Goal: Task Accomplishment & Management: Manage account settings

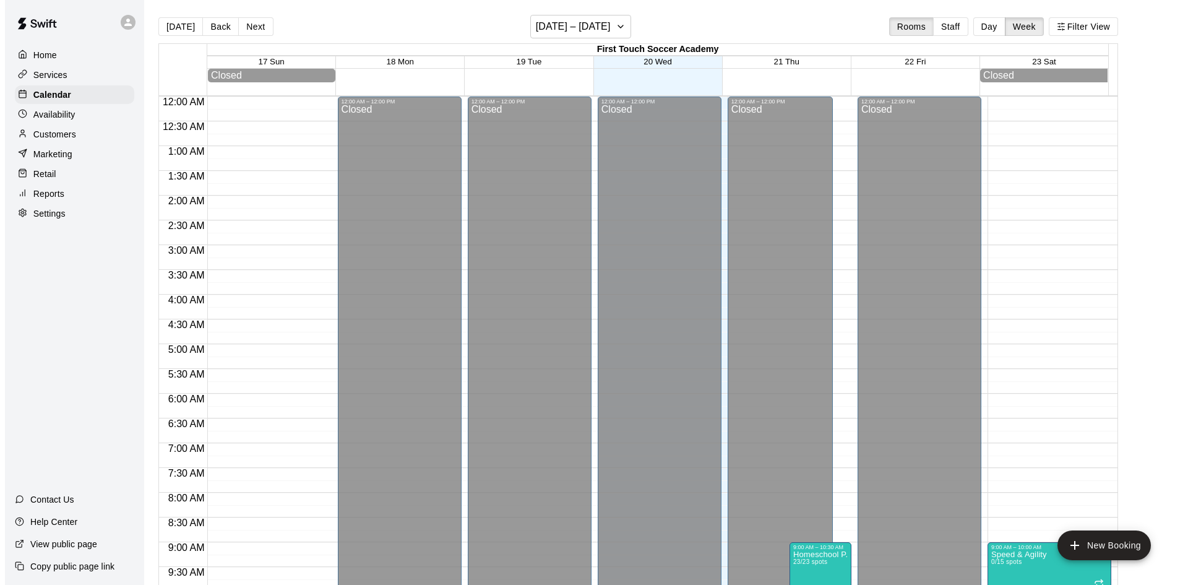
scroll to position [627, 0]
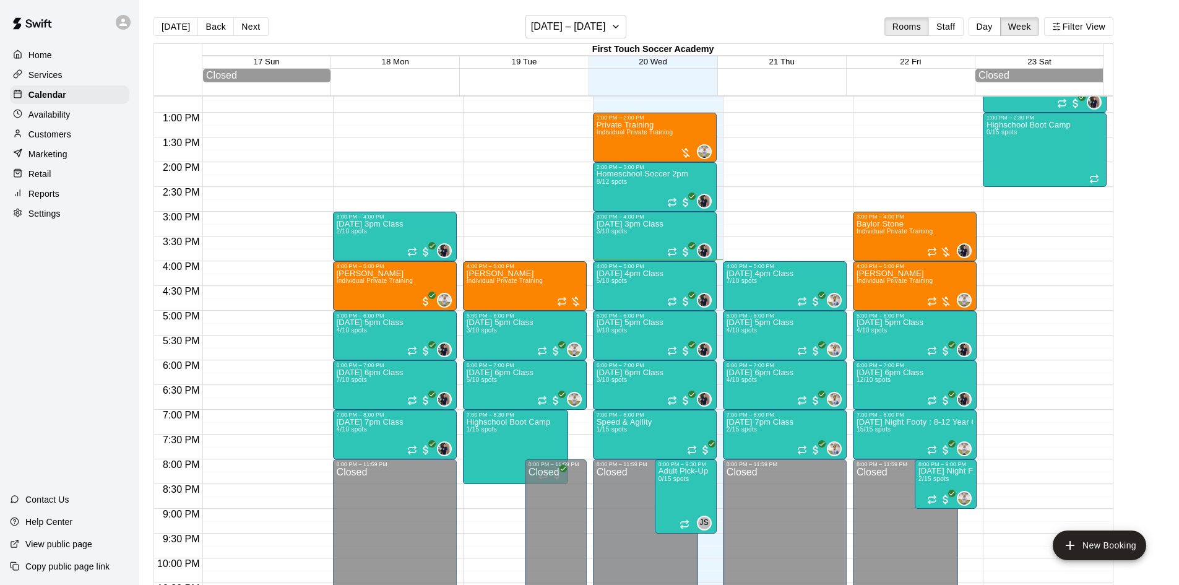
click at [45, 140] on p "Customers" at bounding box center [49, 134] width 43 height 12
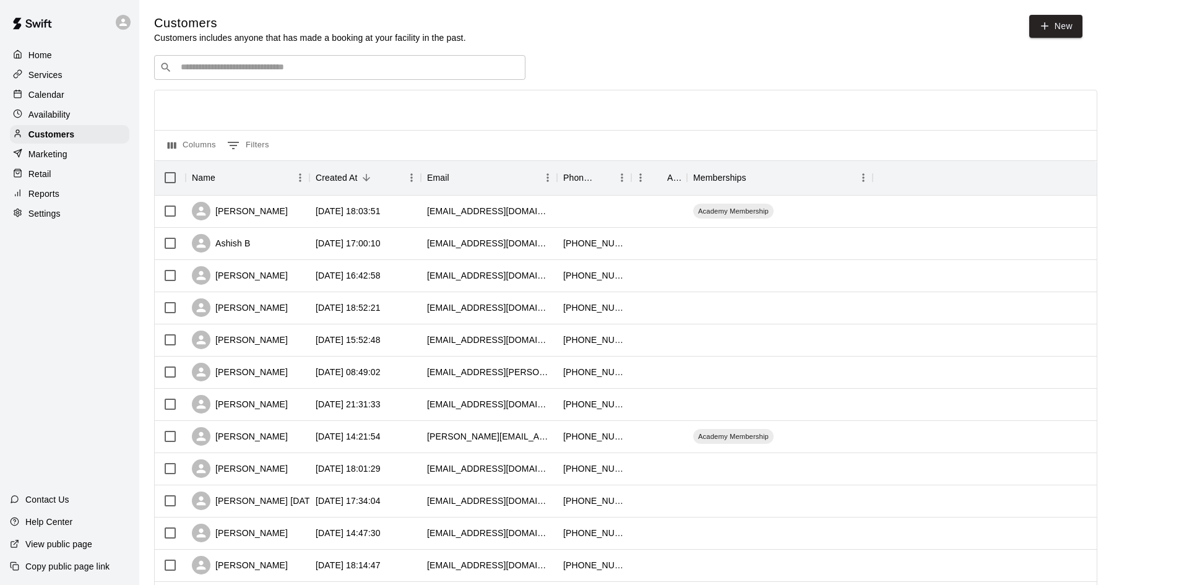
click at [509, 61] on div "​ ​" at bounding box center [339, 67] width 371 height 25
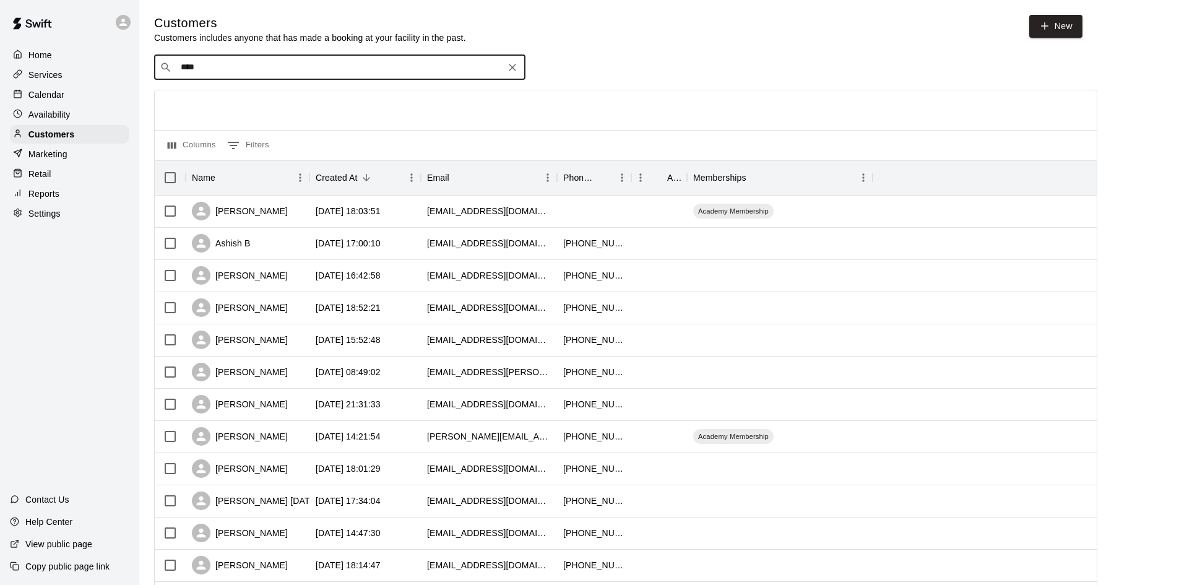
type input "*****"
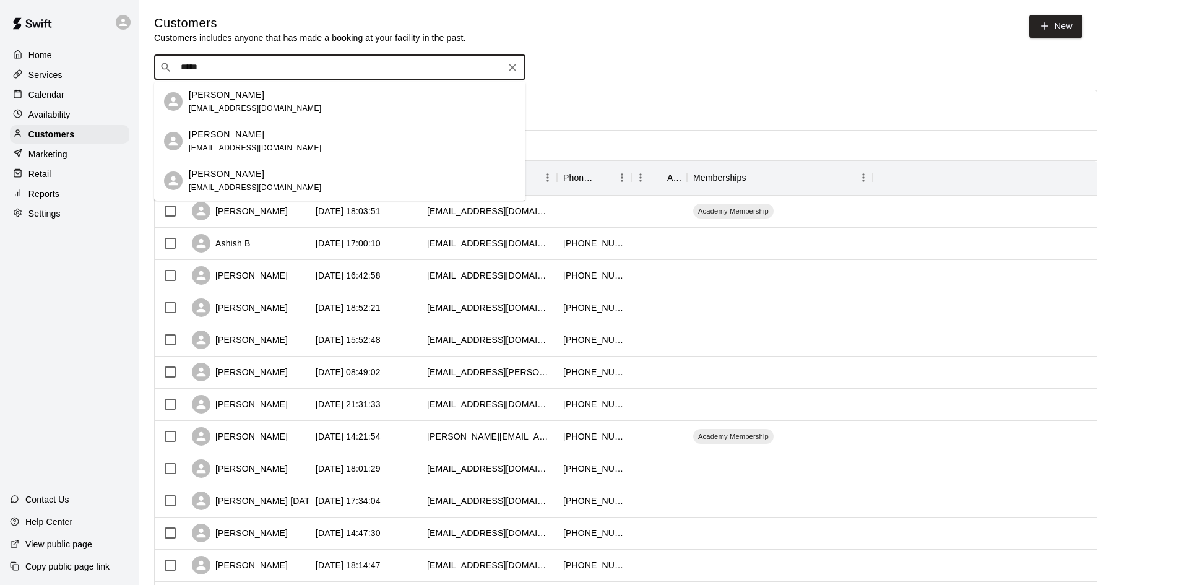
click at [272, 141] on div "Hailey Bianchi jenkrell123@yahoo.com" at bounding box center [255, 141] width 133 height 27
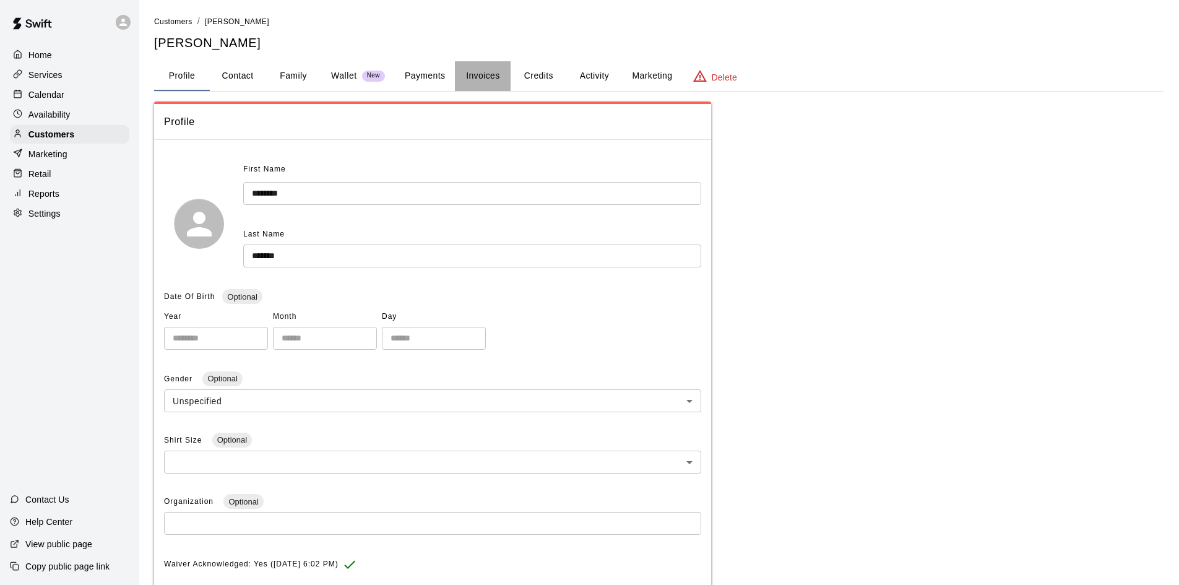
click at [485, 74] on button "Invoices" at bounding box center [483, 76] width 56 height 30
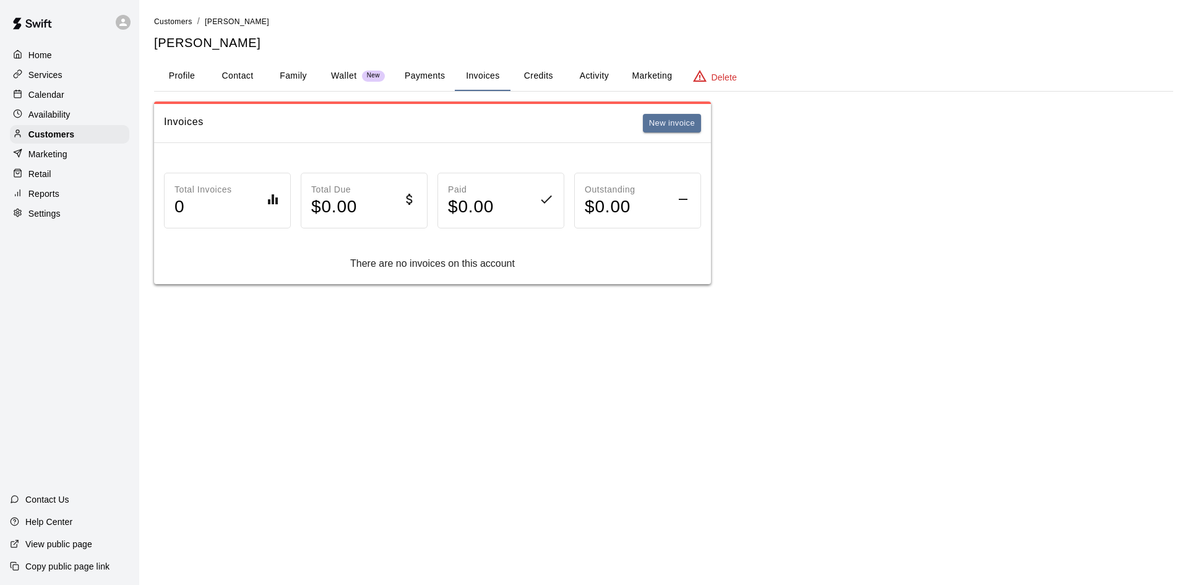
click at [444, 81] on button "Payments" at bounding box center [425, 76] width 60 height 30
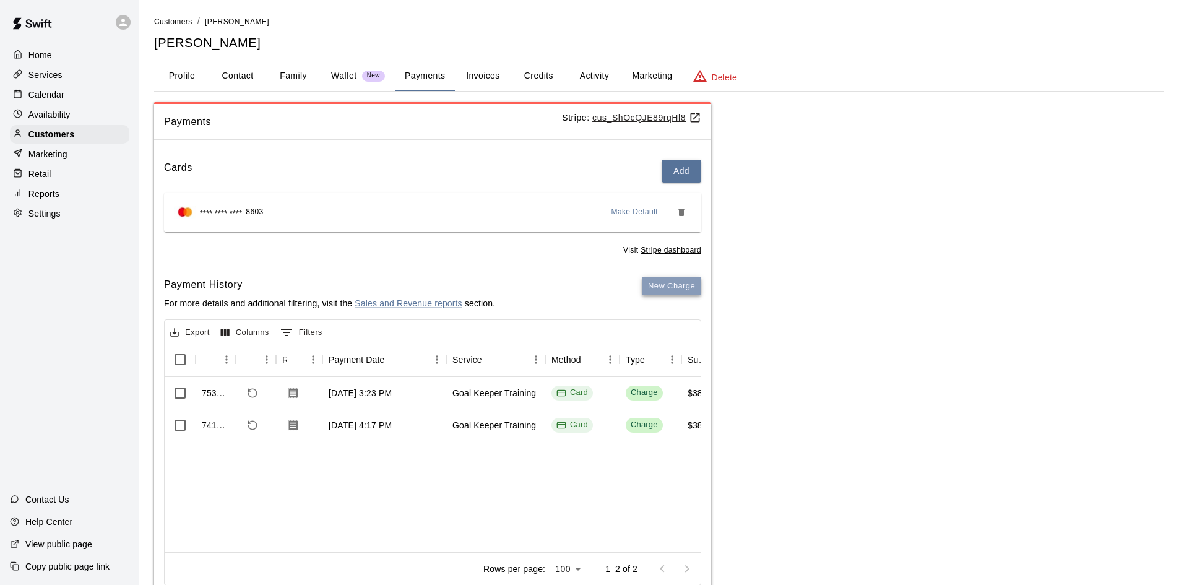
click at [681, 288] on button "New Charge" at bounding box center [671, 286] width 59 height 19
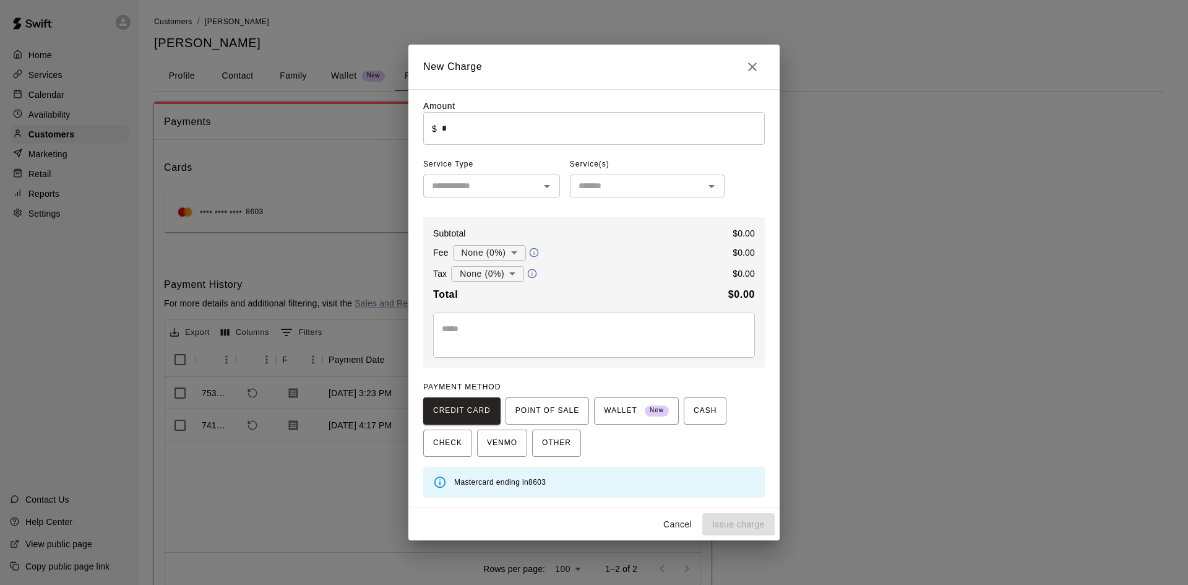
click at [500, 134] on input "*" at bounding box center [603, 128] width 323 height 33
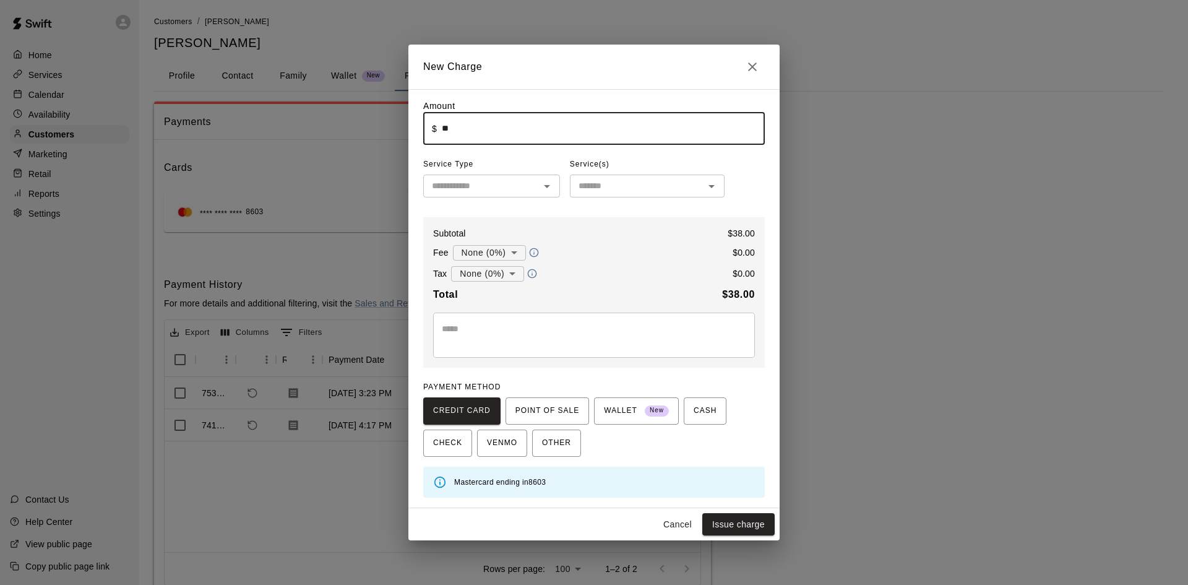
click at [538, 193] on div at bounding box center [546, 186] width 16 height 17
type input "*****"
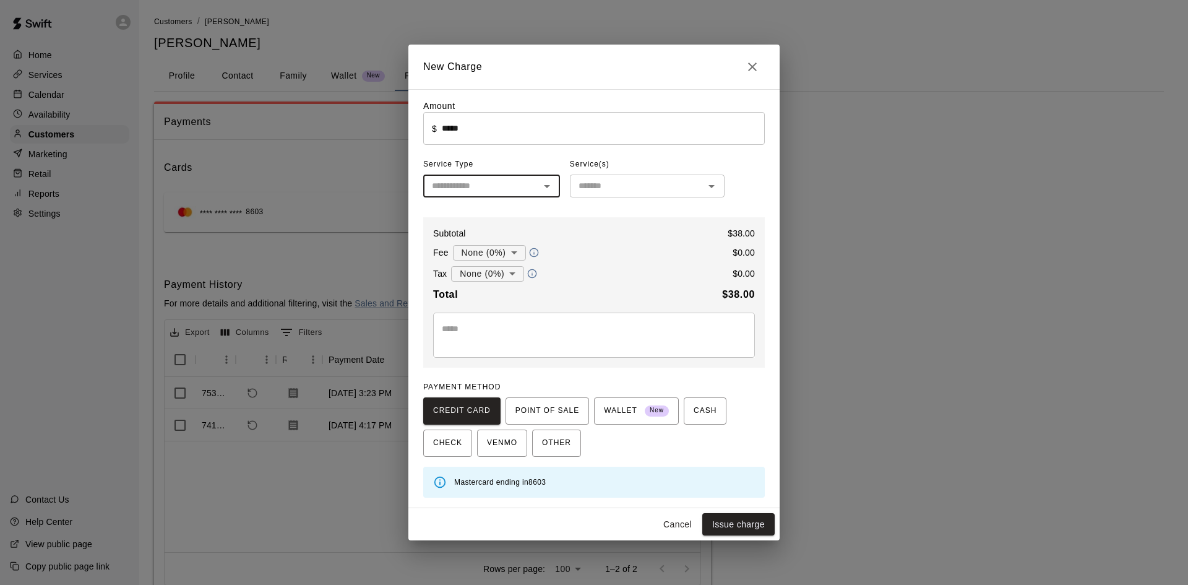
click at [477, 187] on input "text" at bounding box center [481, 185] width 109 height 15
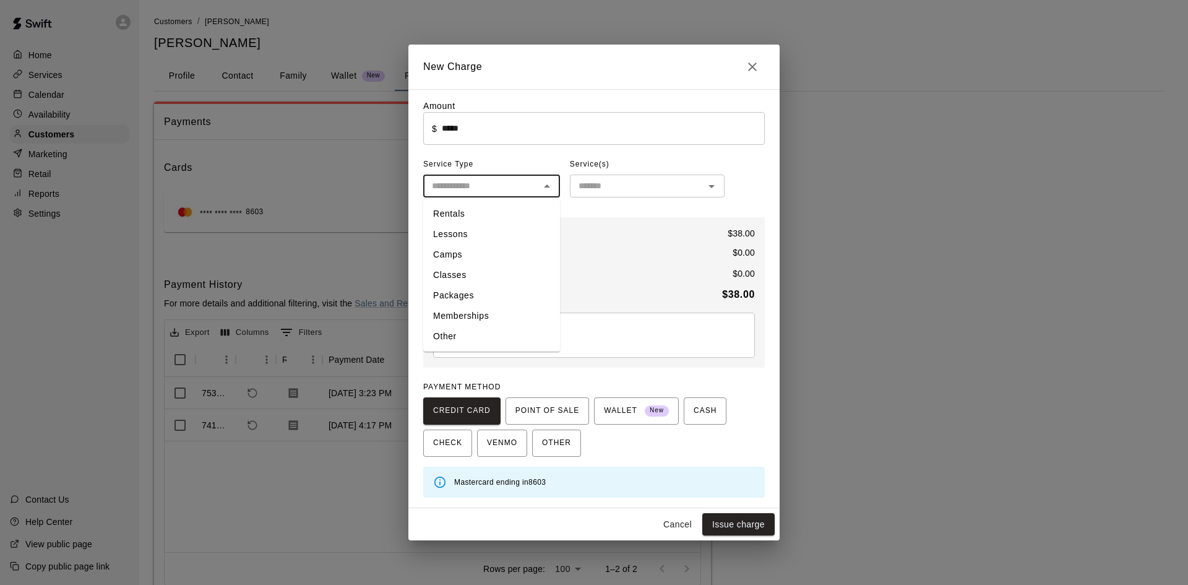
click at [471, 230] on li "Lessons" at bounding box center [491, 234] width 137 height 20
type input "*******"
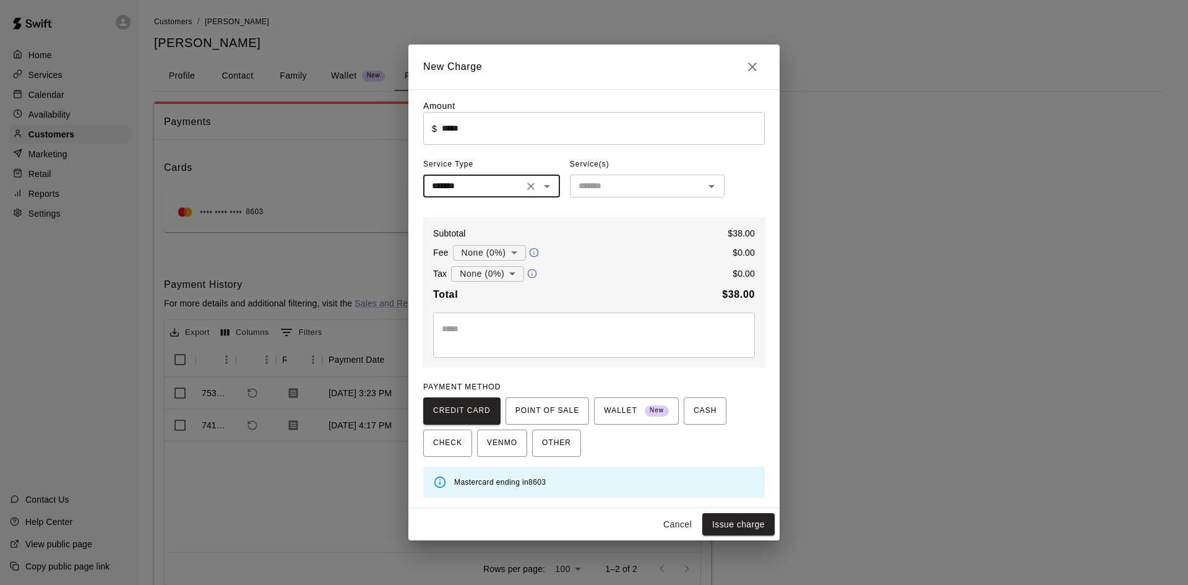
click at [650, 179] on input "text" at bounding box center [637, 185] width 127 height 15
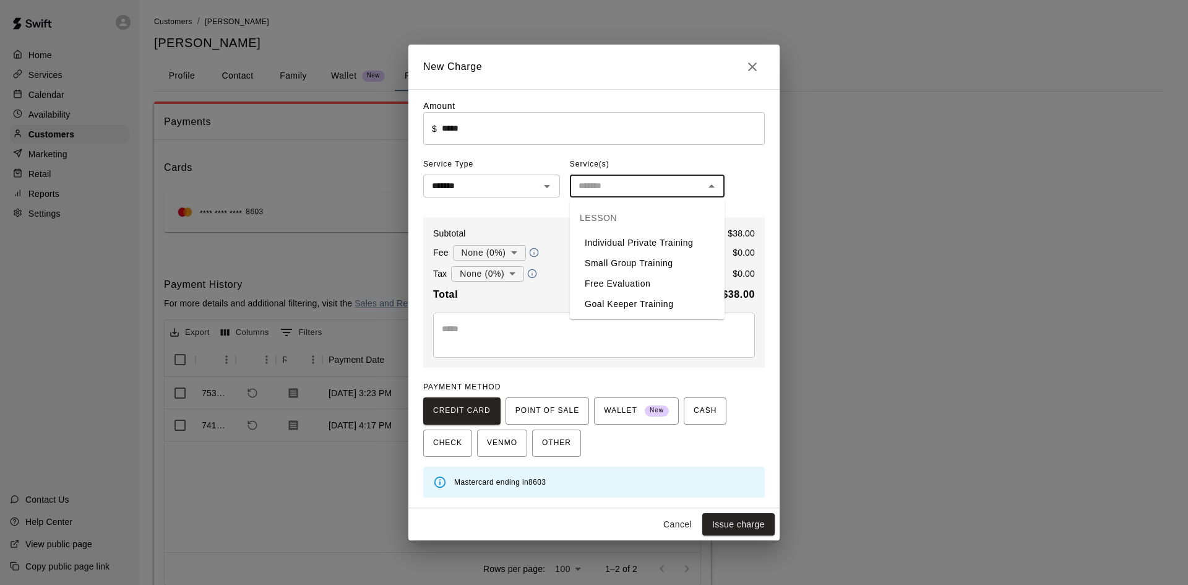
click at [637, 309] on li "Goal Keeper Training" at bounding box center [647, 304] width 155 height 20
type input "**********"
click at [729, 522] on button "Issue charge" at bounding box center [738, 524] width 72 height 23
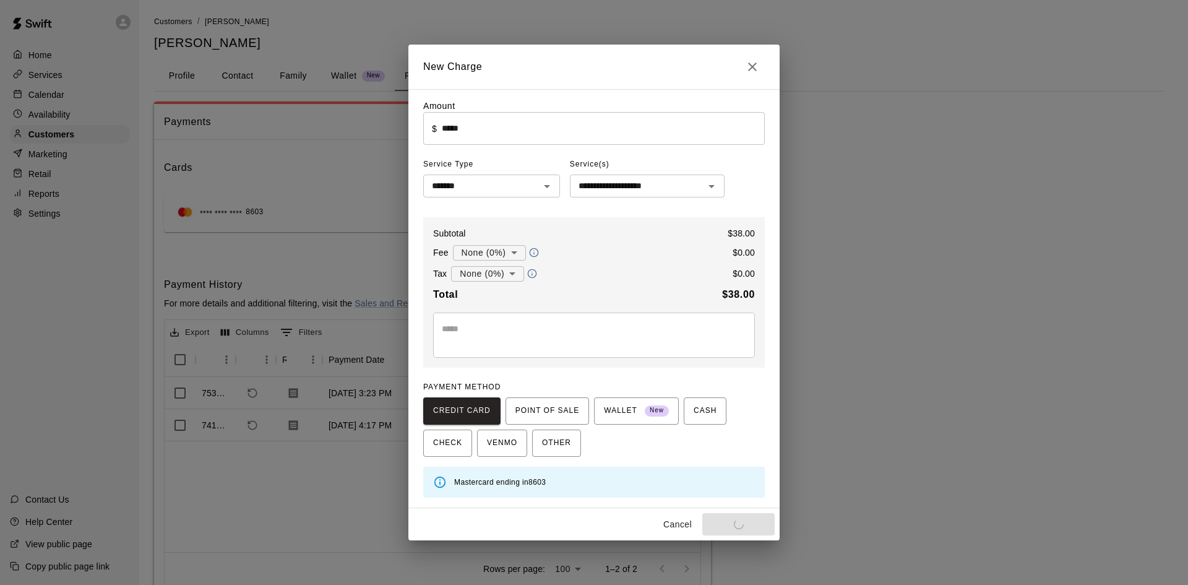
type input "*"
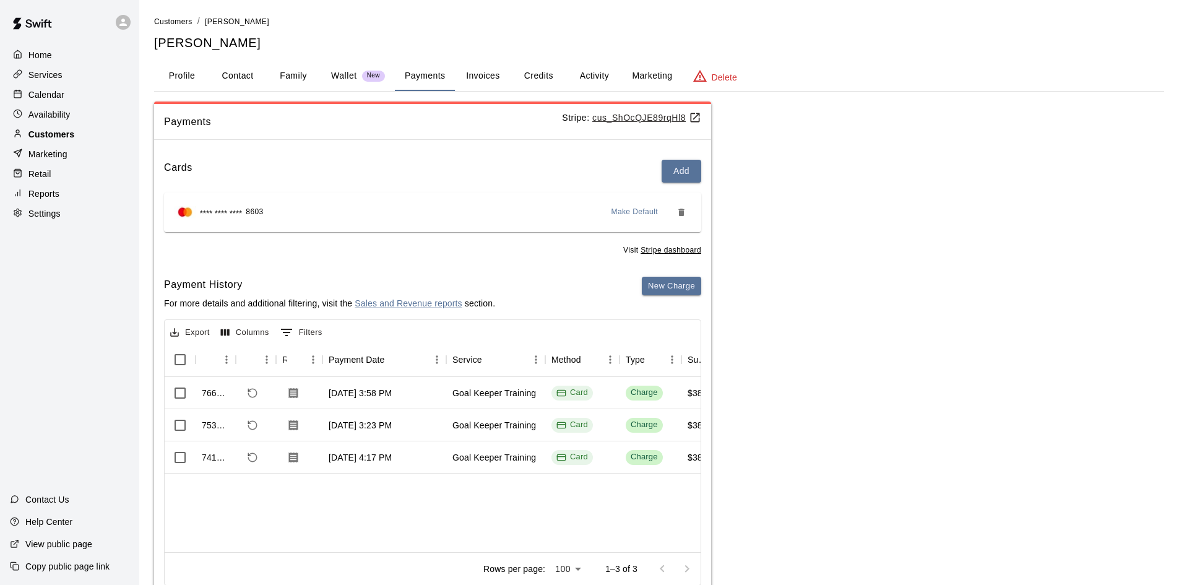
click at [44, 133] on p "Customers" at bounding box center [51, 134] width 46 height 12
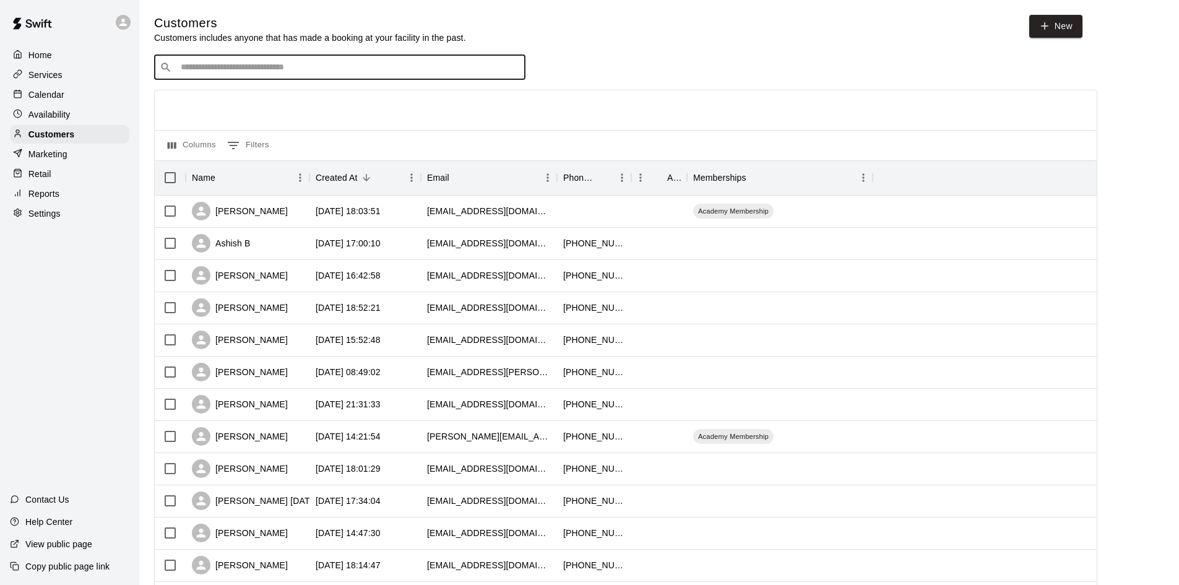
click at [342, 74] on input "Search customers by name or email" at bounding box center [348, 67] width 343 height 12
drag, startPoint x: 213, startPoint y: 64, endPoint x: 166, endPoint y: 70, distance: 48.0
click at [166, 70] on div "​ ***** ​" at bounding box center [339, 67] width 371 height 25
type input "******"
click at [256, 103] on div "Leonardo Croci crocira@gmail.com" at bounding box center [255, 101] width 133 height 27
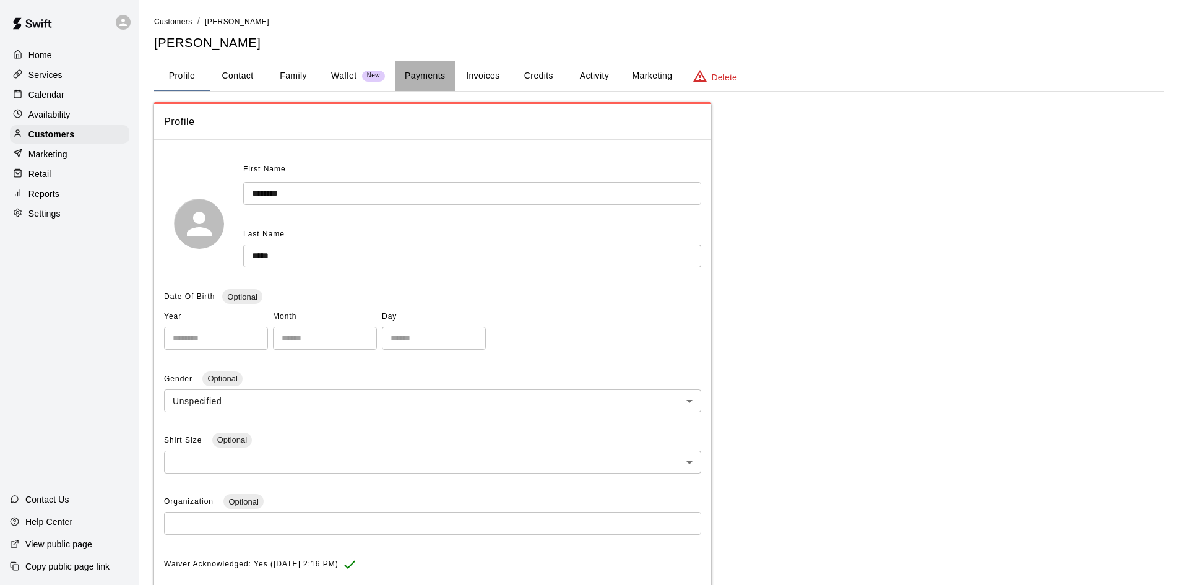
click at [422, 70] on button "Payments" at bounding box center [425, 76] width 60 height 30
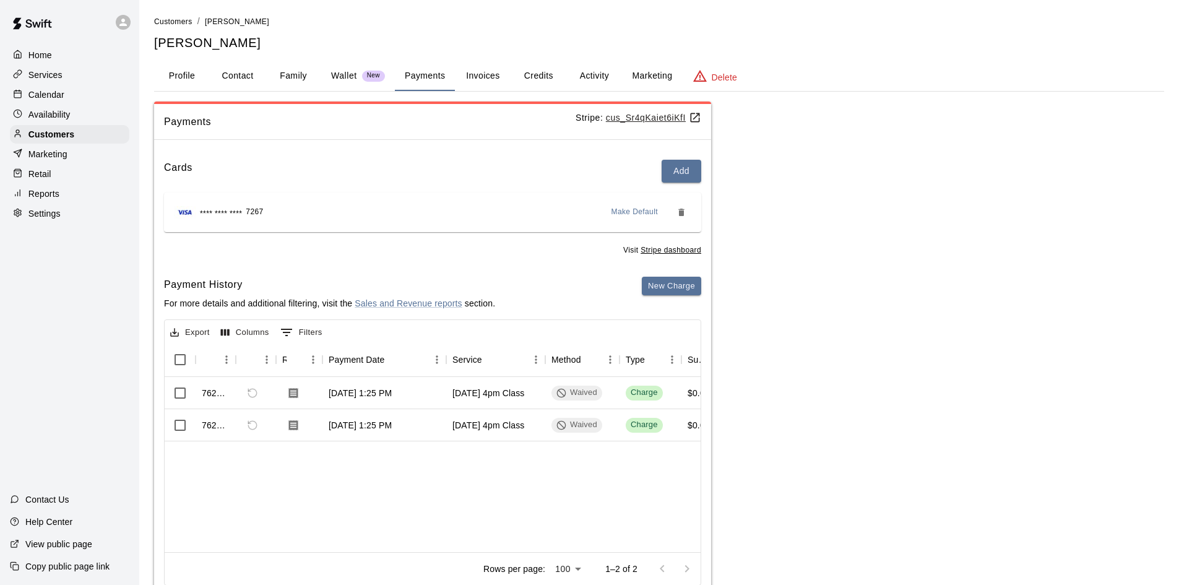
click at [587, 68] on button "Activity" at bounding box center [594, 76] width 56 height 30
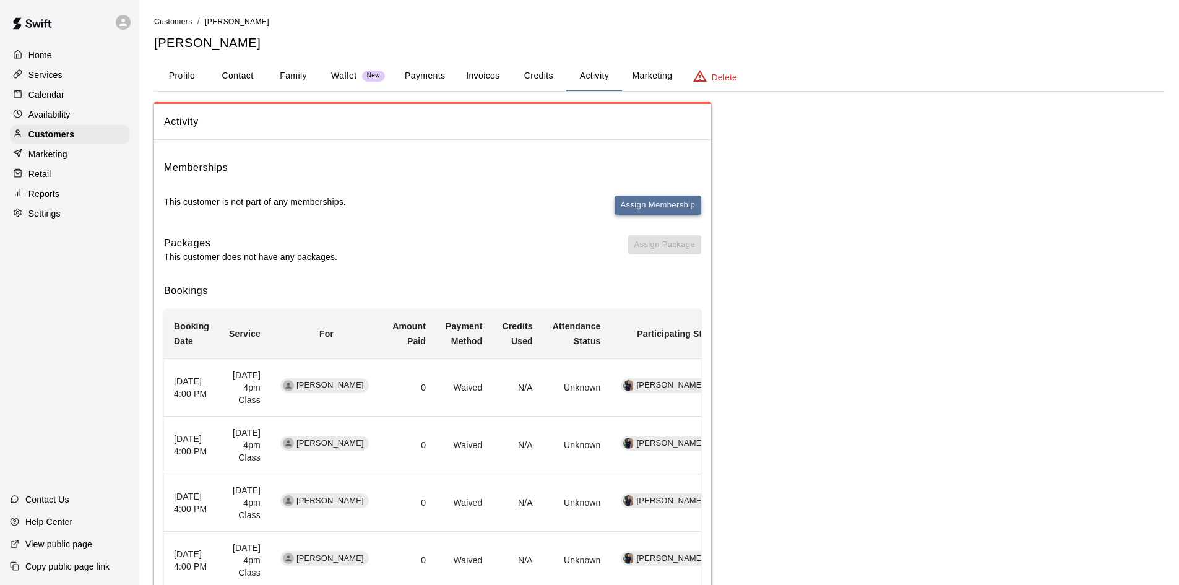
click at [653, 200] on button "Assign Membership" at bounding box center [657, 205] width 87 height 19
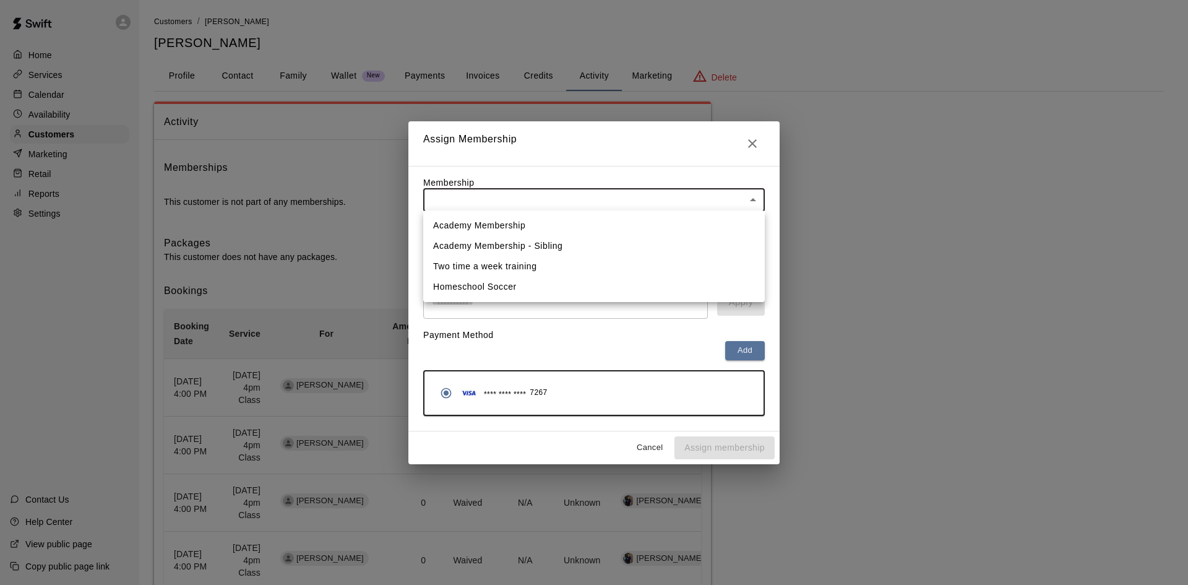
click at [642, 206] on body "Home Services Calendar Availability Customers Marketing Retail Reports Settings…" at bounding box center [594, 502] width 1188 height 1005
click at [525, 228] on li "Academy Membership" at bounding box center [594, 225] width 342 height 20
type input "**********"
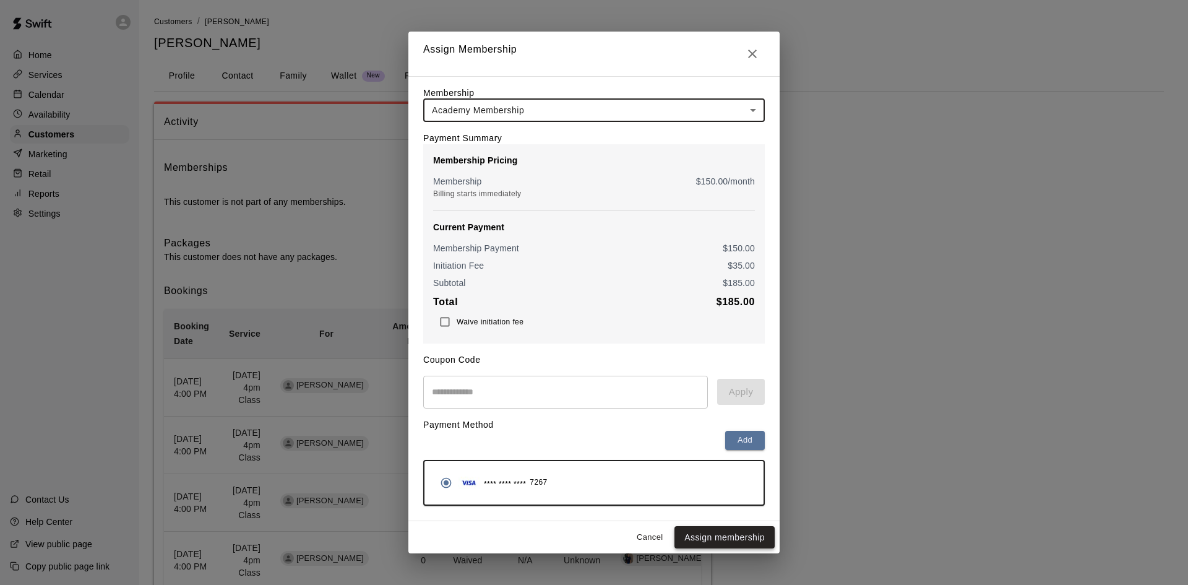
click at [720, 543] on button "Assign membership" at bounding box center [724, 537] width 100 height 23
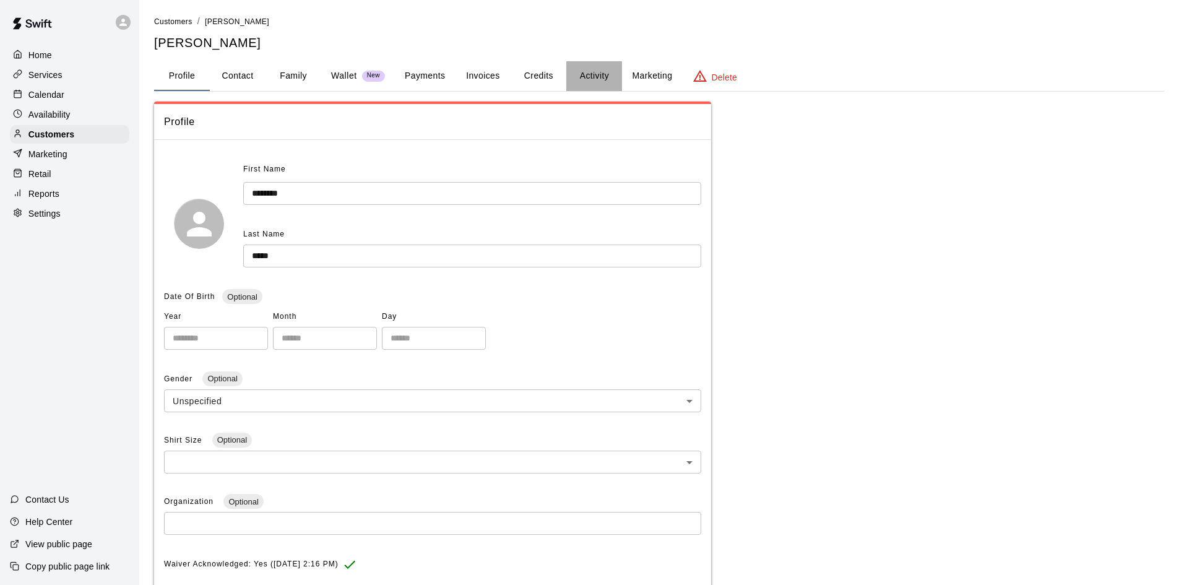
click at [595, 72] on button "Activity" at bounding box center [594, 76] width 56 height 30
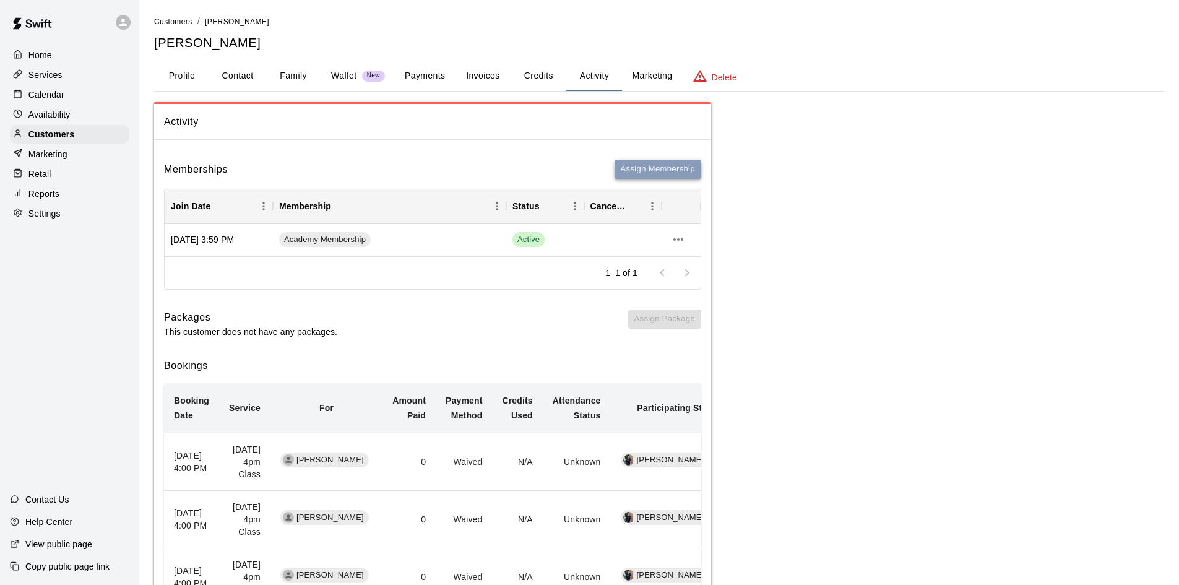
click at [647, 170] on button "Assign Membership" at bounding box center [657, 169] width 87 height 19
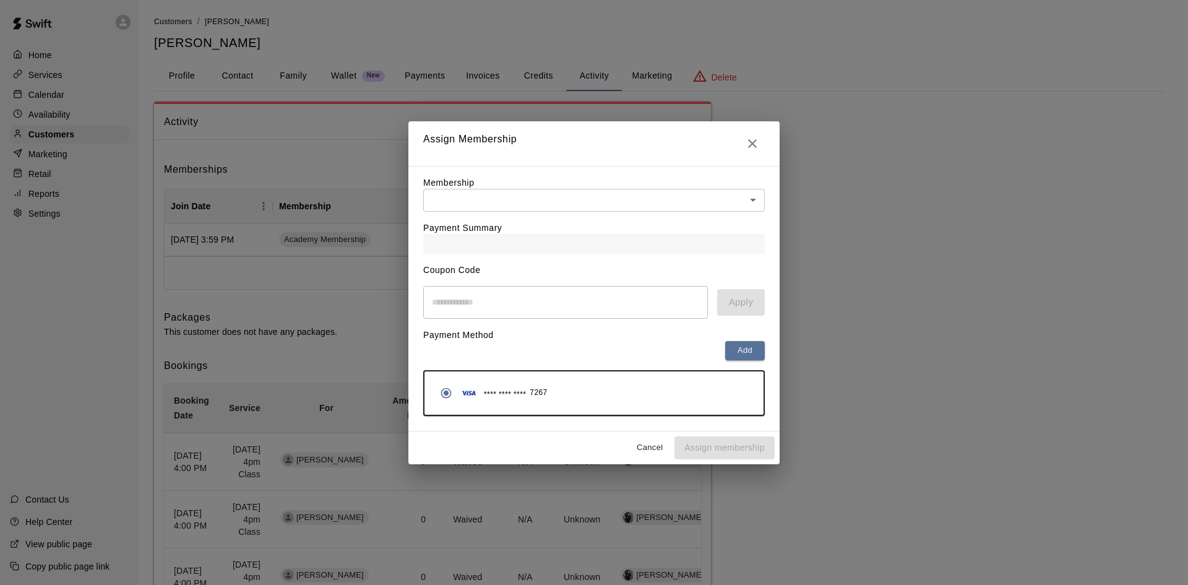
click at [530, 218] on div "Payment Summary" at bounding box center [594, 233] width 342 height 42
click at [537, 199] on body "Home Services Calendar Availability Customers Marketing Retail Reports Settings…" at bounding box center [594, 540] width 1188 height 1080
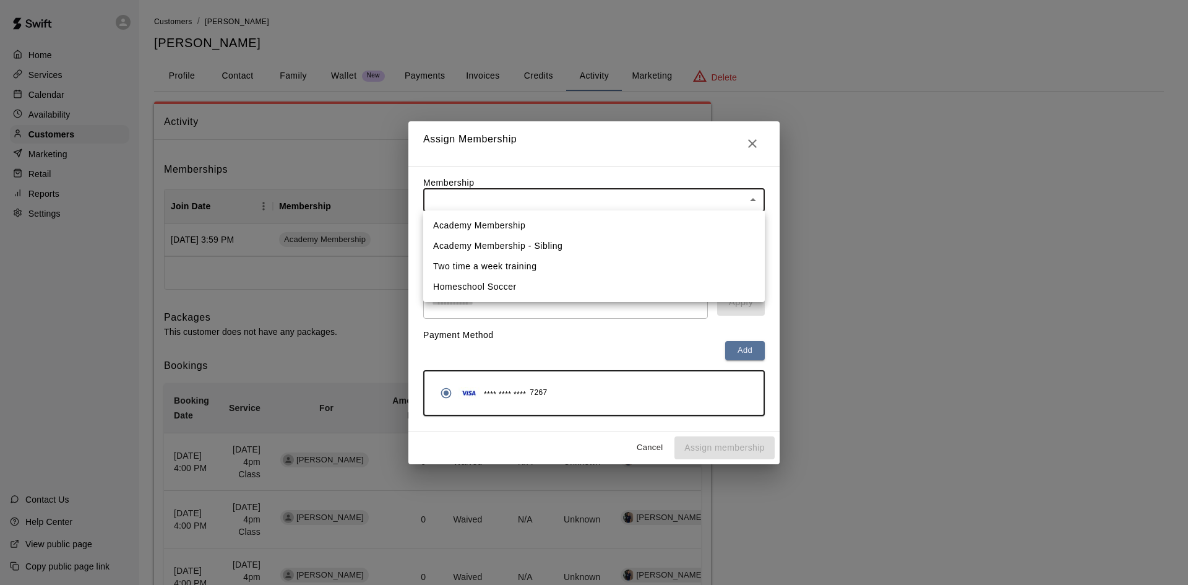
click at [520, 240] on li "Academy Membership - Sibling" at bounding box center [594, 246] width 342 height 20
type input "**********"
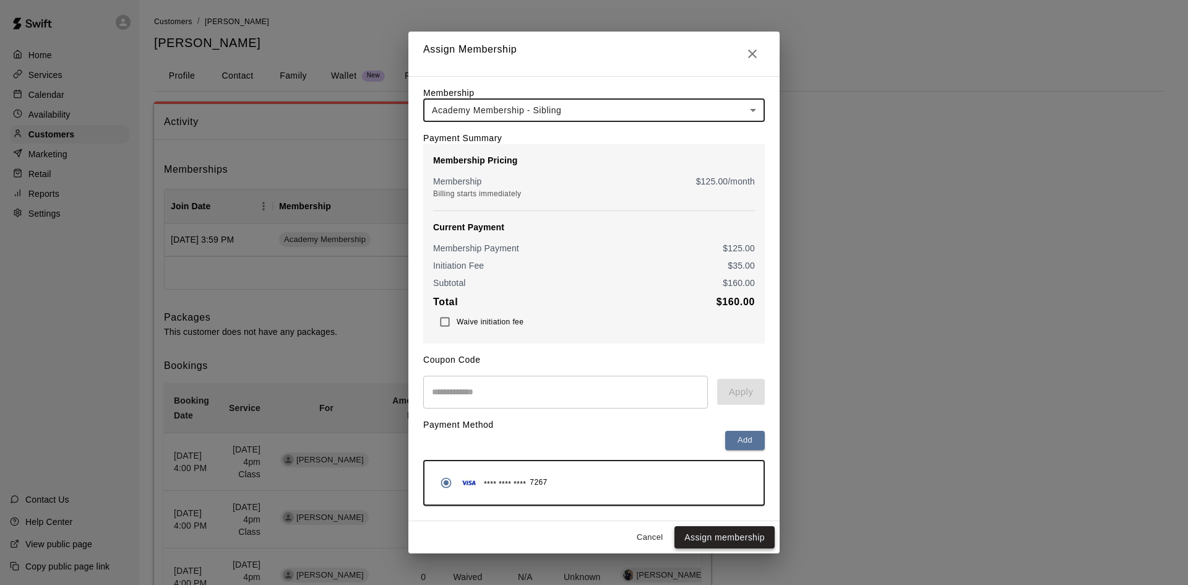
click at [734, 533] on button "Assign membership" at bounding box center [724, 537] width 100 height 23
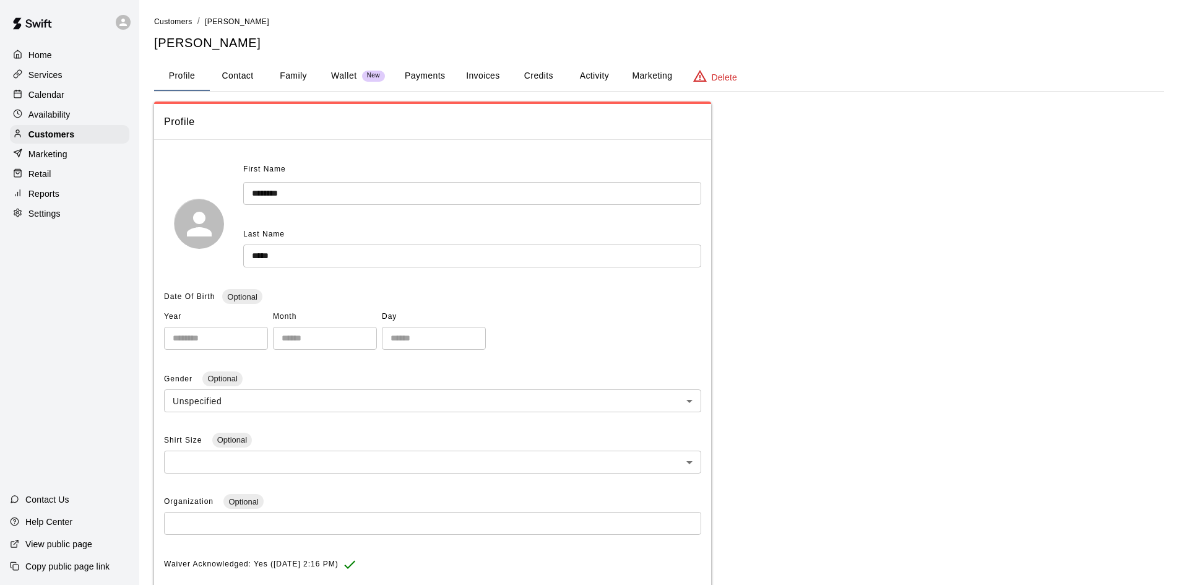
click at [609, 69] on button "Activity" at bounding box center [594, 76] width 56 height 30
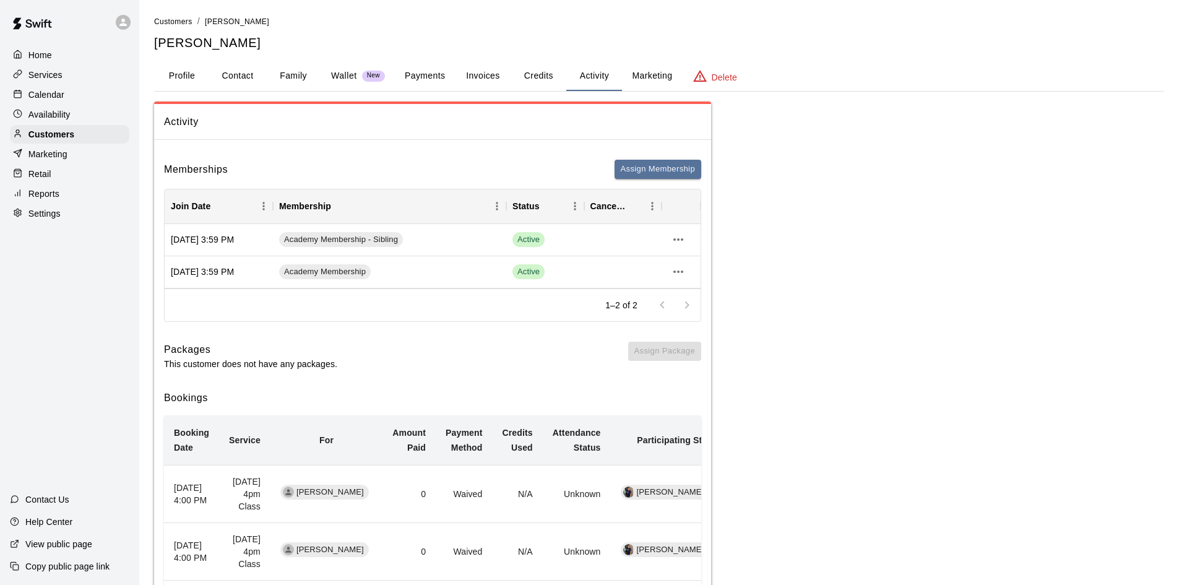
click at [53, 97] on p "Calendar" at bounding box center [46, 94] width 36 height 12
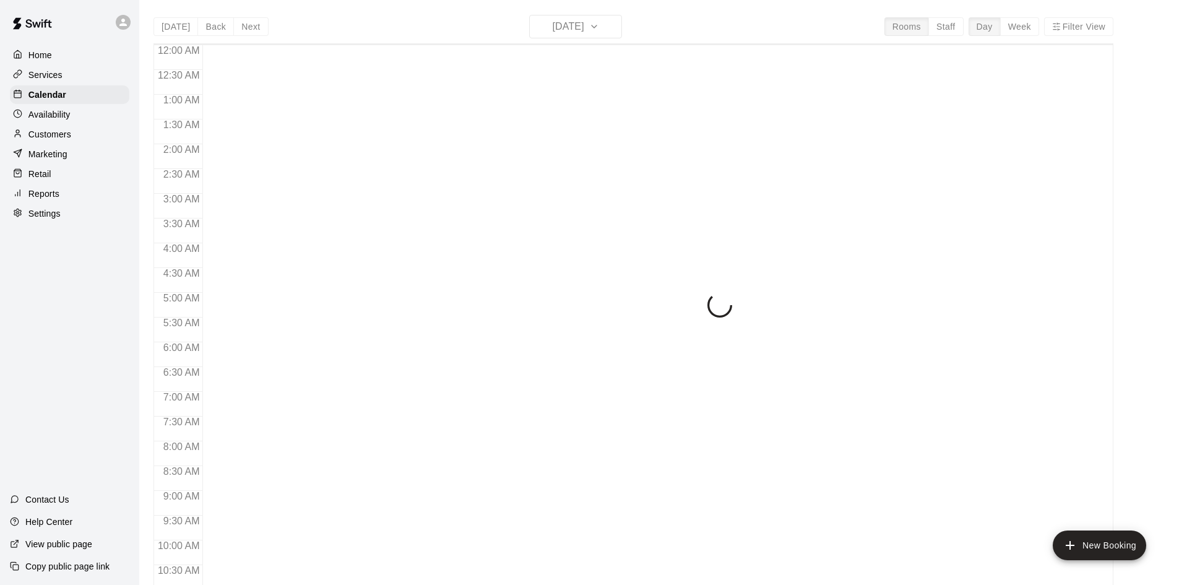
scroll to position [634, 0]
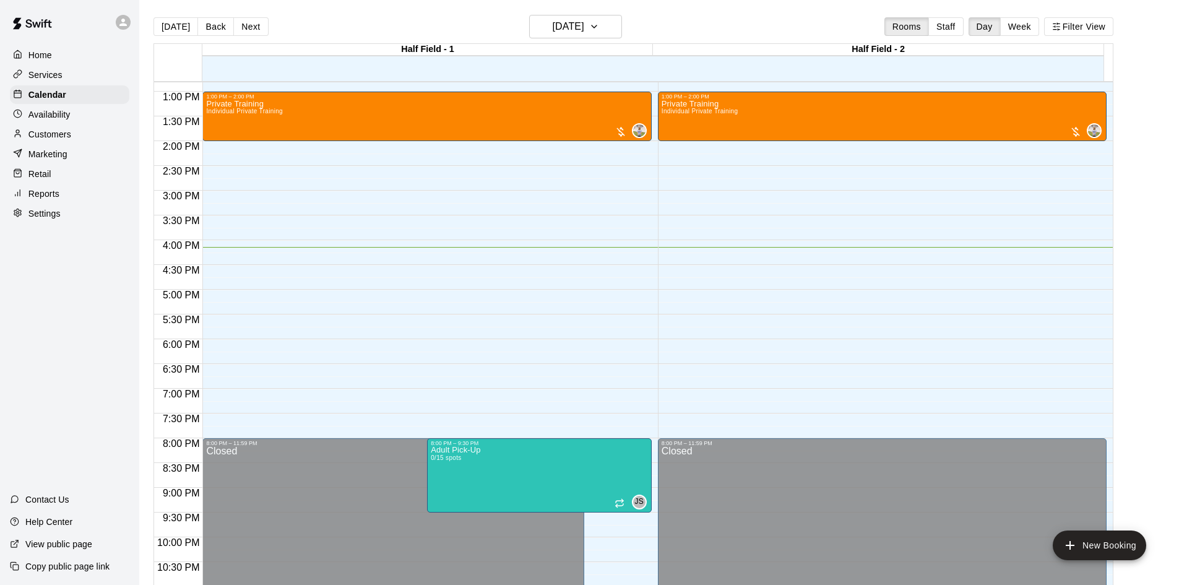
click at [1018, 24] on button "Week" at bounding box center [1019, 26] width 39 height 19
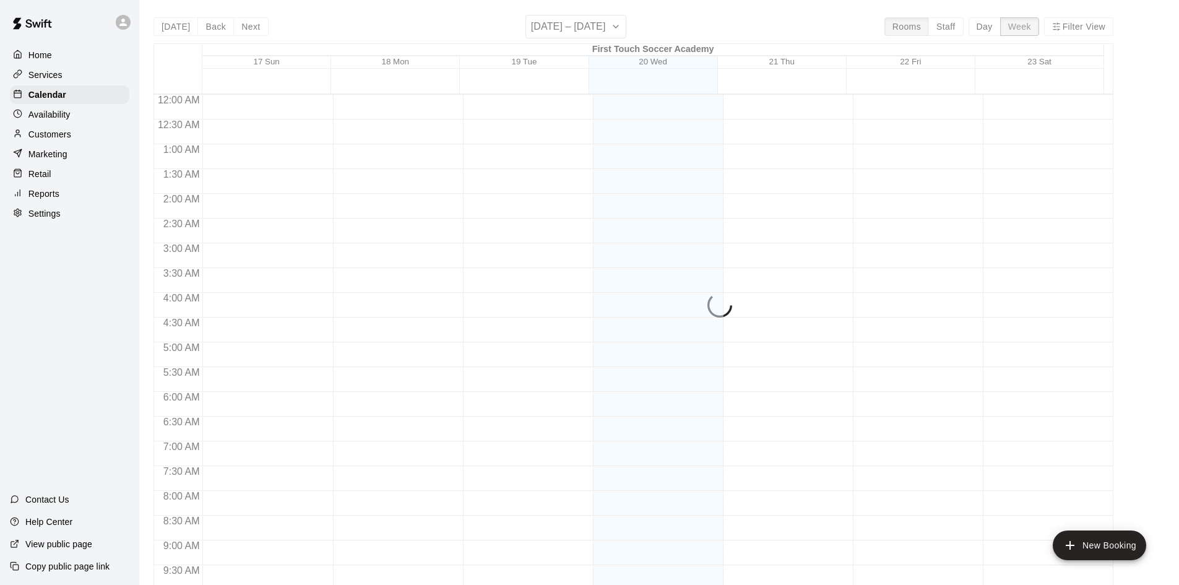
scroll to position [686, 0]
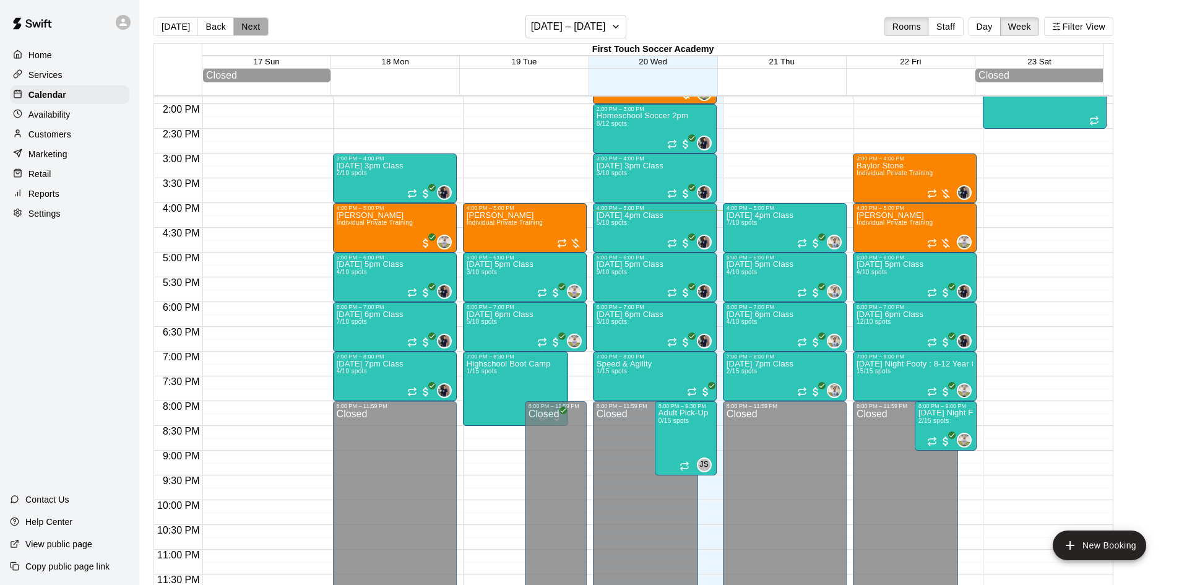
click at [239, 20] on button "Next" at bounding box center [250, 26] width 35 height 19
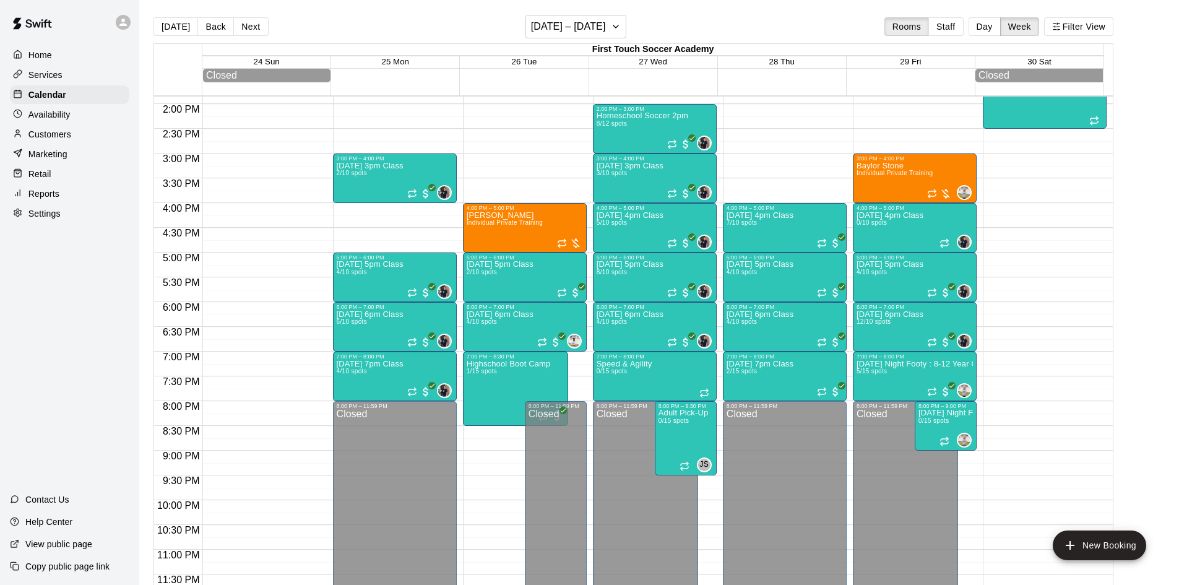
click at [51, 220] on p "Settings" at bounding box center [44, 213] width 32 height 12
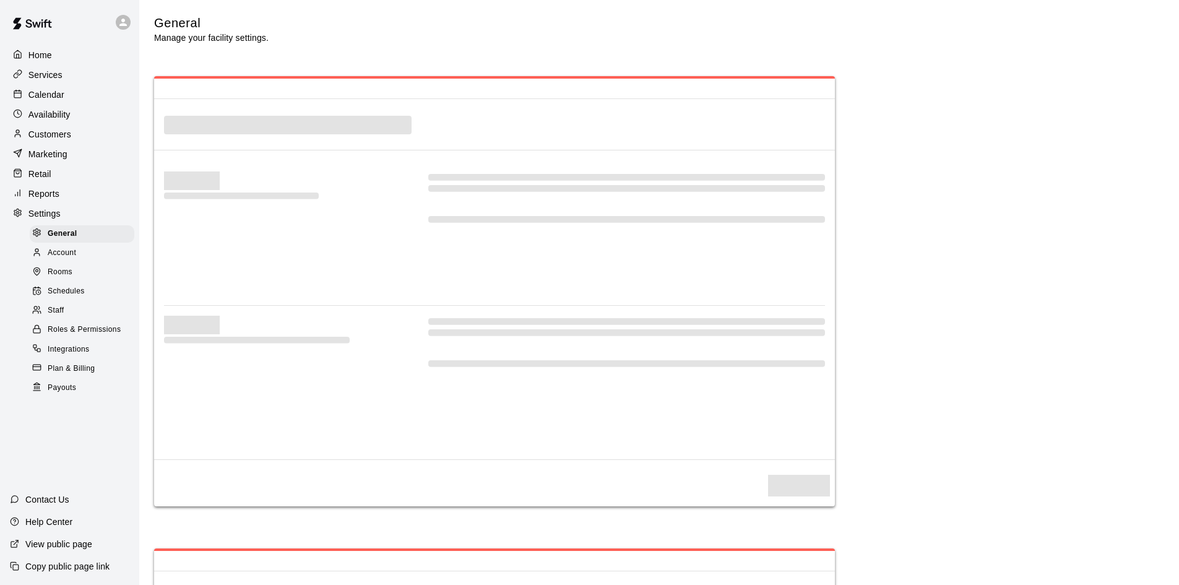
select select "**"
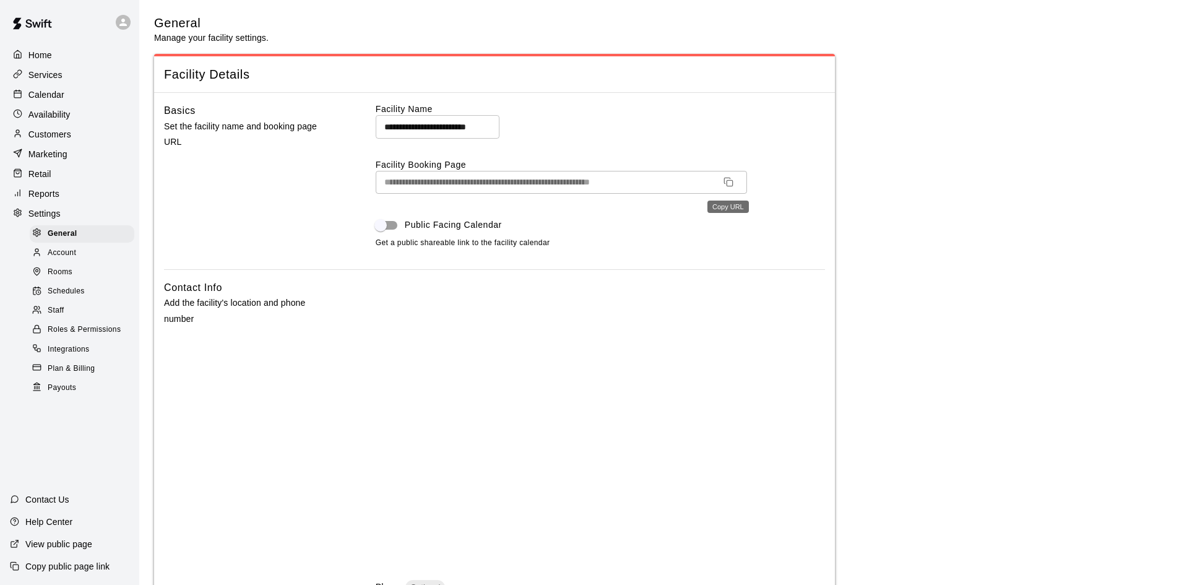
click at [730, 181] on icon "Copy URL" at bounding box center [728, 182] width 10 height 10
click at [49, 97] on p "Calendar" at bounding box center [46, 94] width 36 height 12
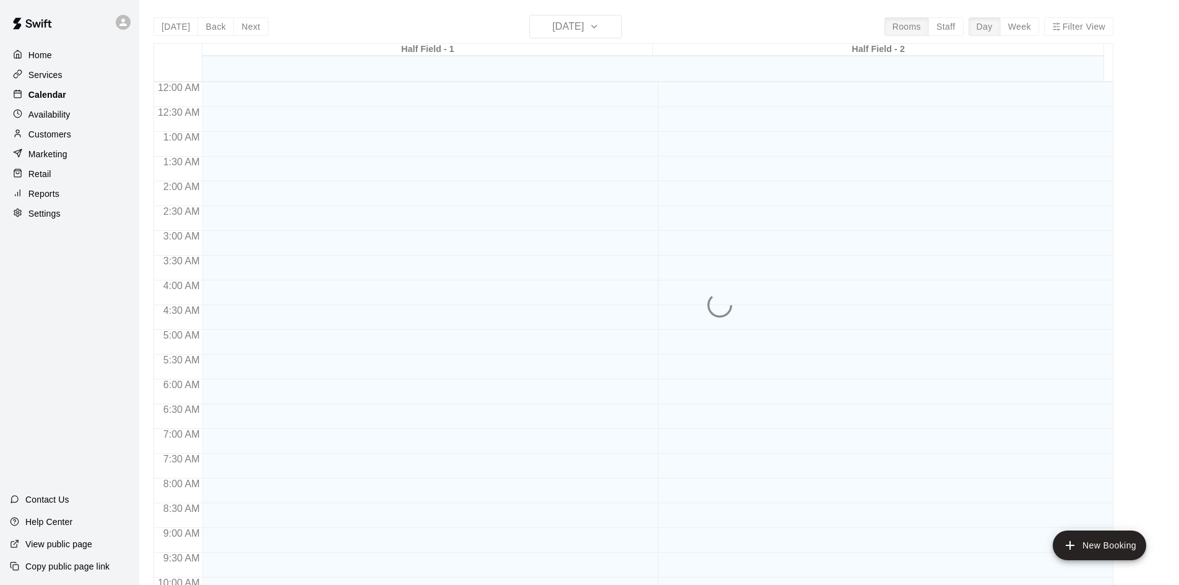
scroll to position [634, 0]
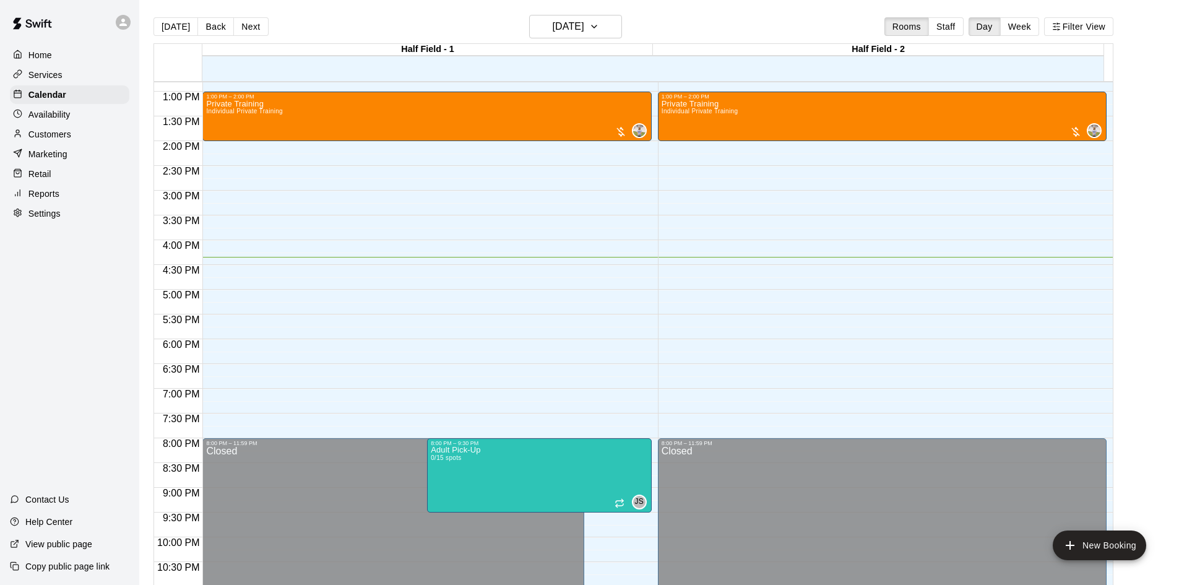
click at [34, 135] on p "Customers" at bounding box center [49, 134] width 43 height 12
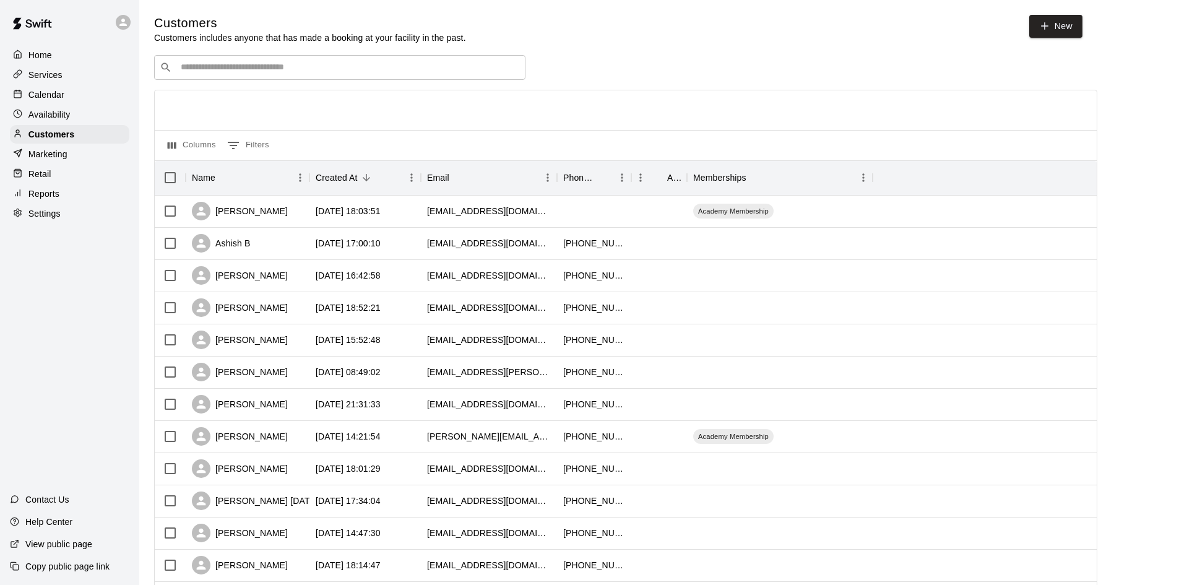
click at [51, 123] on div "Availability" at bounding box center [69, 114] width 119 height 19
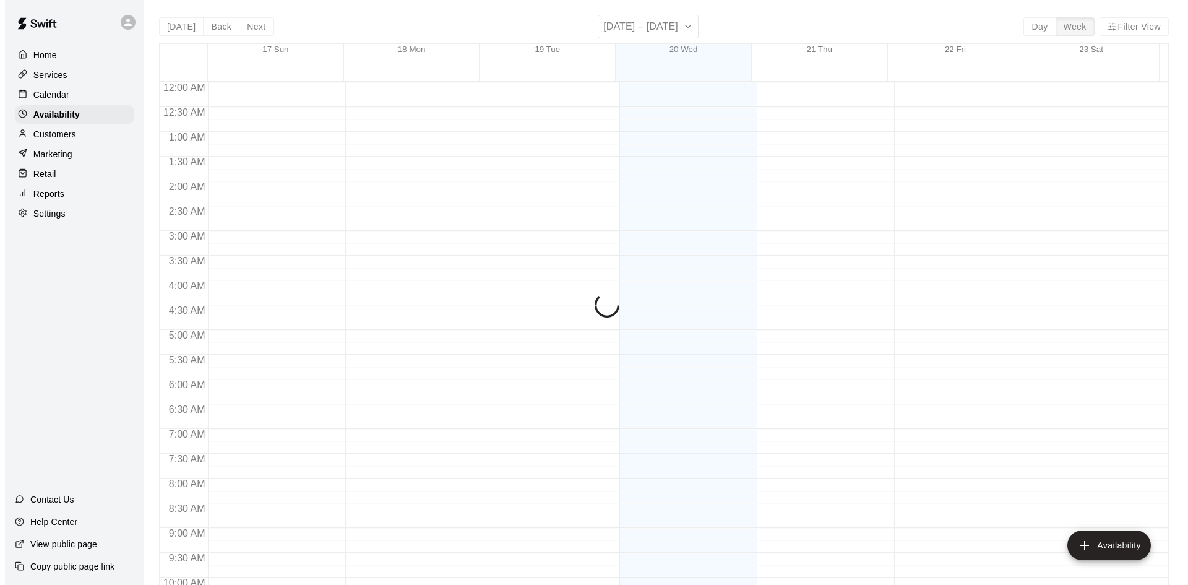
scroll to position [672, 0]
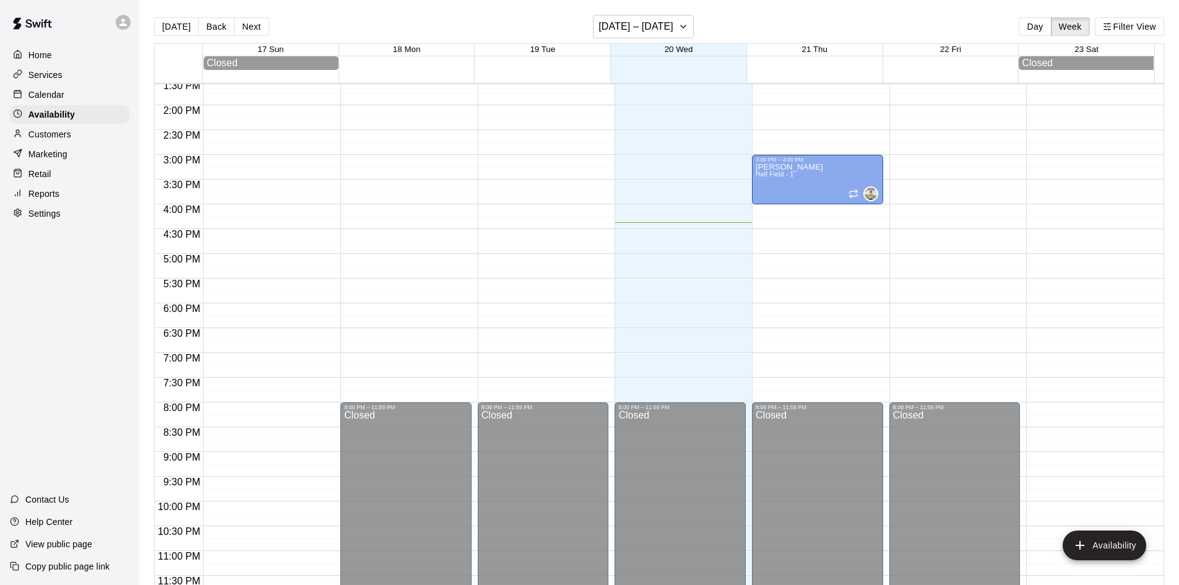
click at [880, 161] on div at bounding box center [820, 161] width 137 height 12
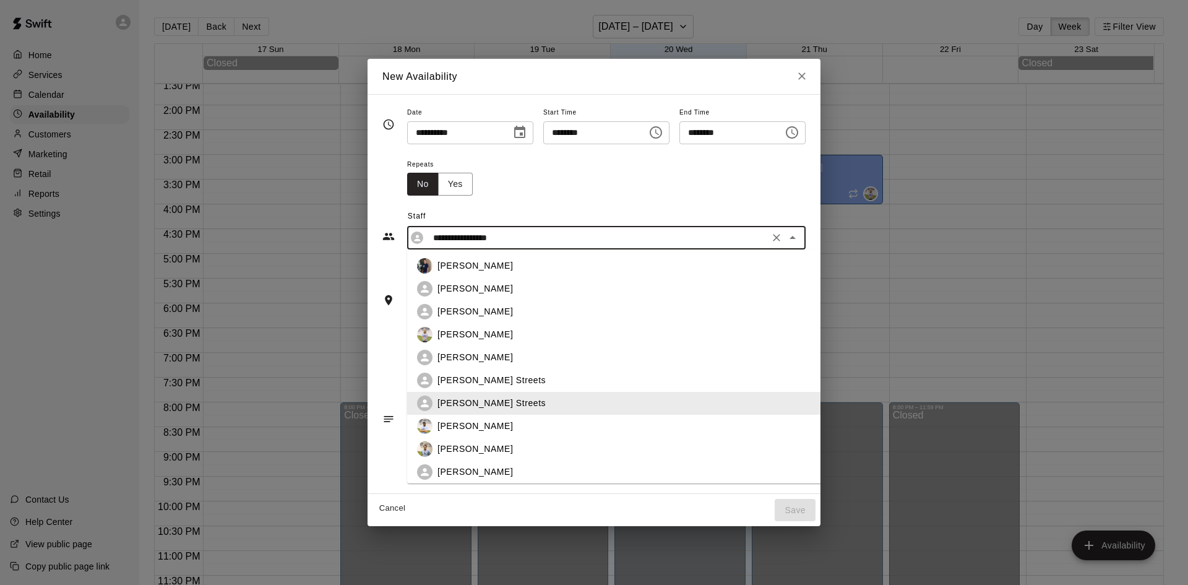
click at [732, 235] on input "**********" at bounding box center [596, 237] width 337 height 15
click at [441, 444] on p "Matt Allred" at bounding box center [474, 448] width 75 height 13
type input "**********"
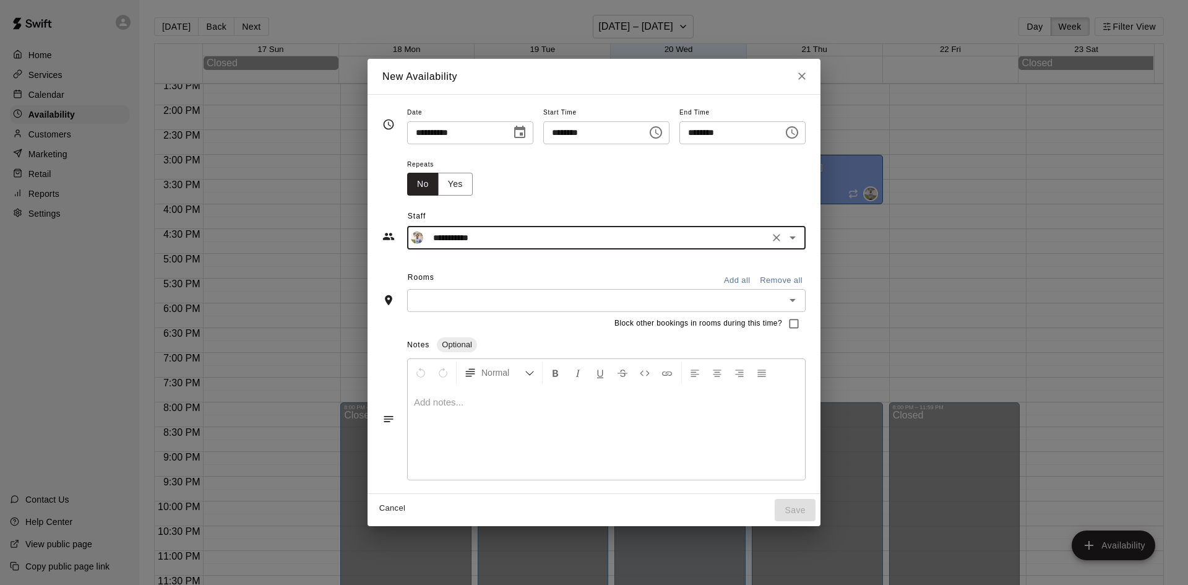
click at [426, 307] on input "text" at bounding box center [596, 300] width 371 height 15
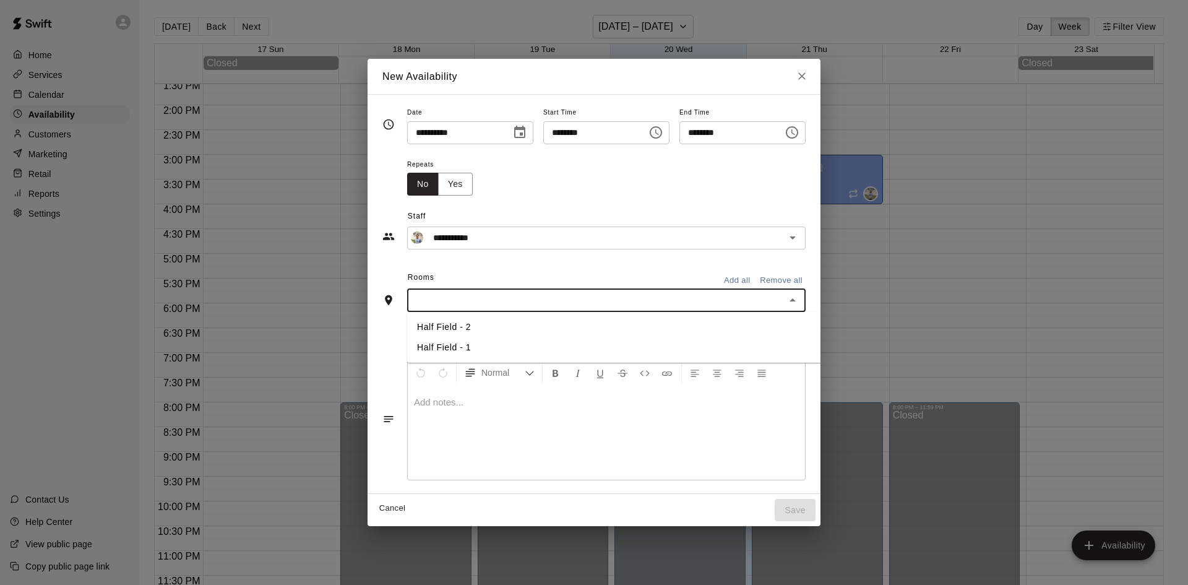
click at [424, 330] on li "Half Field - 2" at bounding box center [634, 327] width 454 height 20
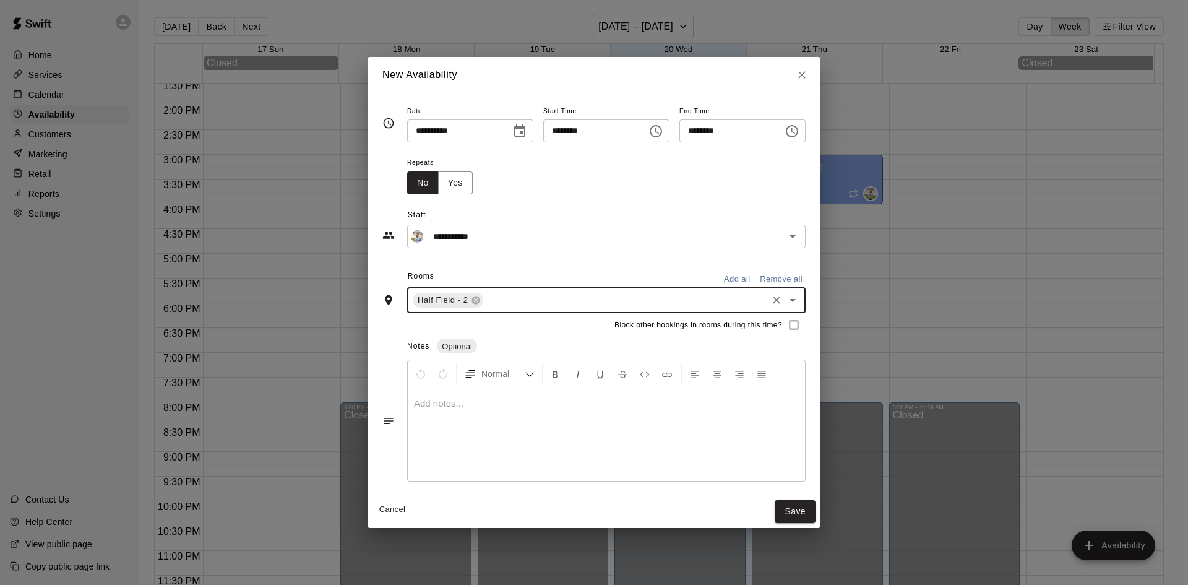
click at [799, 134] on icon "Choose time, selected time is 3:30 PM" at bounding box center [792, 131] width 15 height 15
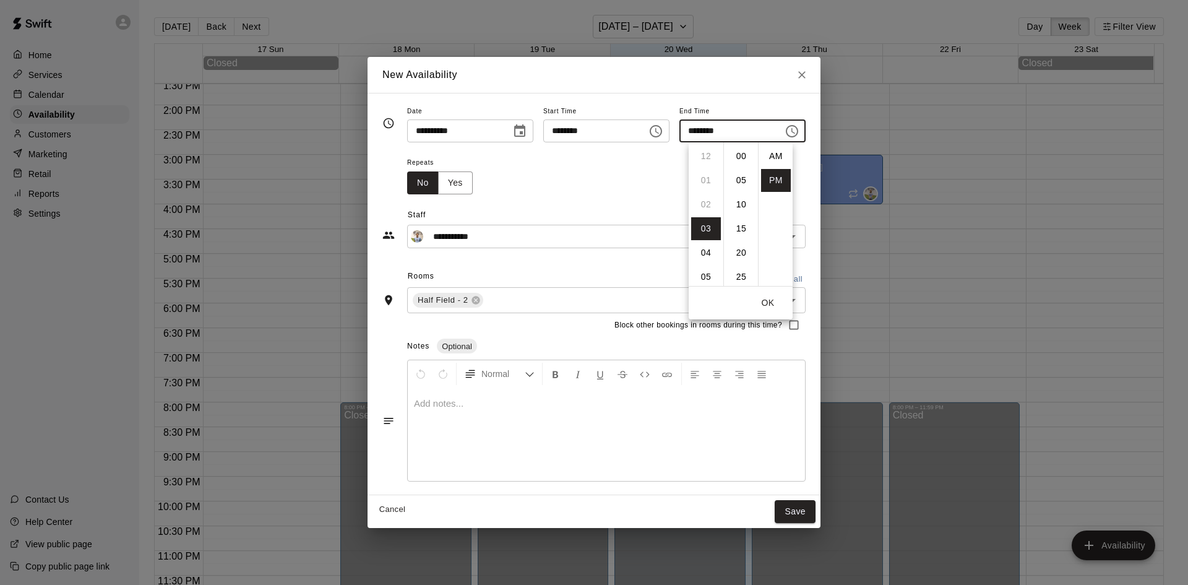
scroll to position [22, 0]
click at [713, 178] on li "04" at bounding box center [706, 180] width 30 height 23
click at [741, 157] on li "00" at bounding box center [741, 156] width 30 height 23
type input "********"
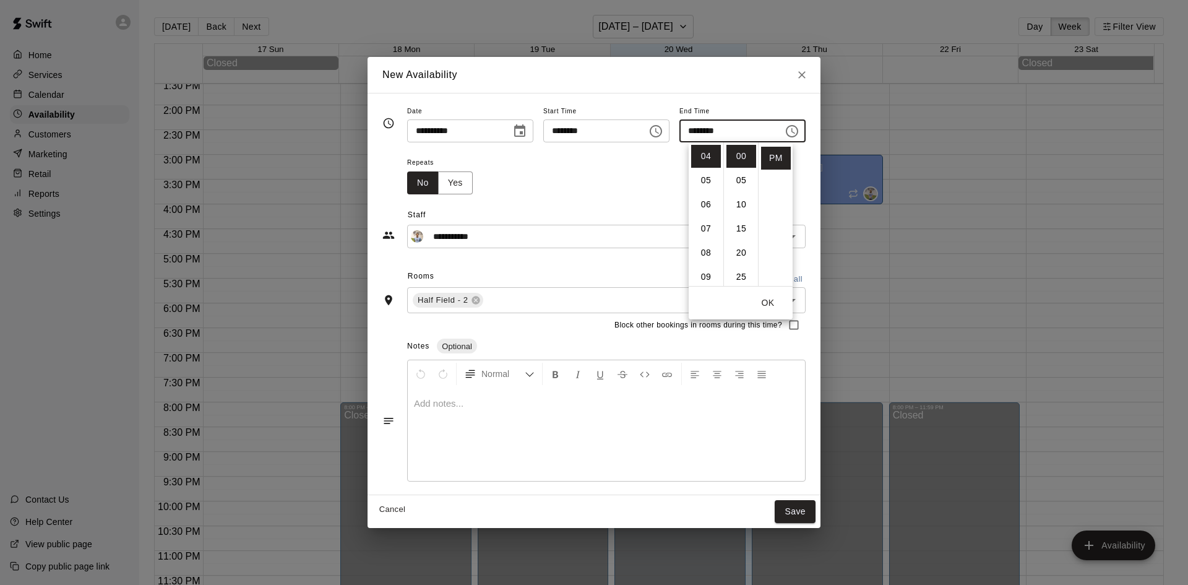
click at [533, 171] on div "Repeats No Yes" at bounding box center [606, 174] width 398 height 39
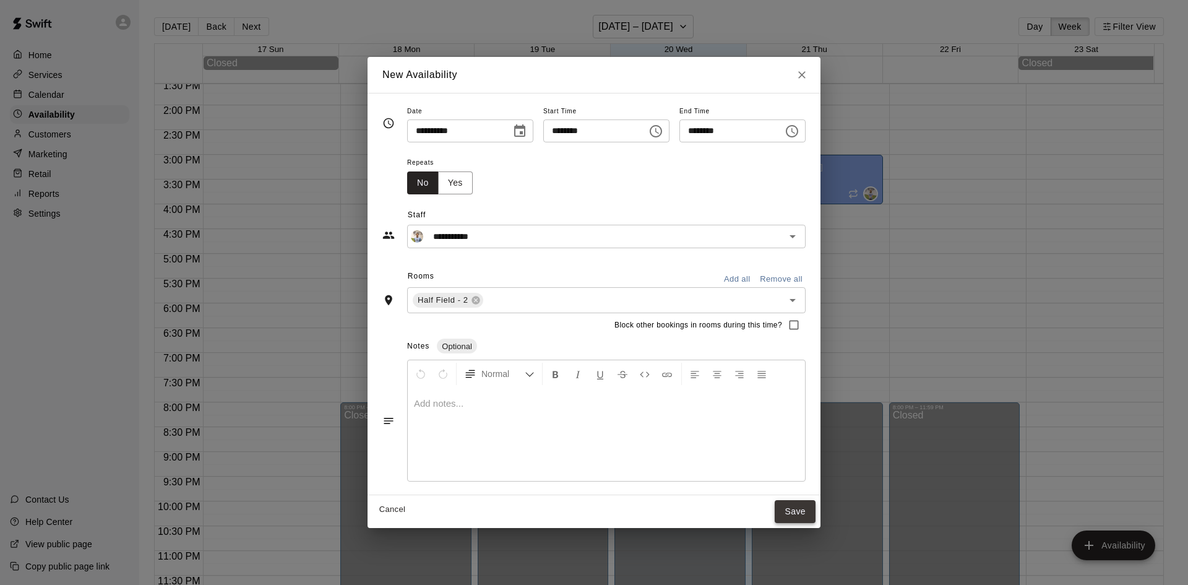
click at [815, 514] on button "Save" at bounding box center [795, 511] width 41 height 23
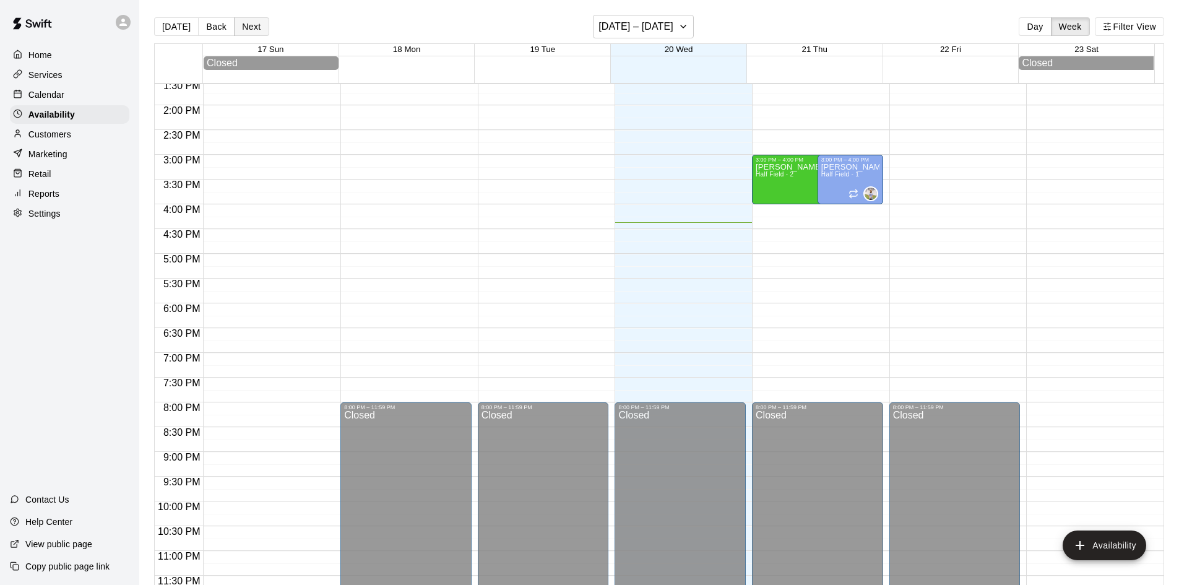
click at [246, 28] on button "Next" at bounding box center [251, 26] width 35 height 19
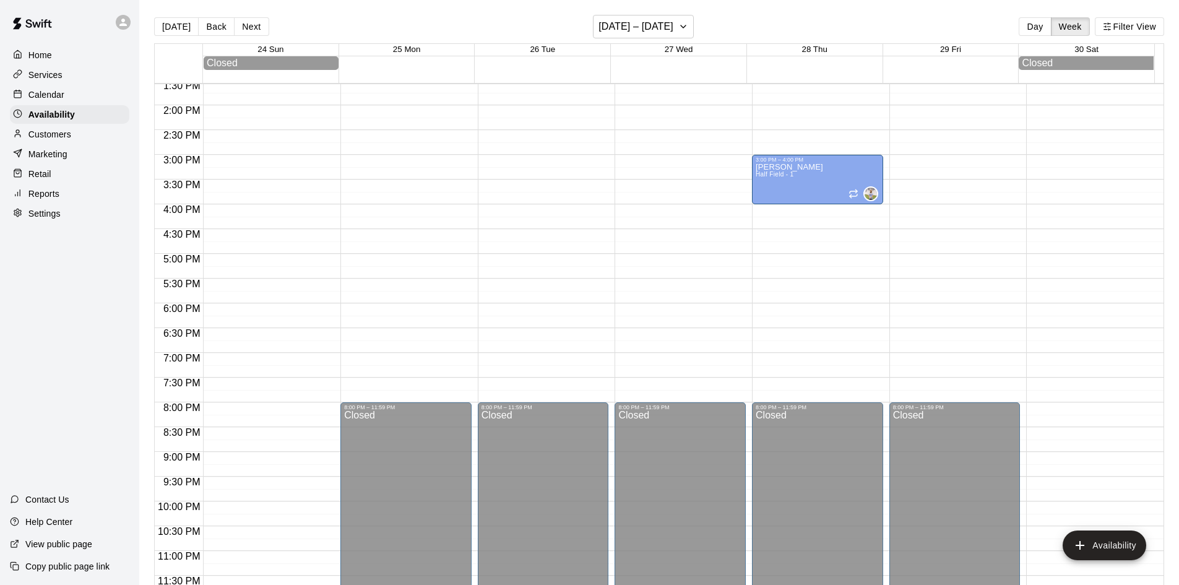
click at [507, 161] on div "12:00 AM – 12:00 PM Closed 8:00 PM – 11:59 PM Closed" at bounding box center [543, 6] width 131 height 1188
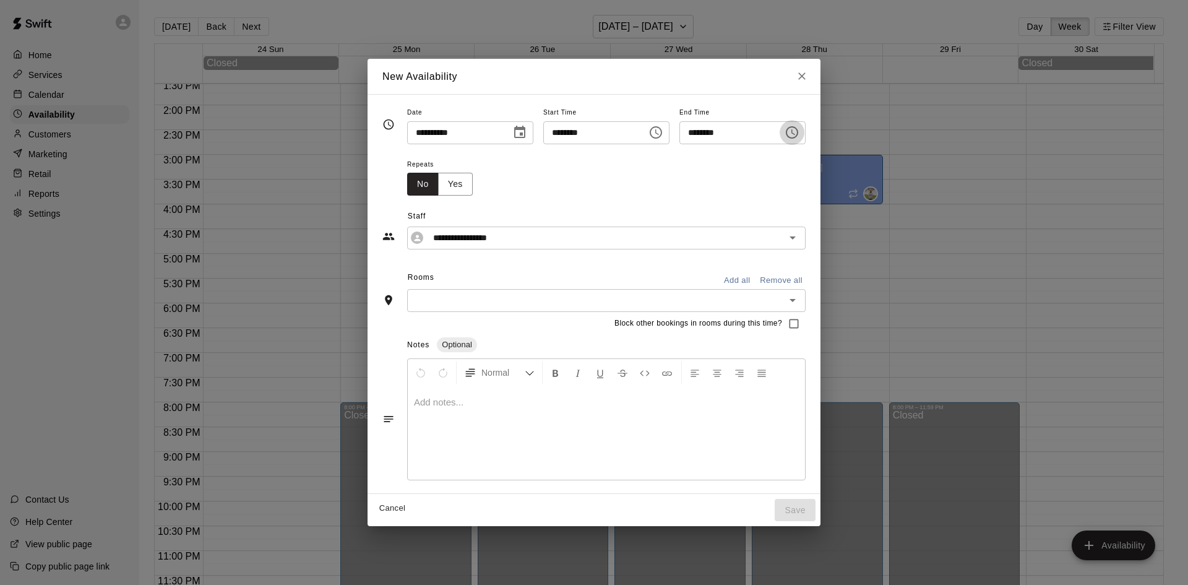
click at [798, 133] on icon "Choose time, selected time is 3:30 PM" at bounding box center [792, 132] width 12 height 12
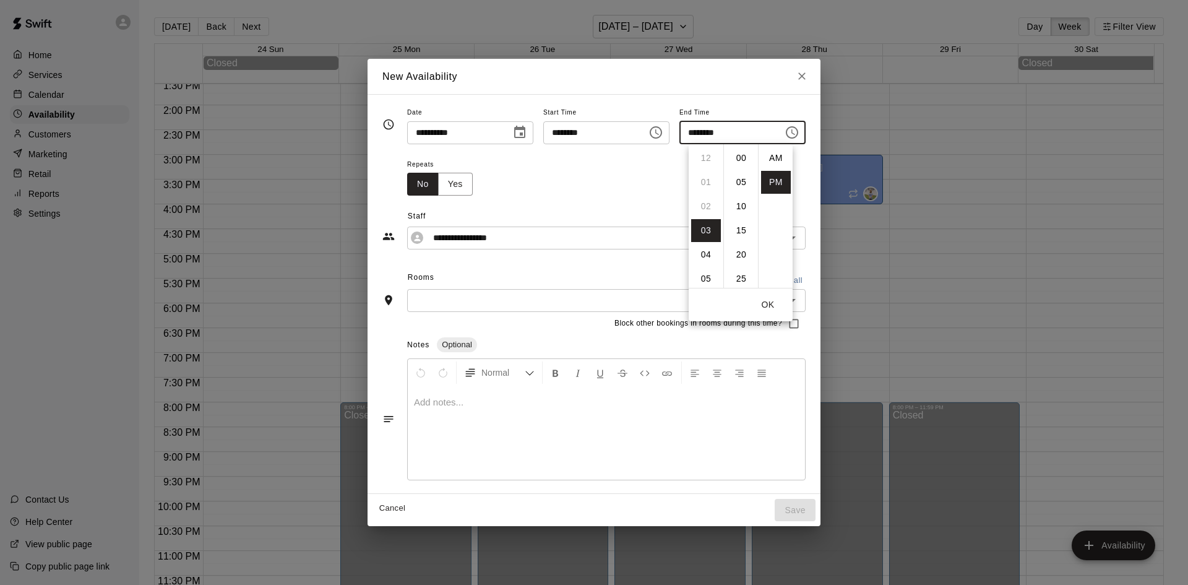
scroll to position [22, 0]
click at [710, 183] on li "04" at bounding box center [706, 182] width 30 height 23
click at [733, 157] on li "00" at bounding box center [741, 158] width 30 height 23
click at [553, 196] on div "**********" at bounding box center [593, 223] width 423 height 54
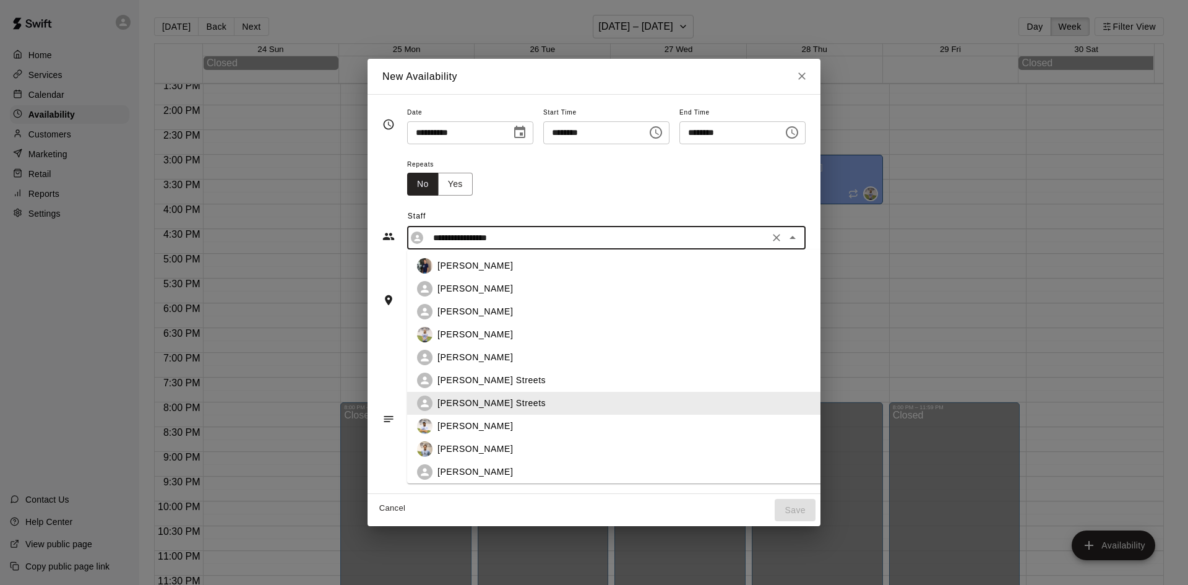
click at [546, 235] on input "**********" at bounding box center [596, 237] width 337 height 15
click at [768, 157] on div "Repeats No Yes" at bounding box center [606, 176] width 398 height 39
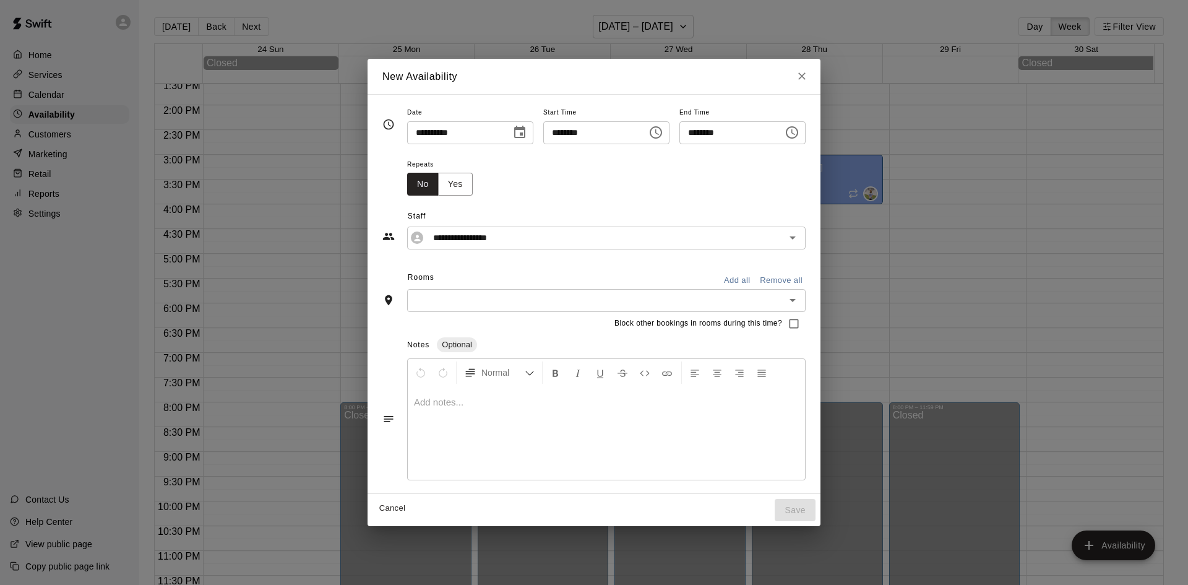
click at [799, 130] on icon "Choose time, selected time is 4:00 PM" at bounding box center [792, 132] width 15 height 15
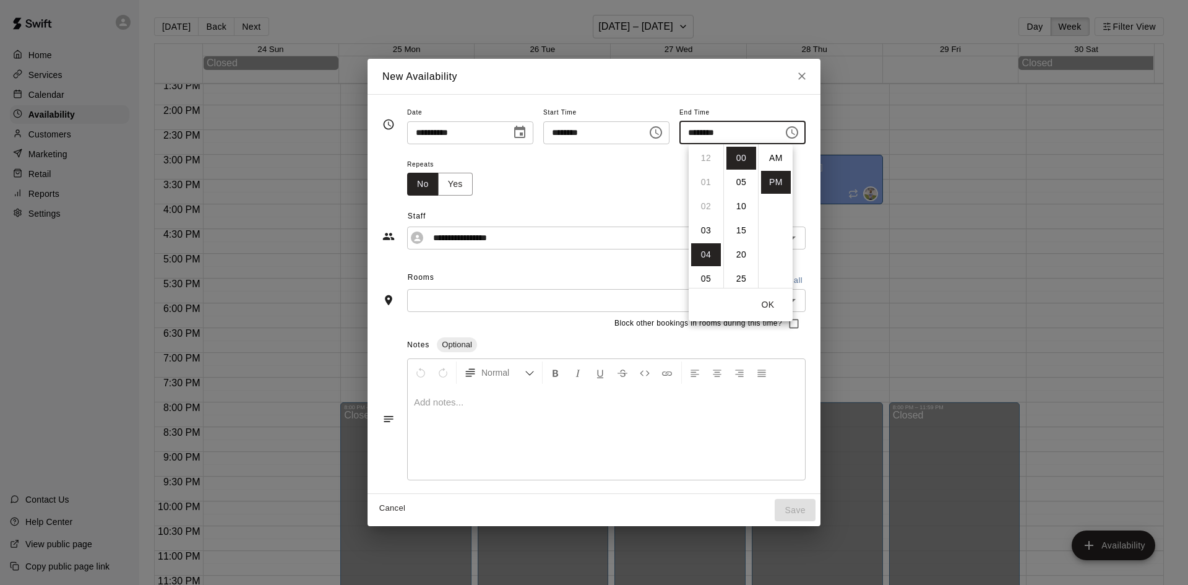
scroll to position [22, 0]
click at [703, 179] on li "05" at bounding box center [706, 182] width 30 height 23
type input "********"
click at [581, 186] on div "Repeats No Yes" at bounding box center [606, 176] width 398 height 39
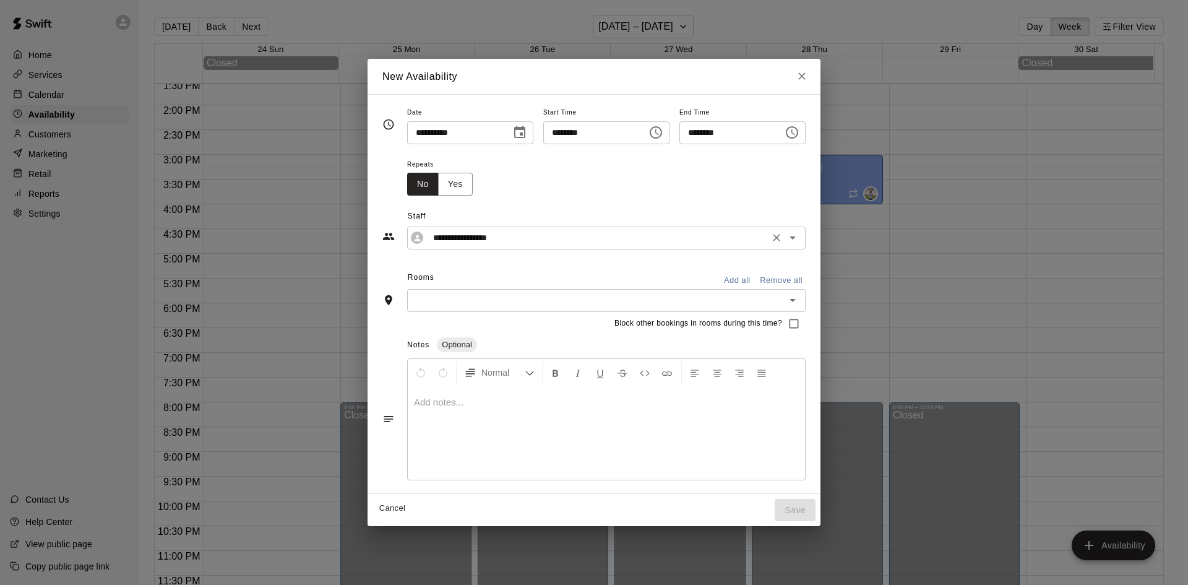
click at [510, 241] on input "**********" at bounding box center [596, 237] width 337 height 15
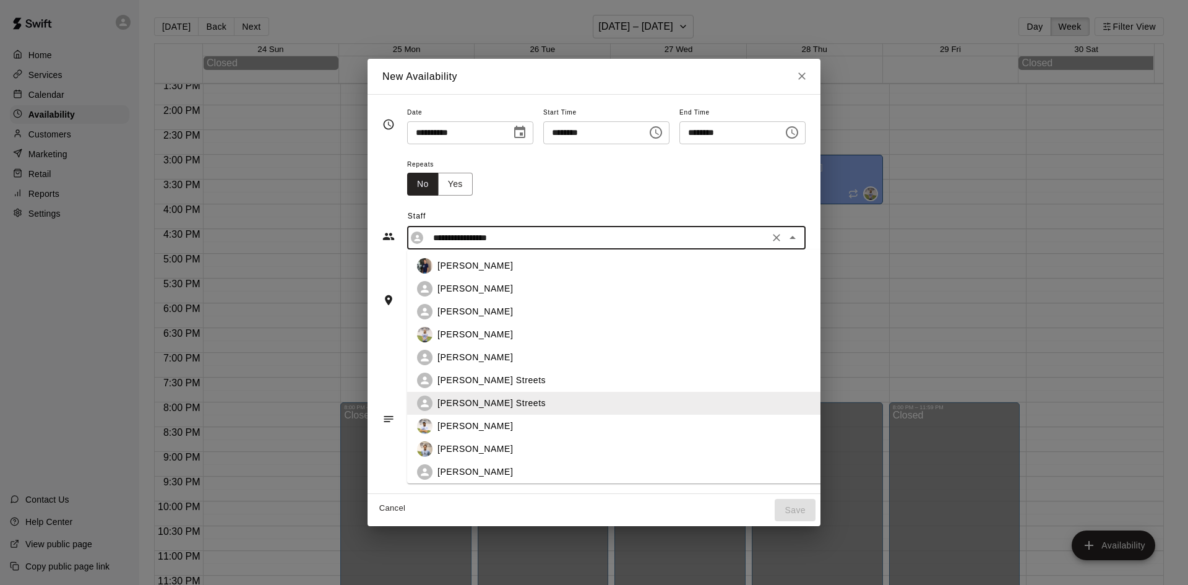
click at [437, 337] on p "Emily Ober" at bounding box center [474, 334] width 75 height 13
type input "**********"
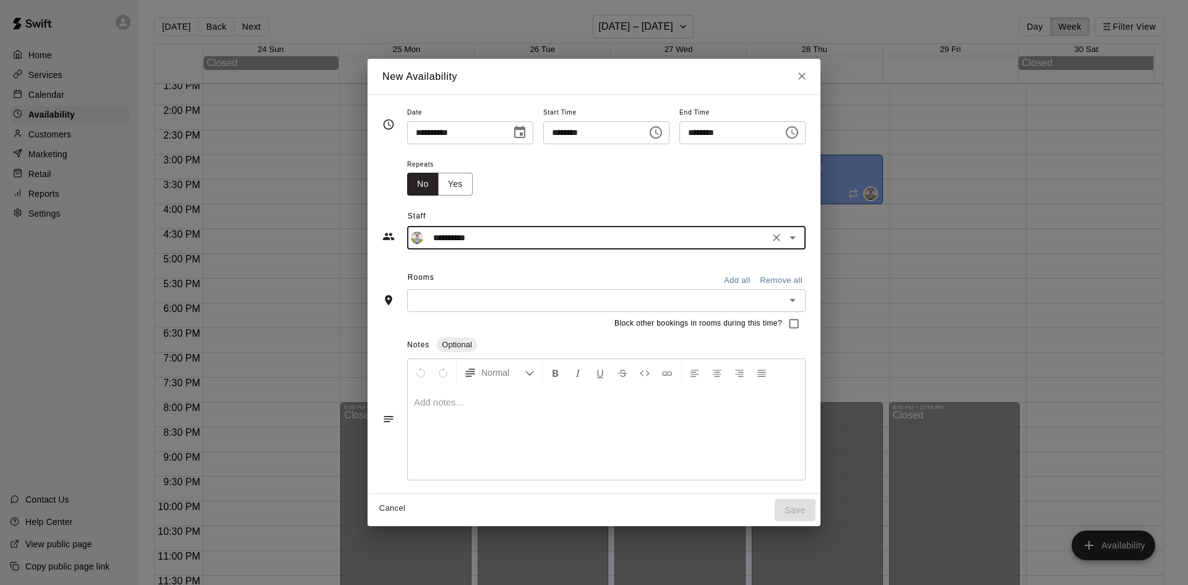
click at [504, 309] on div "​" at bounding box center [606, 300] width 398 height 23
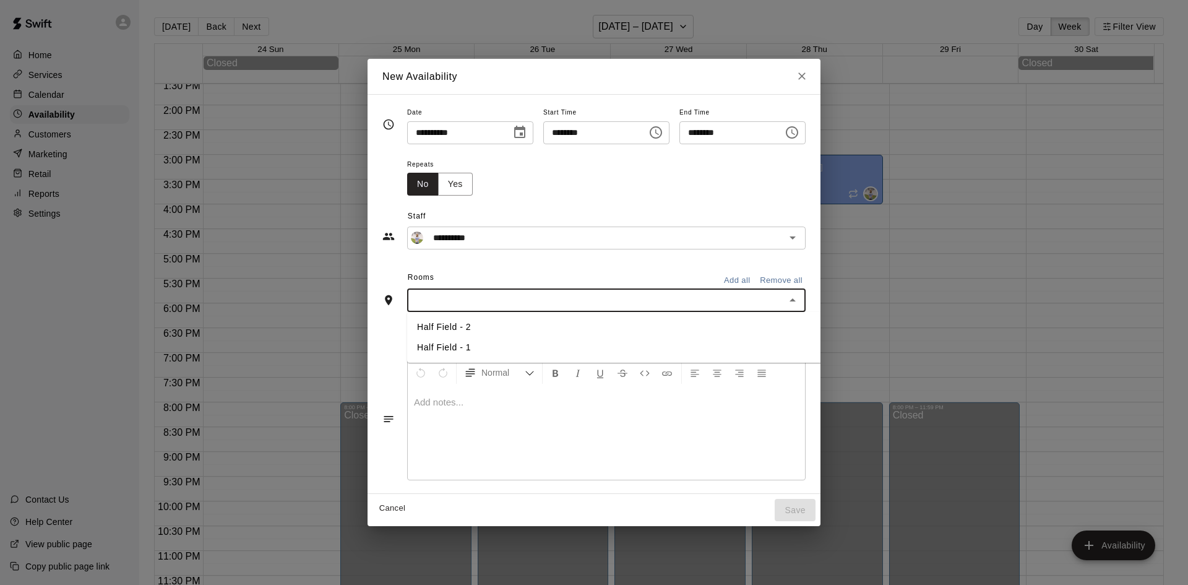
click at [445, 342] on li "Half Field - 1" at bounding box center [634, 347] width 454 height 20
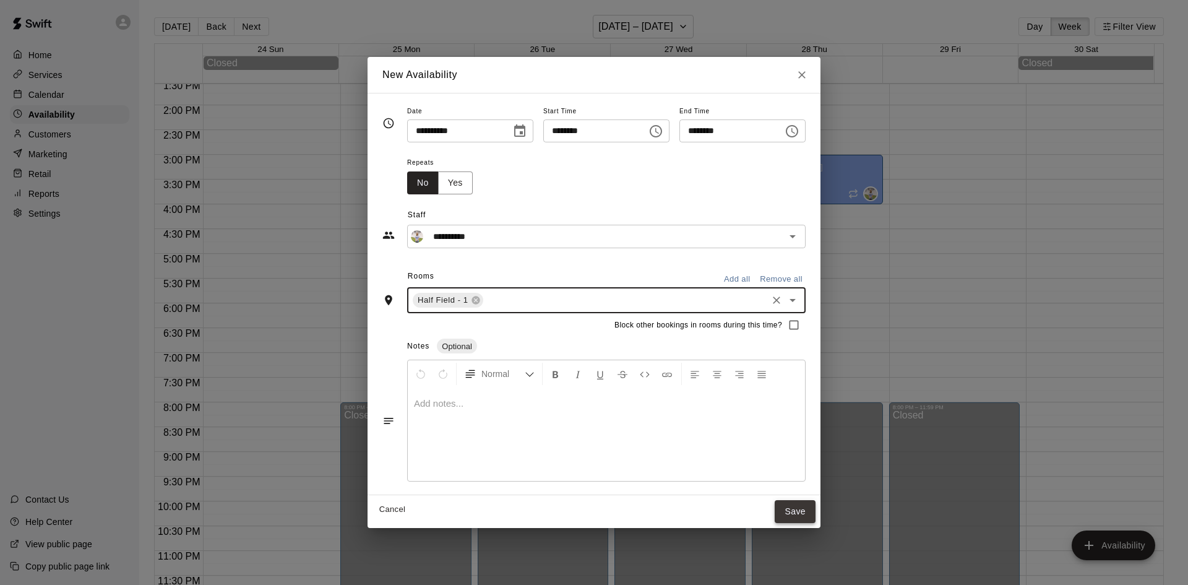
click at [815, 510] on button "Save" at bounding box center [795, 511] width 41 height 23
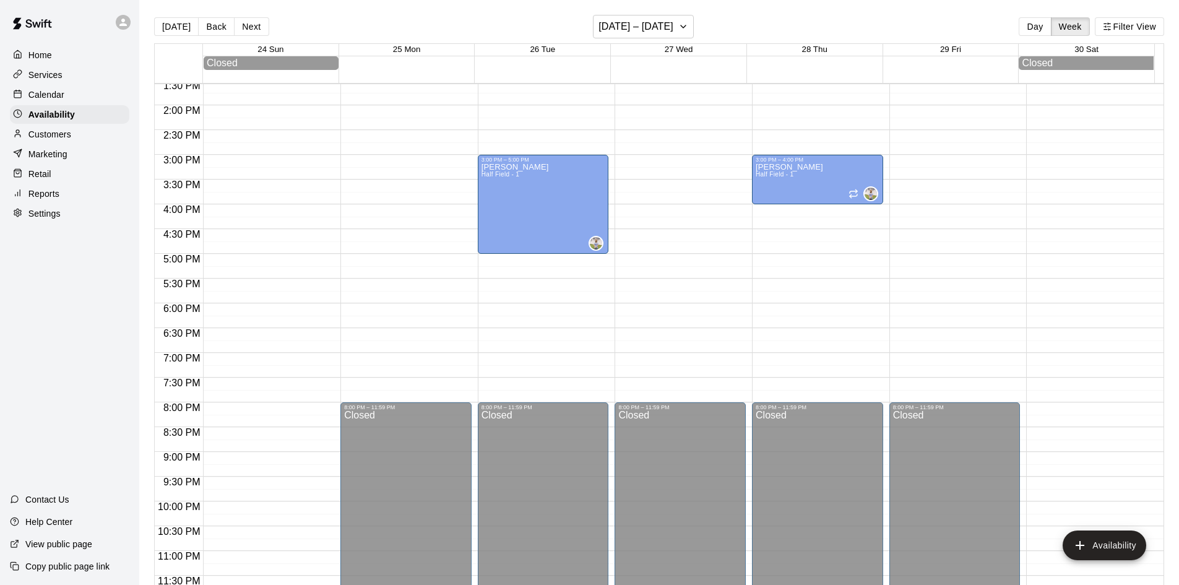
click at [931, 215] on div "12:00 AM – 12:00 PM Closed 8:00 PM – 11:59 PM Closed" at bounding box center [954, 6] width 131 height 1188
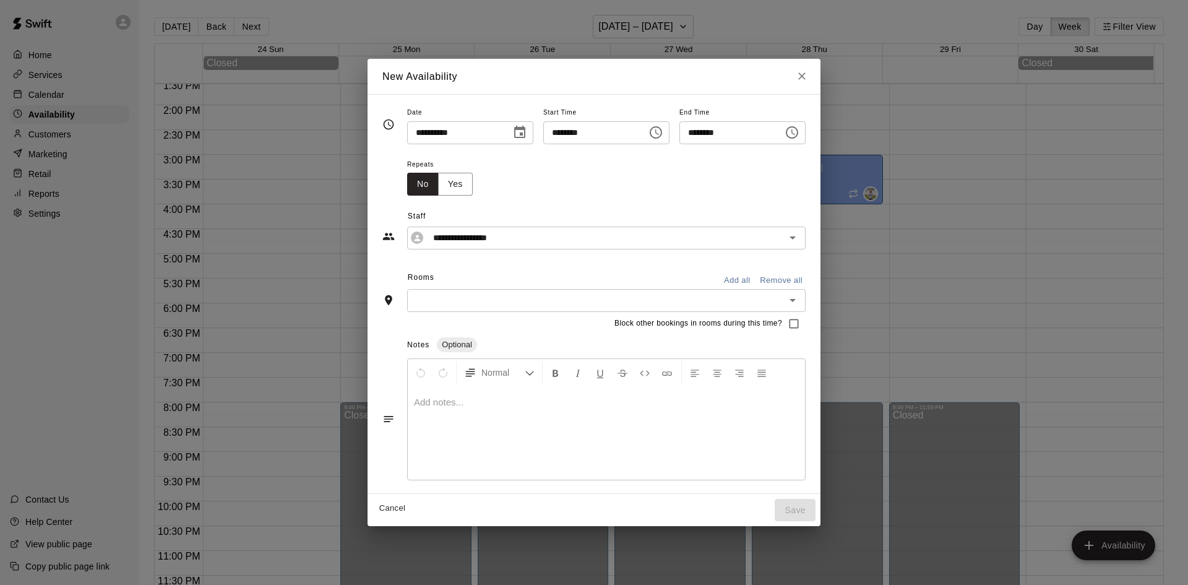
click at [799, 134] on icon "Choose time, selected time is 4:30 PM" at bounding box center [792, 132] width 15 height 15
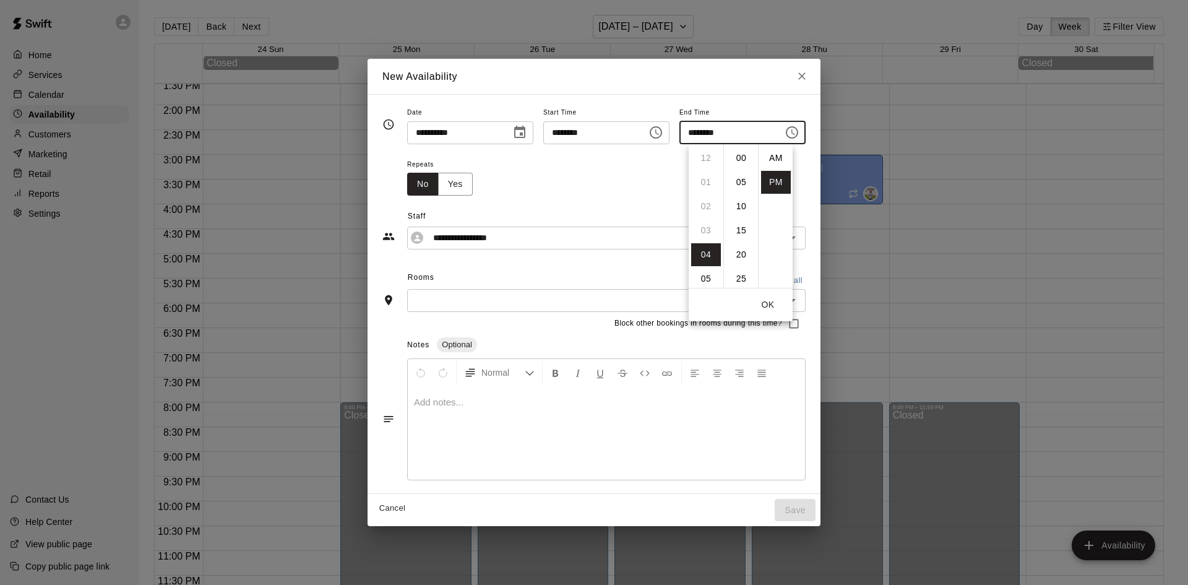
scroll to position [22, 0]
click at [708, 175] on li "05" at bounding box center [706, 182] width 30 height 23
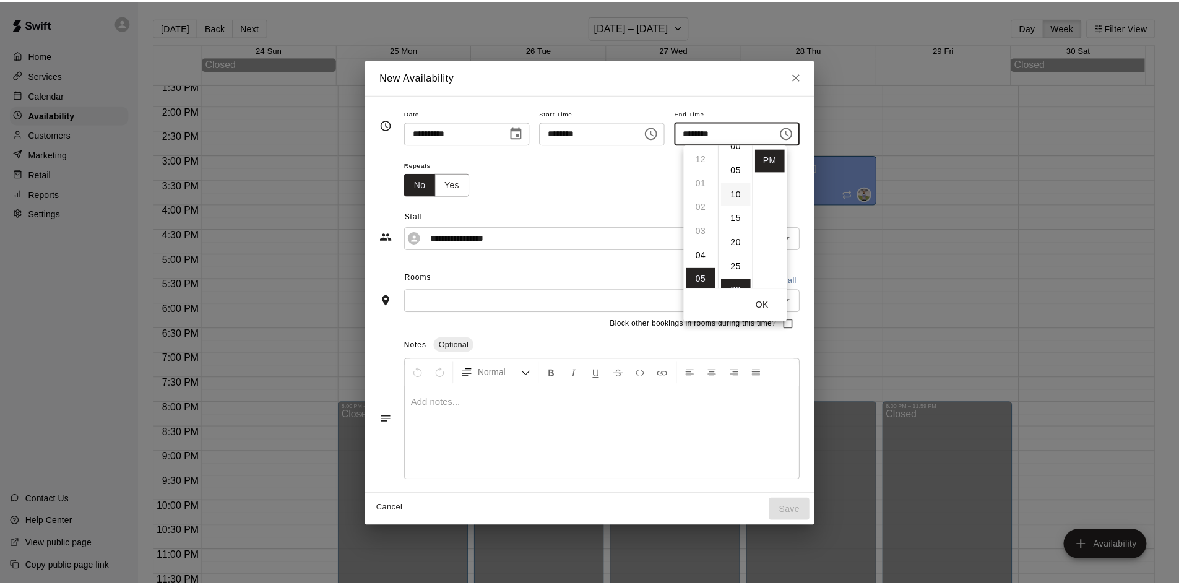
scroll to position [0, 0]
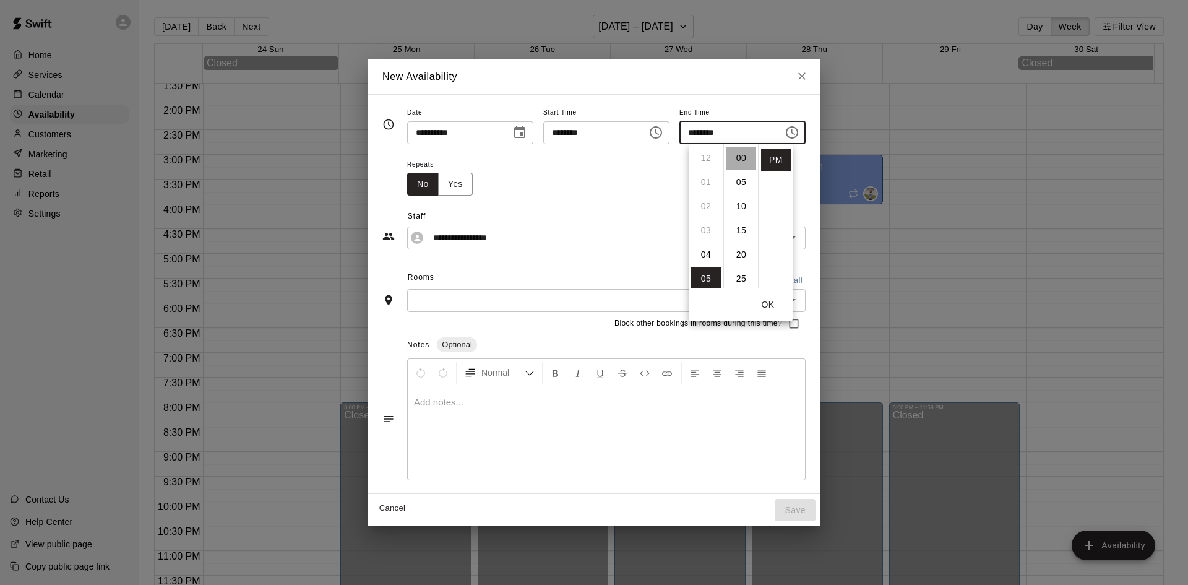
click at [741, 153] on li "00" at bounding box center [741, 158] width 30 height 23
type input "********"
click at [527, 163] on div "Repeats No Yes" at bounding box center [606, 176] width 398 height 39
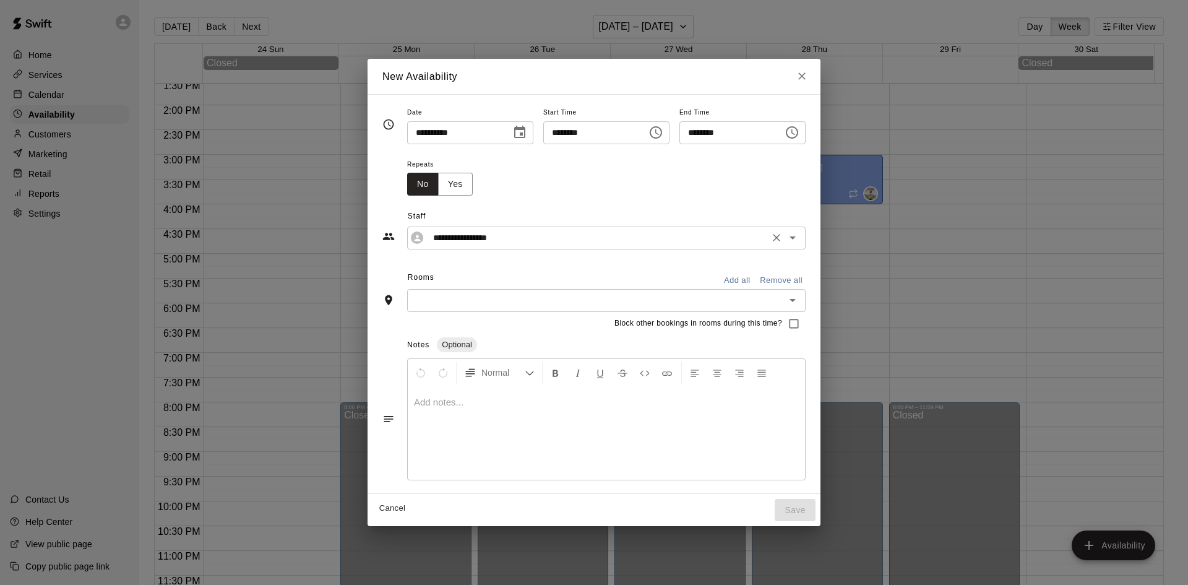
click at [480, 246] on div "**********" at bounding box center [606, 237] width 398 height 23
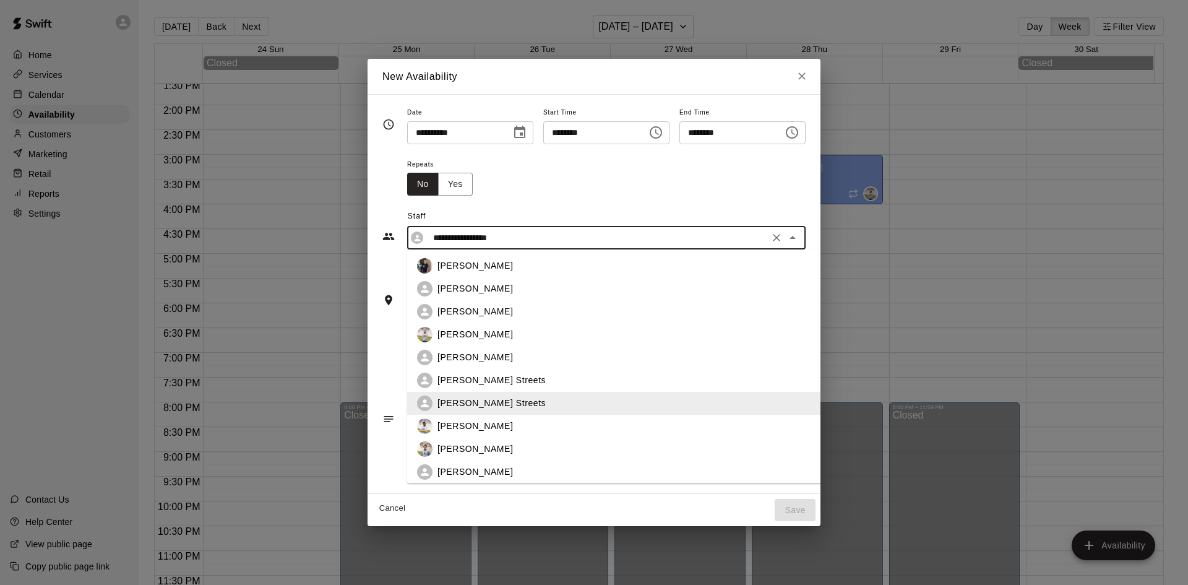
click at [442, 333] on p "Emily Ober" at bounding box center [474, 334] width 75 height 13
type input "**********"
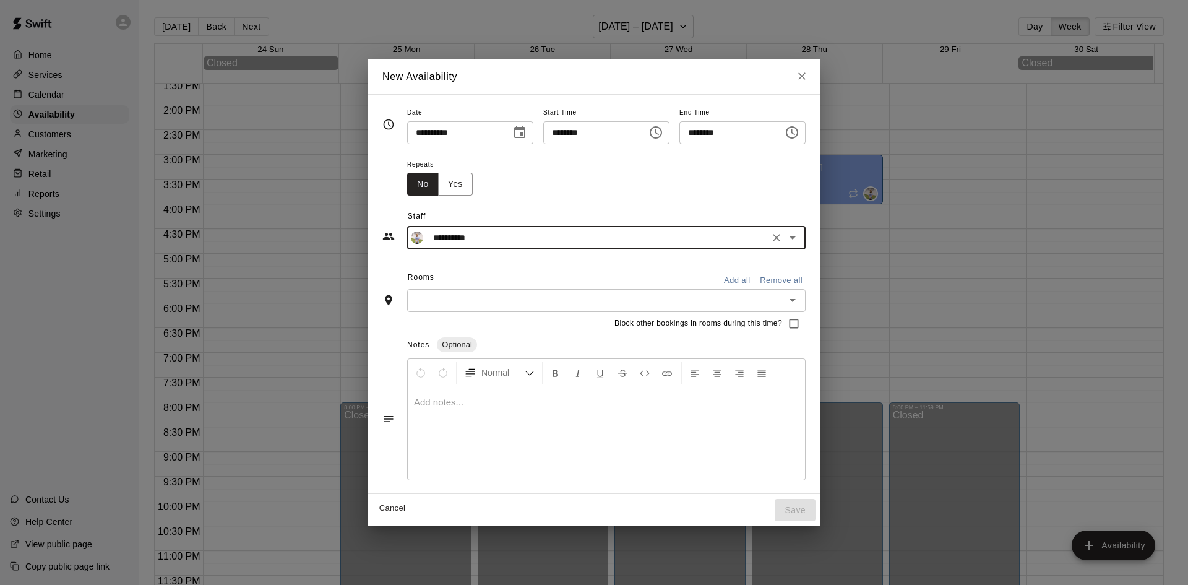
click at [458, 308] on input "text" at bounding box center [596, 300] width 371 height 15
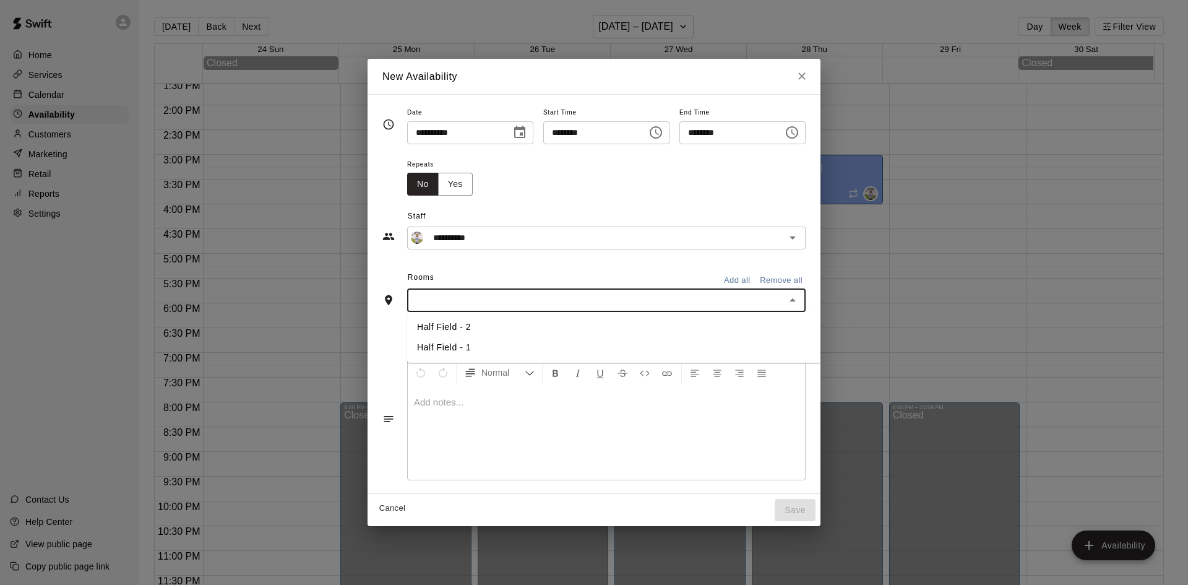
click at [432, 349] on li "Half Field - 1" at bounding box center [634, 347] width 454 height 20
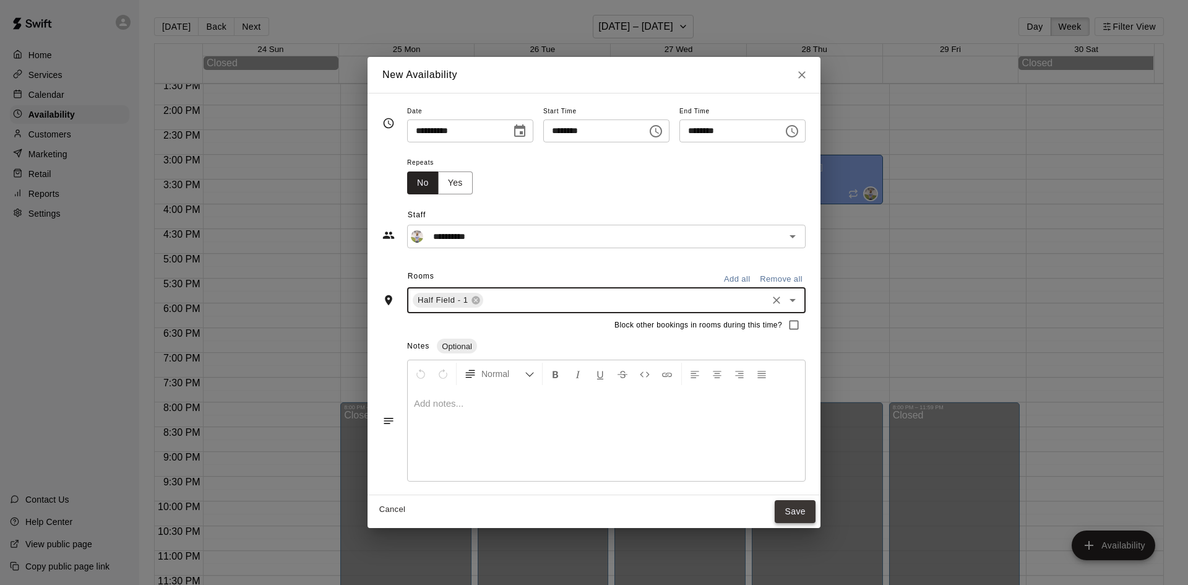
click at [815, 510] on button "Save" at bounding box center [795, 511] width 41 height 23
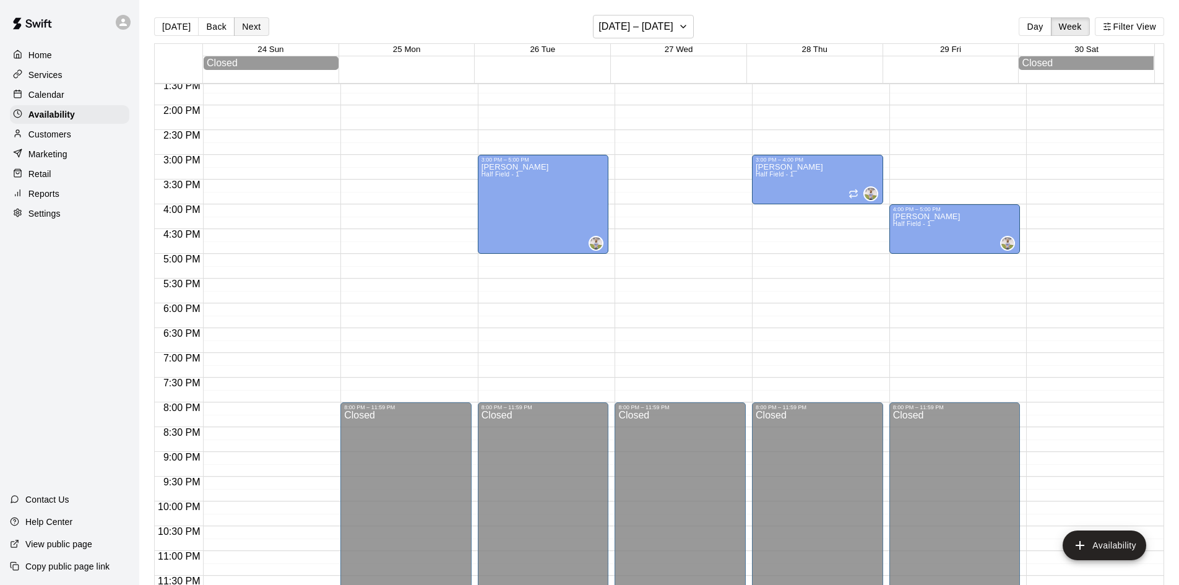
click at [243, 21] on button "Next" at bounding box center [251, 26] width 35 height 19
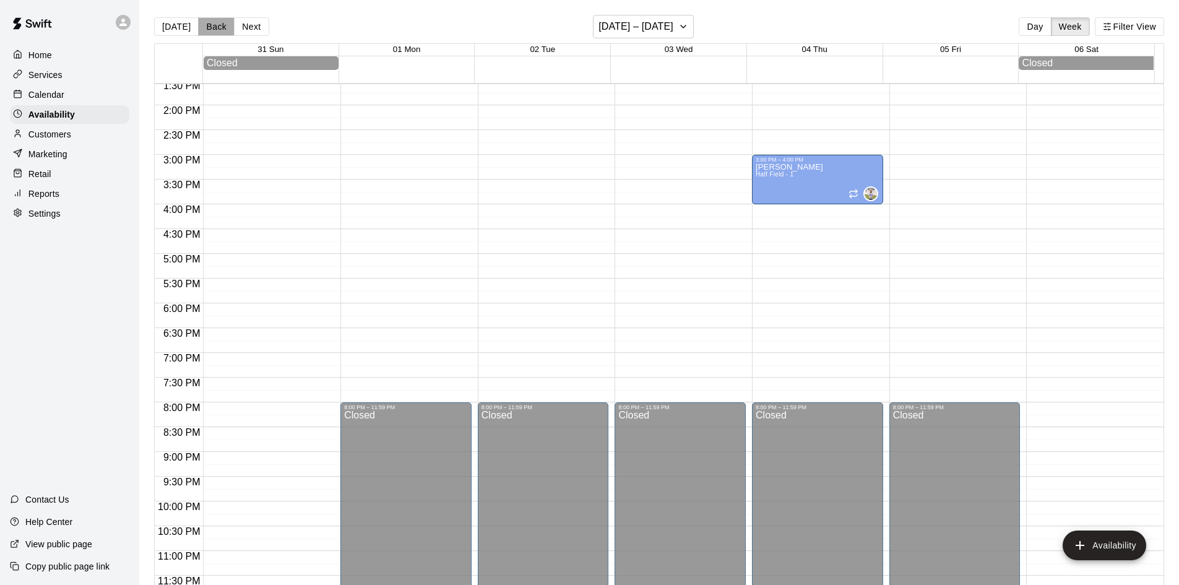
click at [216, 24] on button "Back" at bounding box center [216, 26] width 37 height 19
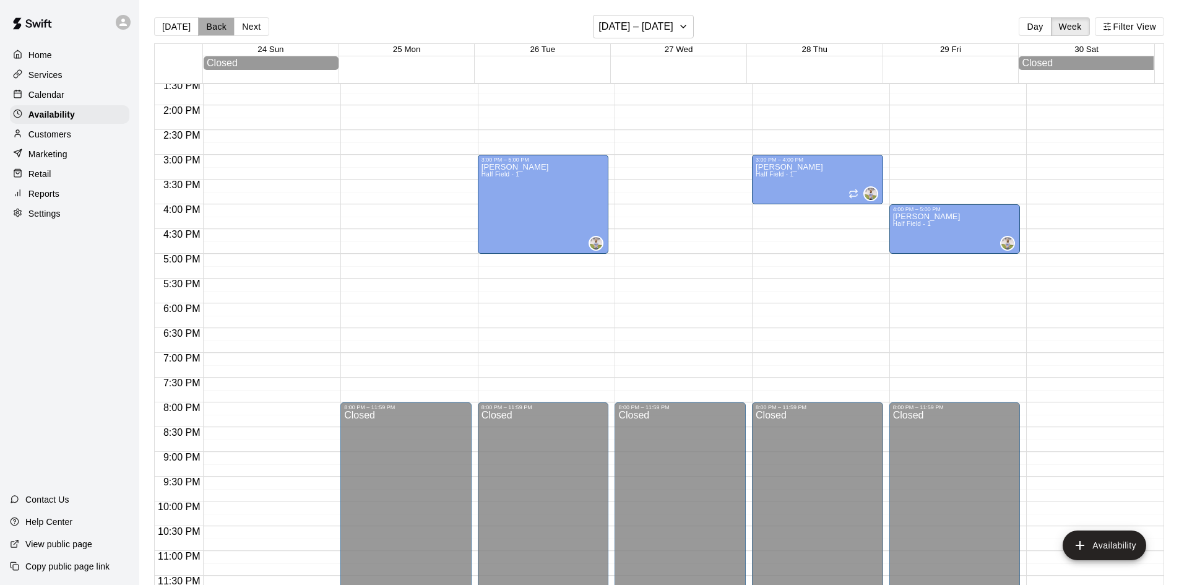
click at [215, 24] on button "Back" at bounding box center [216, 26] width 37 height 19
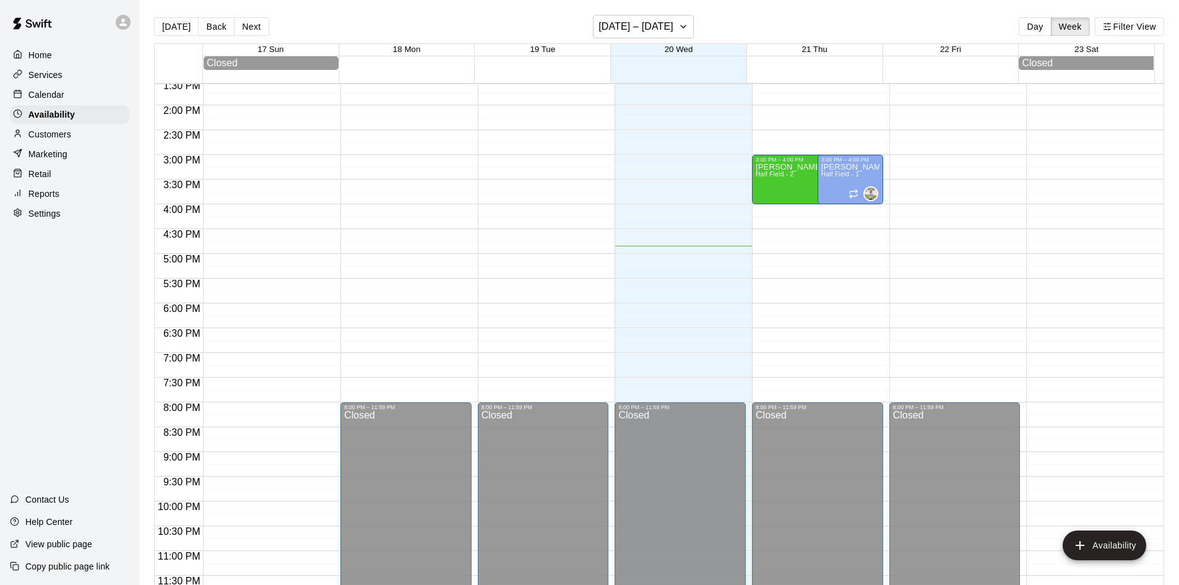
click at [51, 98] on p "Calendar" at bounding box center [46, 94] width 36 height 12
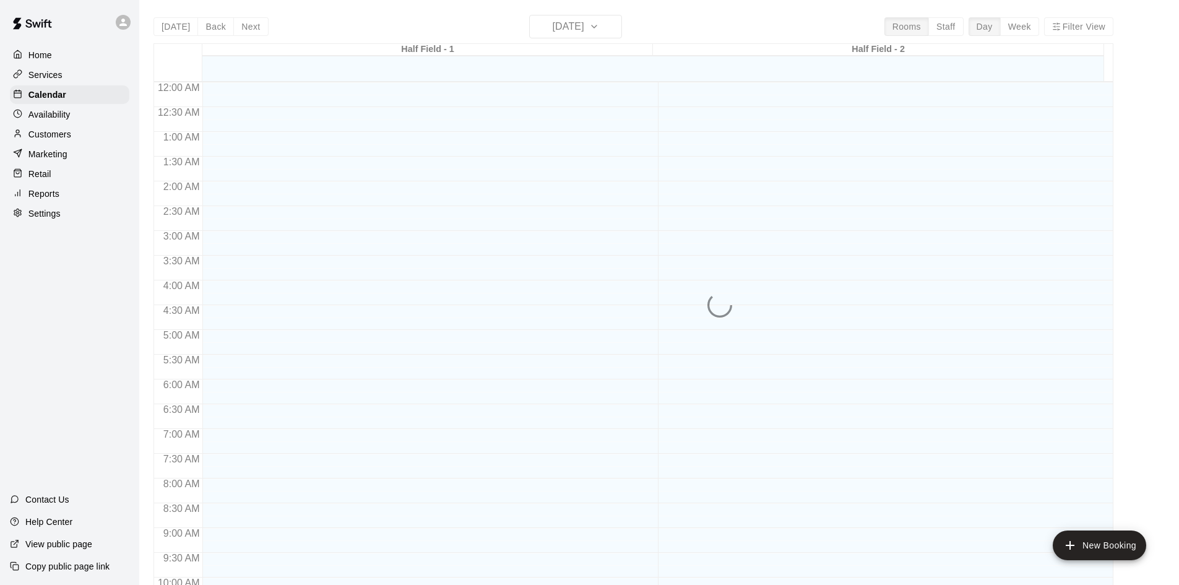
scroll to position [634, 0]
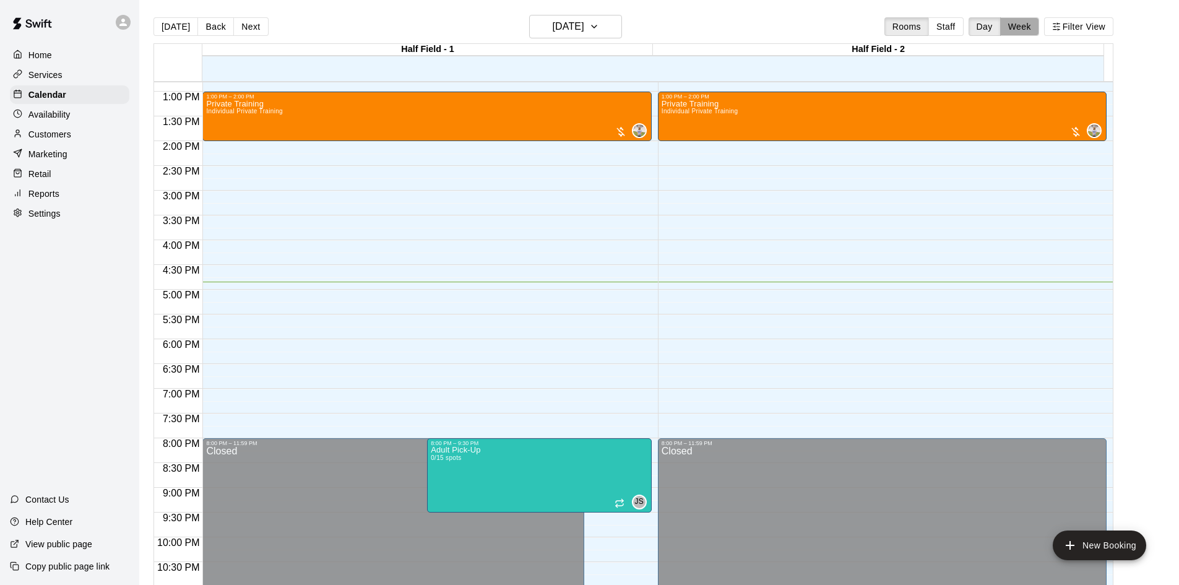
click at [1036, 25] on button "Week" at bounding box center [1019, 26] width 39 height 19
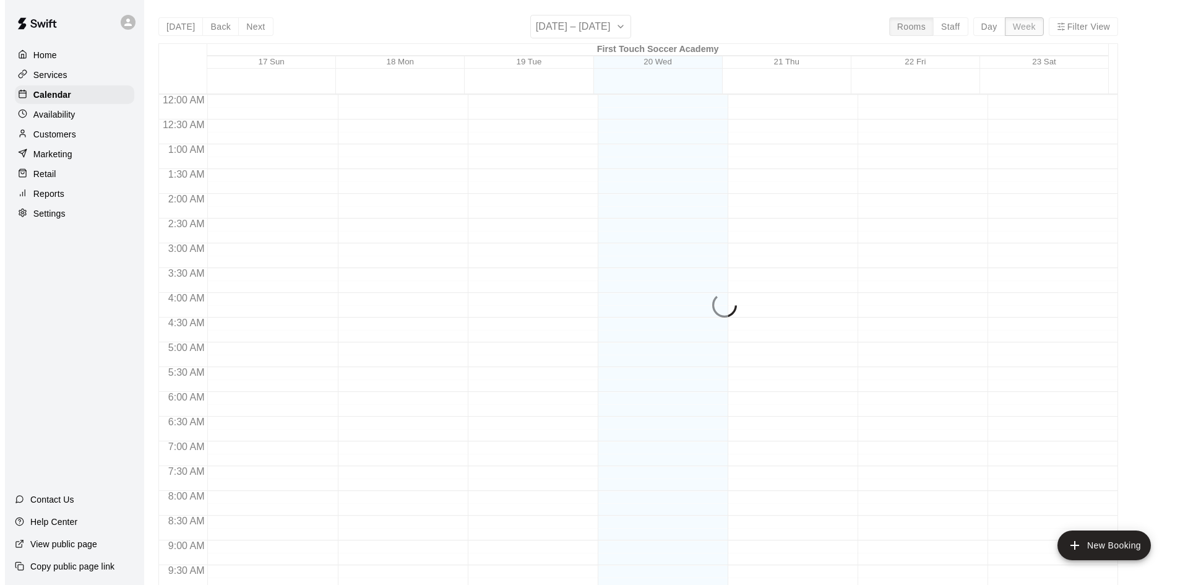
scroll to position [686, 0]
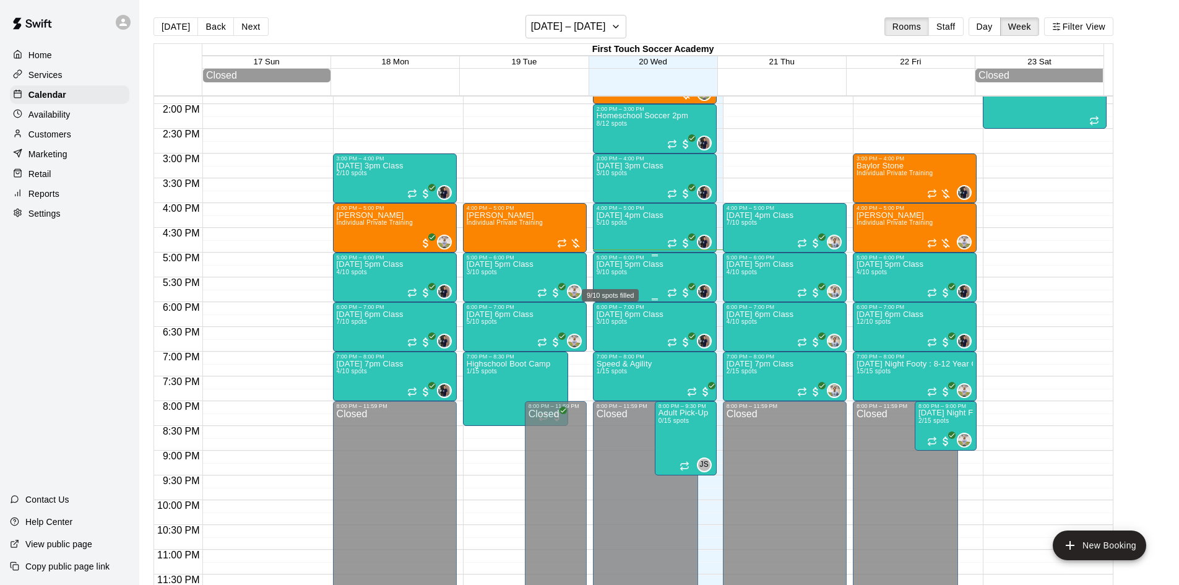
click at [616, 275] on span "9/10 spots" at bounding box center [611, 272] width 30 height 7
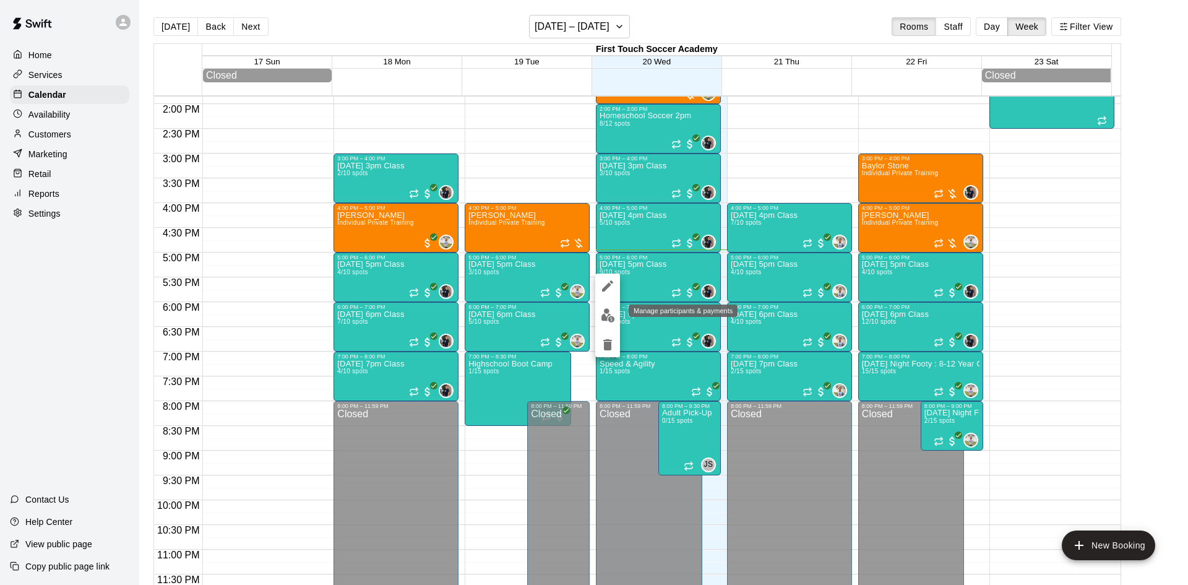
click at [608, 312] on img "edit" at bounding box center [608, 315] width 14 height 14
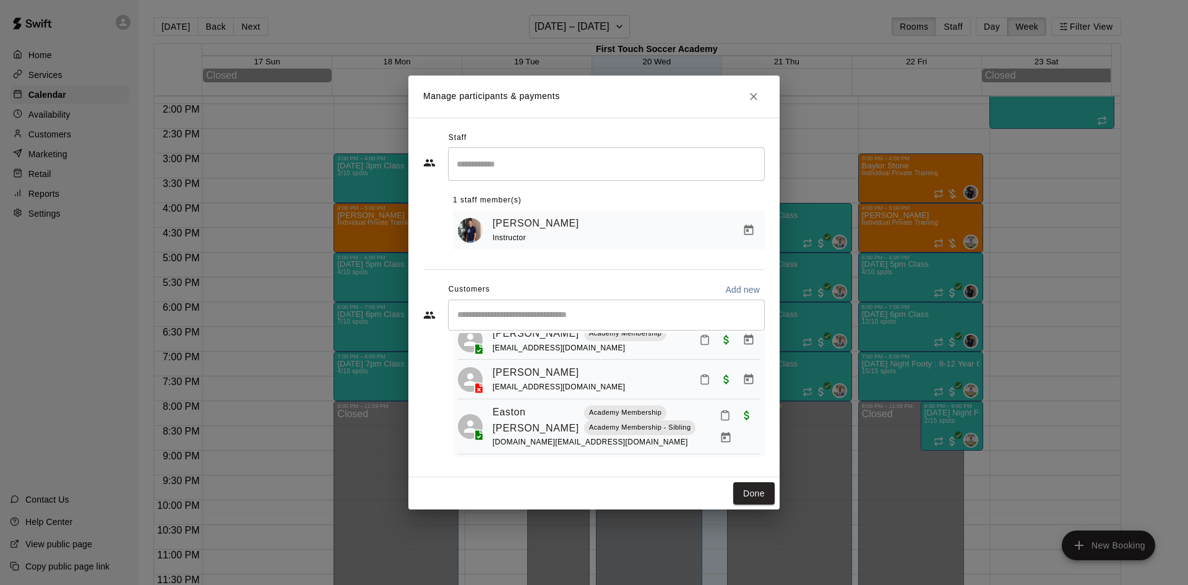
scroll to position [62, 0]
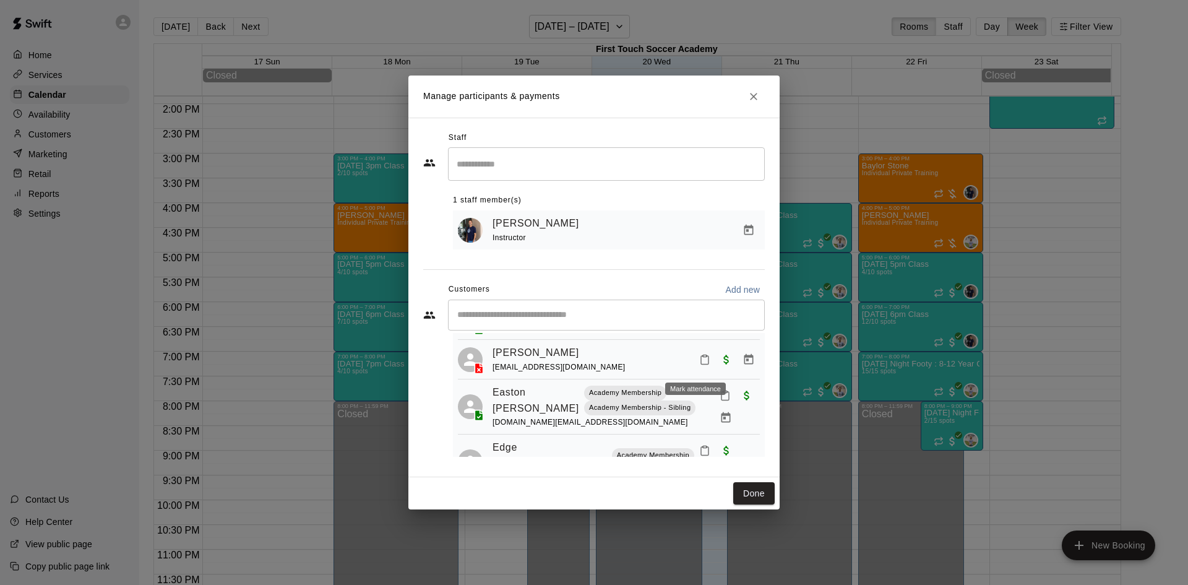
click at [694, 363] on button "Mark attendance" at bounding box center [704, 359] width 21 height 21
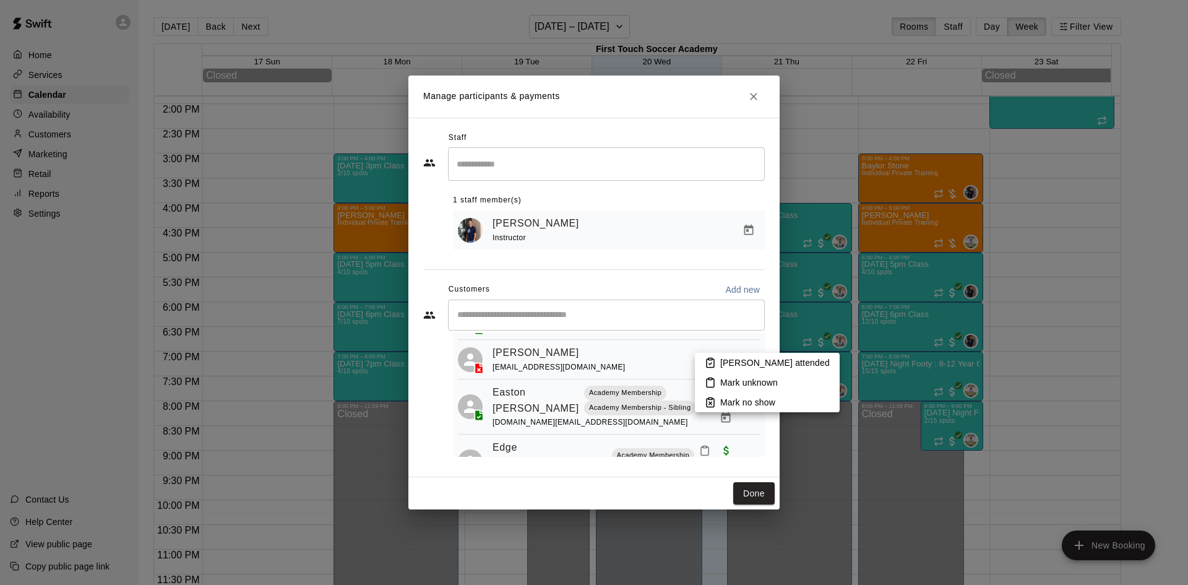
click at [710, 358] on rect at bounding box center [710, 359] width 4 height 2
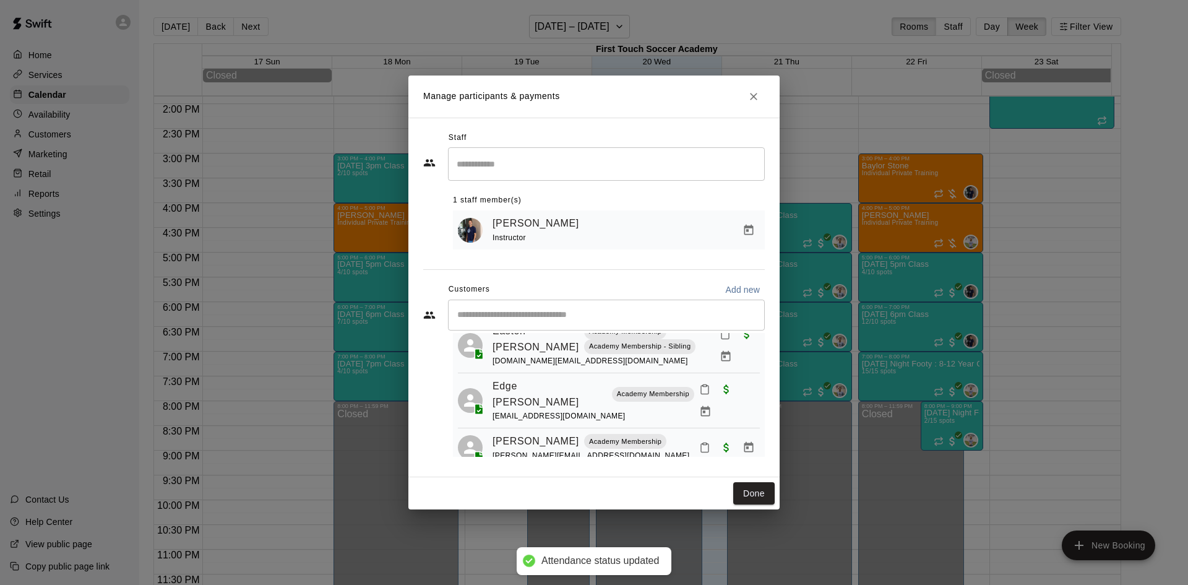
scroll to position [124, 0]
click at [702, 392] on button "Mark attendance" at bounding box center [704, 388] width 21 height 21
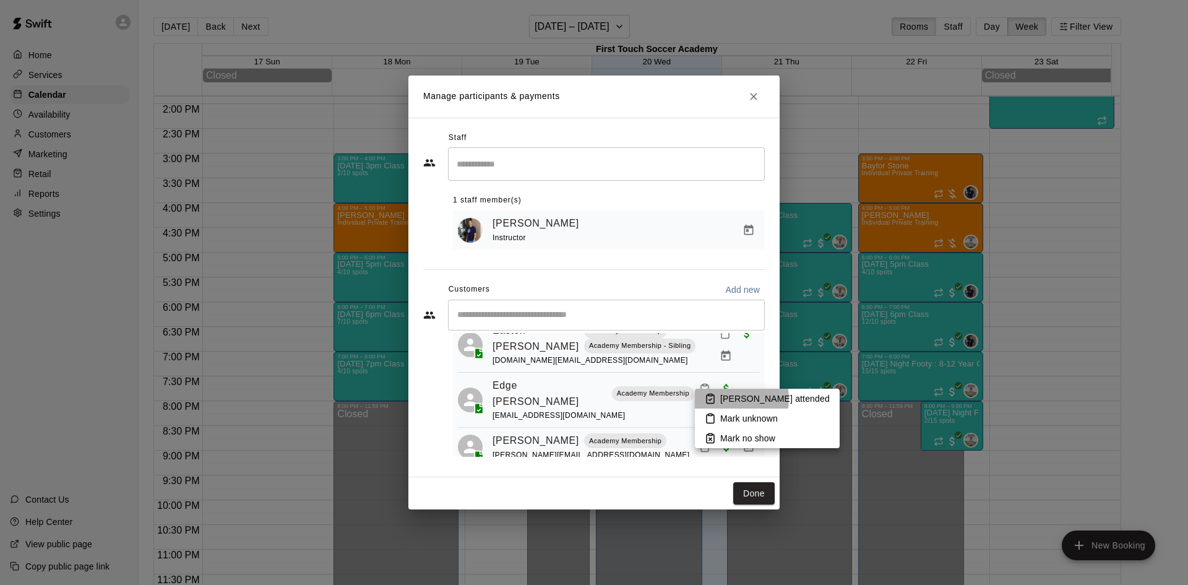
click at [721, 398] on p "Mark attended" at bounding box center [775, 398] width 110 height 12
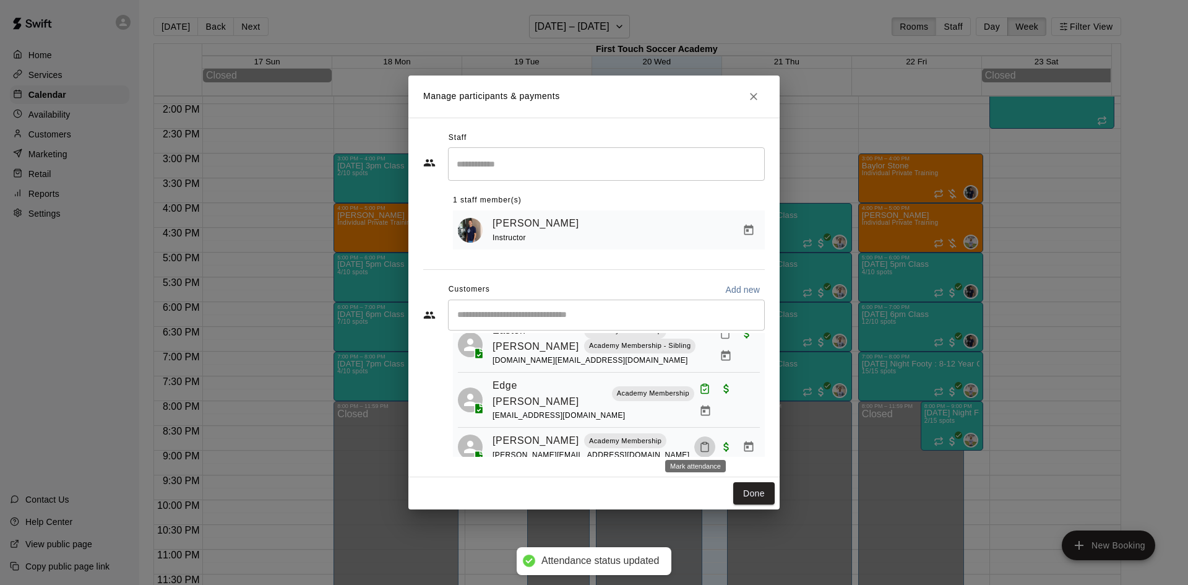
click at [703, 442] on rect "Mark attendance" at bounding box center [705, 443] width 4 height 2
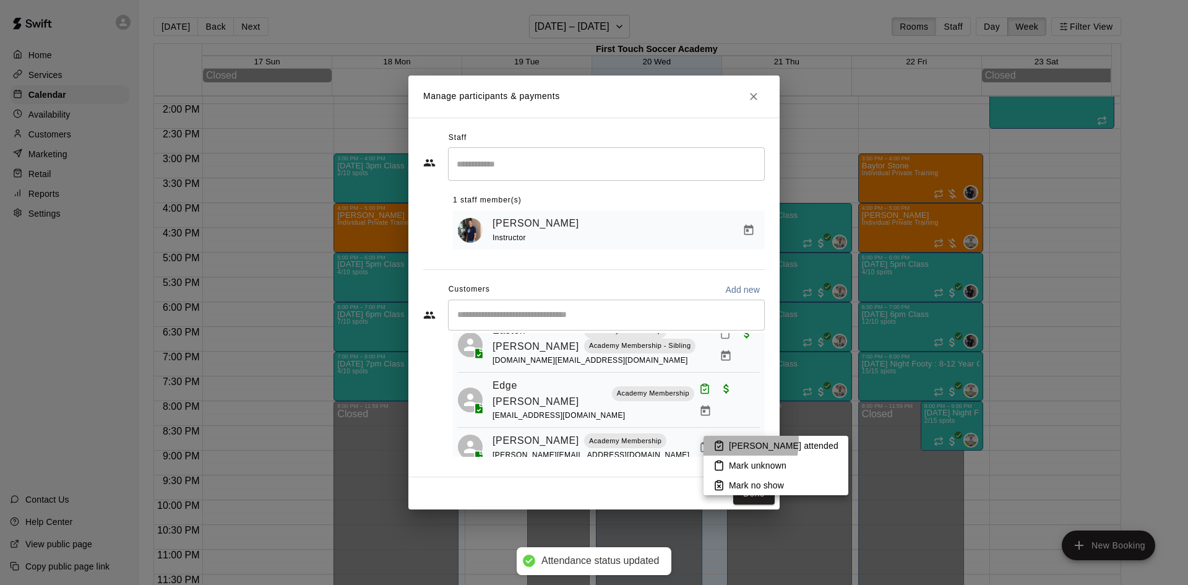
click at [728, 441] on li "Mark attended" at bounding box center [775, 446] width 145 height 20
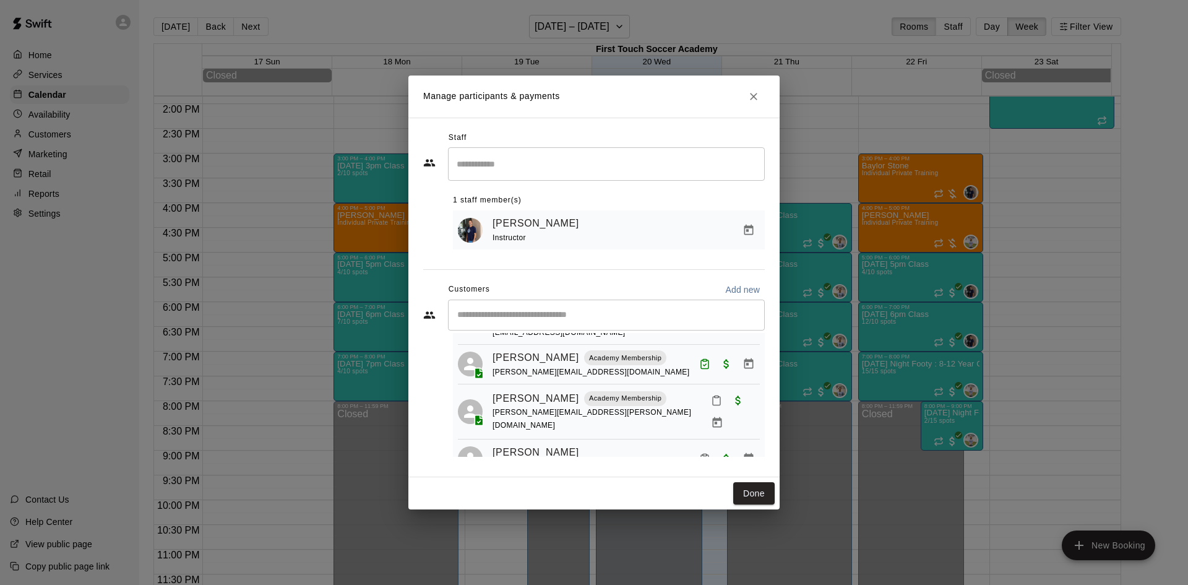
scroll to position [236, 0]
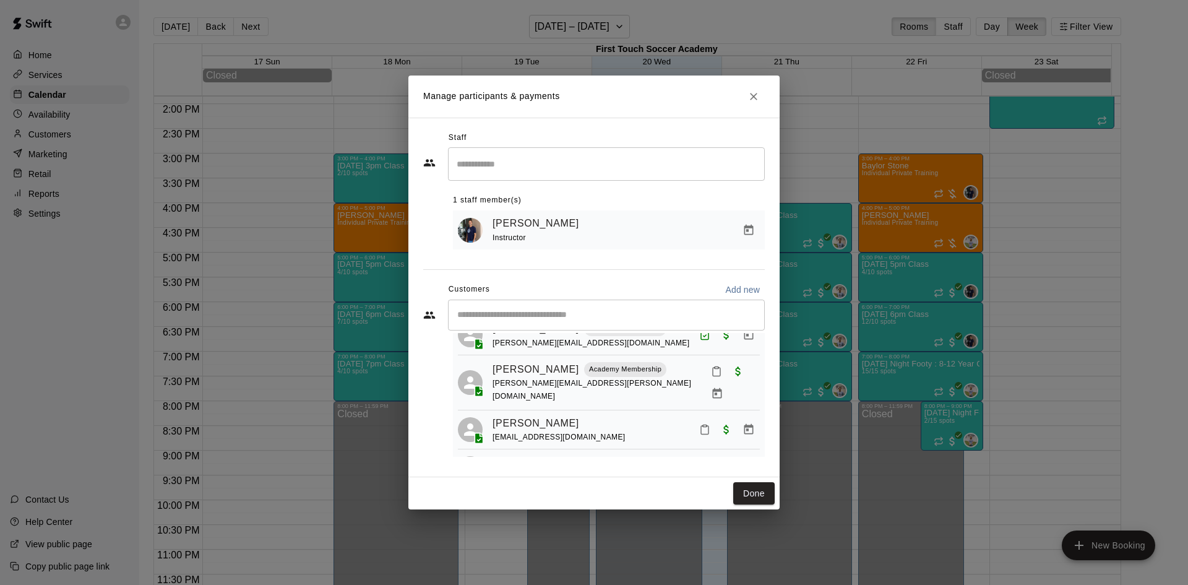
click at [701, 426] on icon "Mark attendance" at bounding box center [704, 430] width 7 height 9
click at [720, 421] on icon at bounding box center [717, 416] width 11 height 11
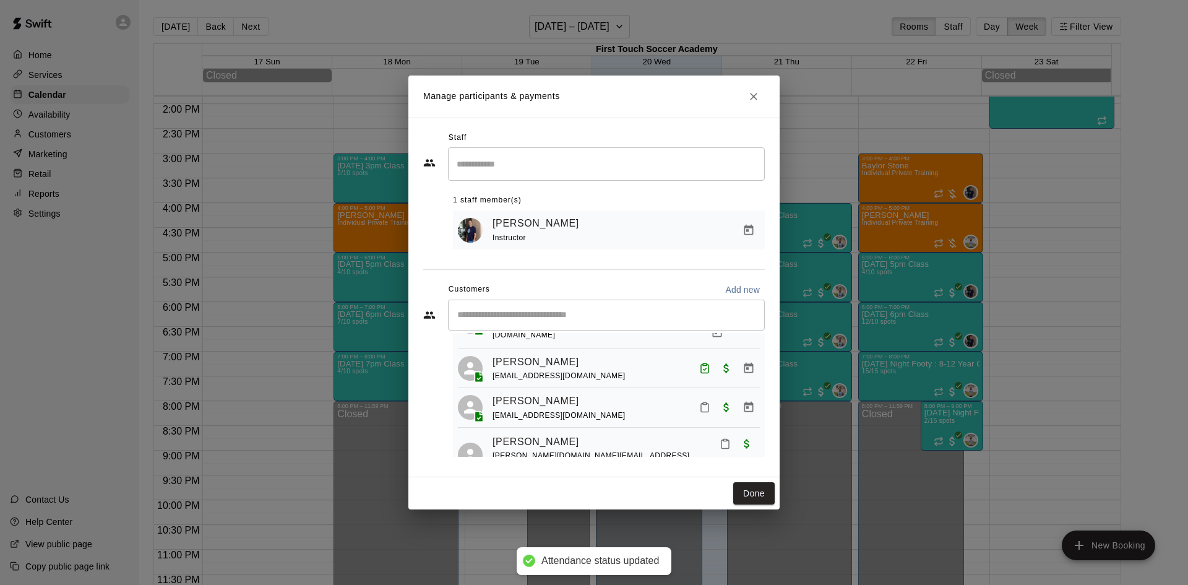
click at [699, 402] on icon "Mark attendance" at bounding box center [704, 407] width 11 height 11
click at [726, 432] on p "Mark no show" at bounding box center [752, 434] width 55 height 12
click at [715, 433] on button "Mark attendance" at bounding box center [725, 443] width 21 height 21
click at [713, 429] on icon at bounding box center [710, 431] width 11 height 11
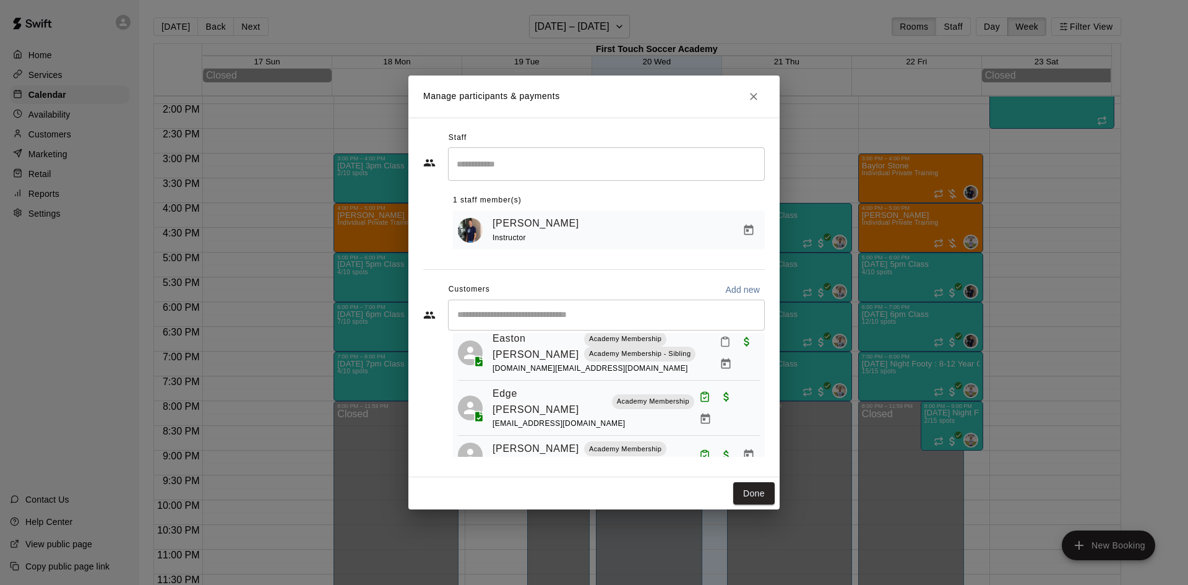
scroll to position [124, 0]
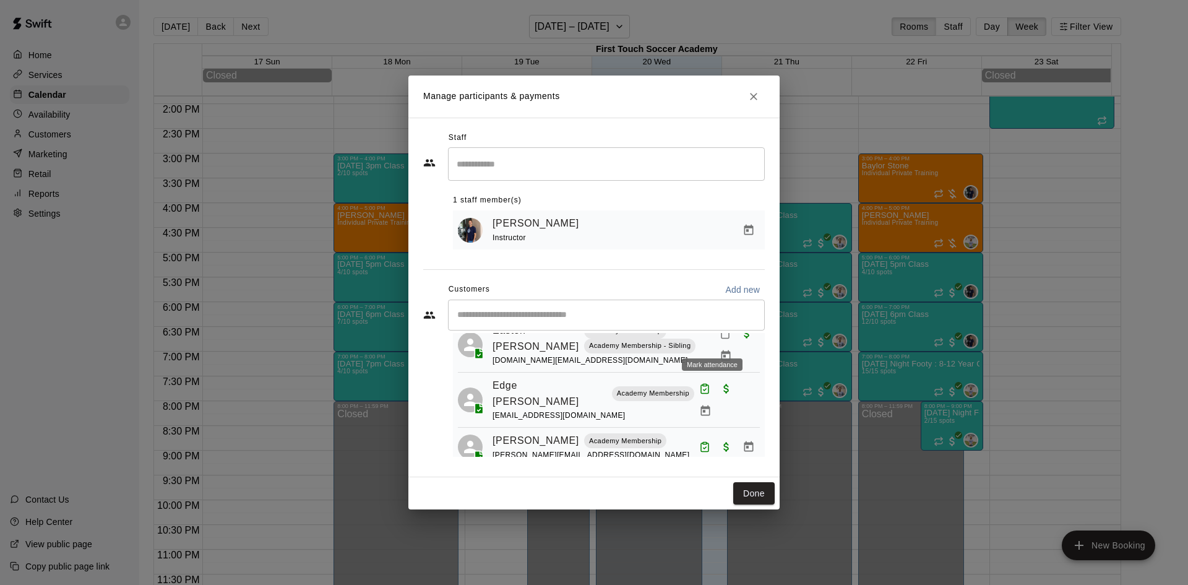
click at [720, 339] on icon "Mark attendance" at bounding box center [725, 333] width 11 height 11
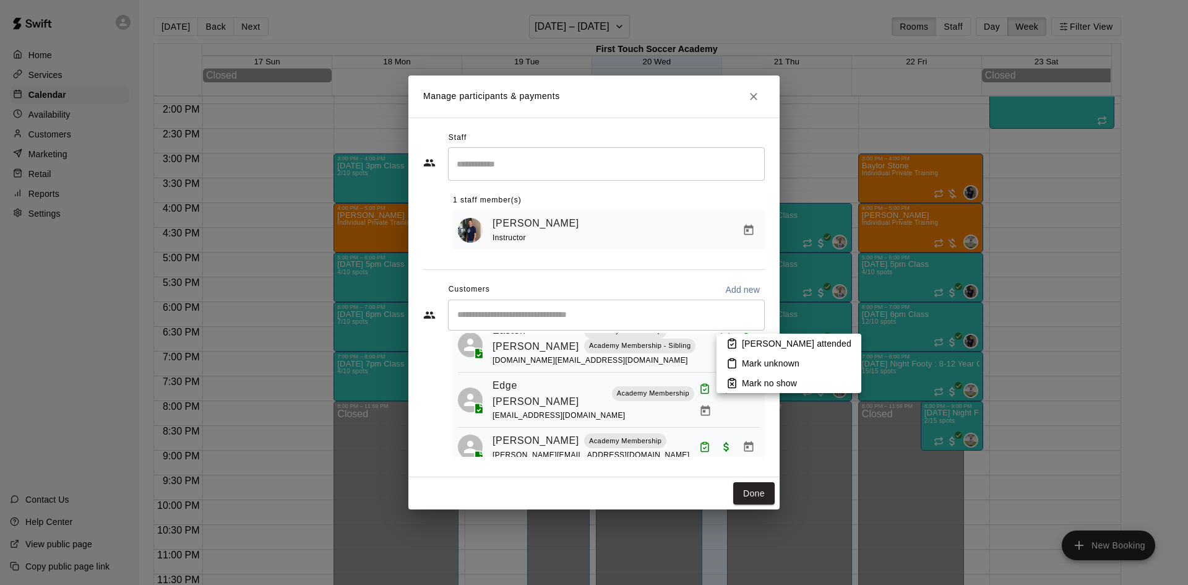
click at [759, 389] on p "Mark no show" at bounding box center [769, 383] width 55 height 12
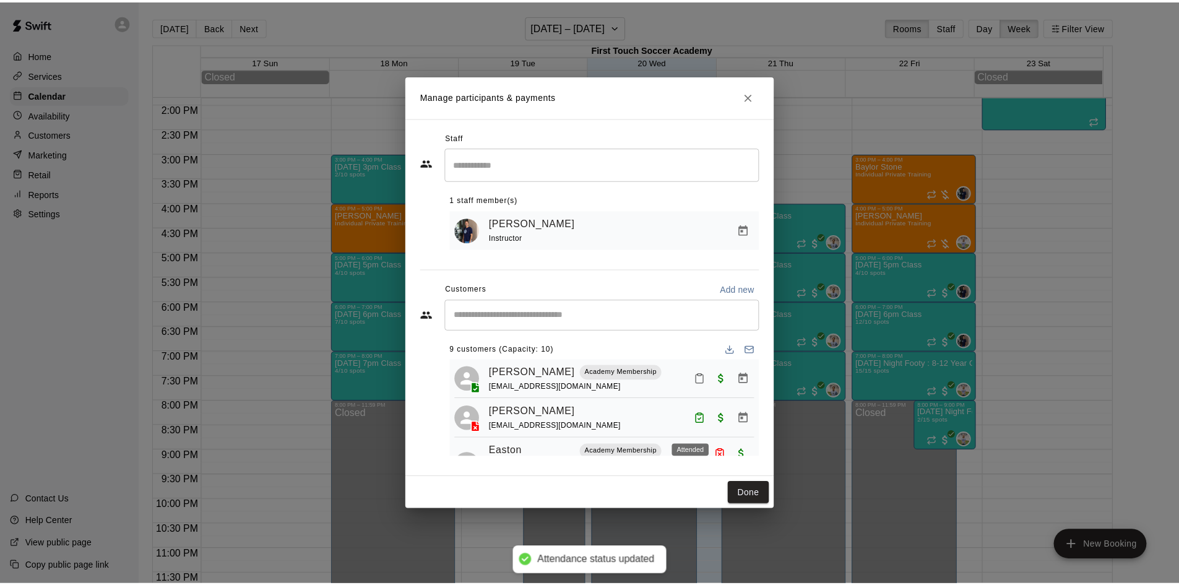
scroll to position [0, 0]
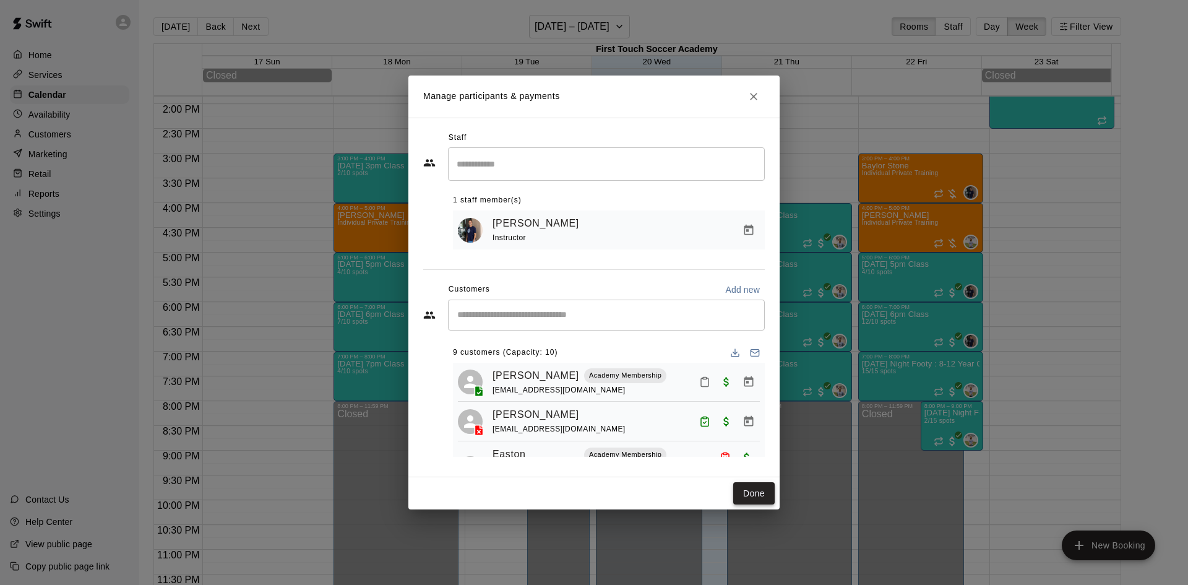
click at [756, 490] on button "Done" at bounding box center [753, 493] width 41 height 23
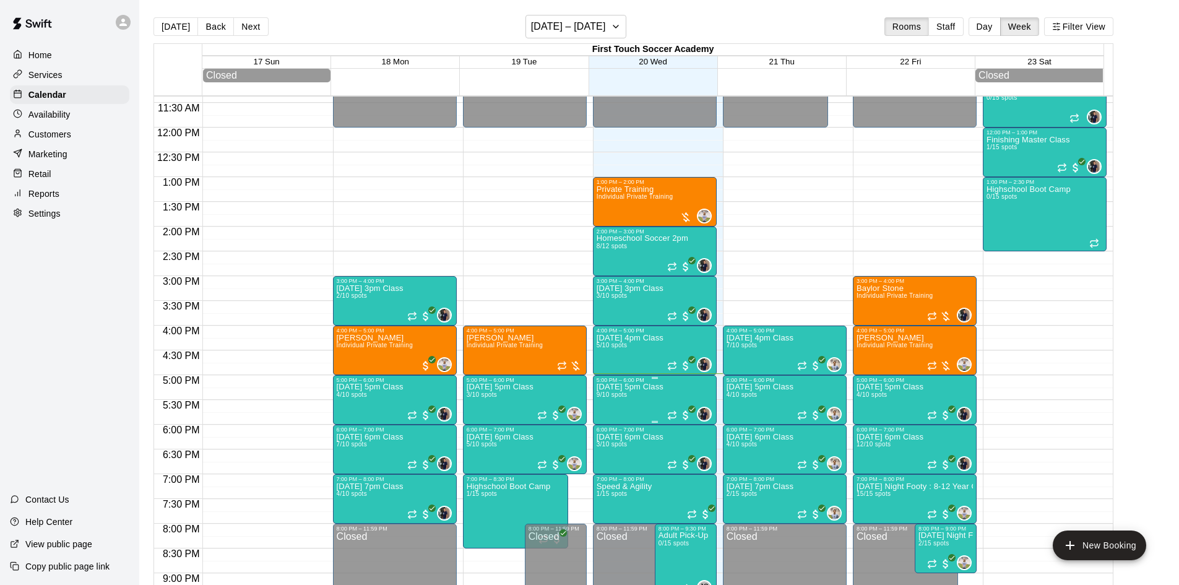
scroll to position [562, 0]
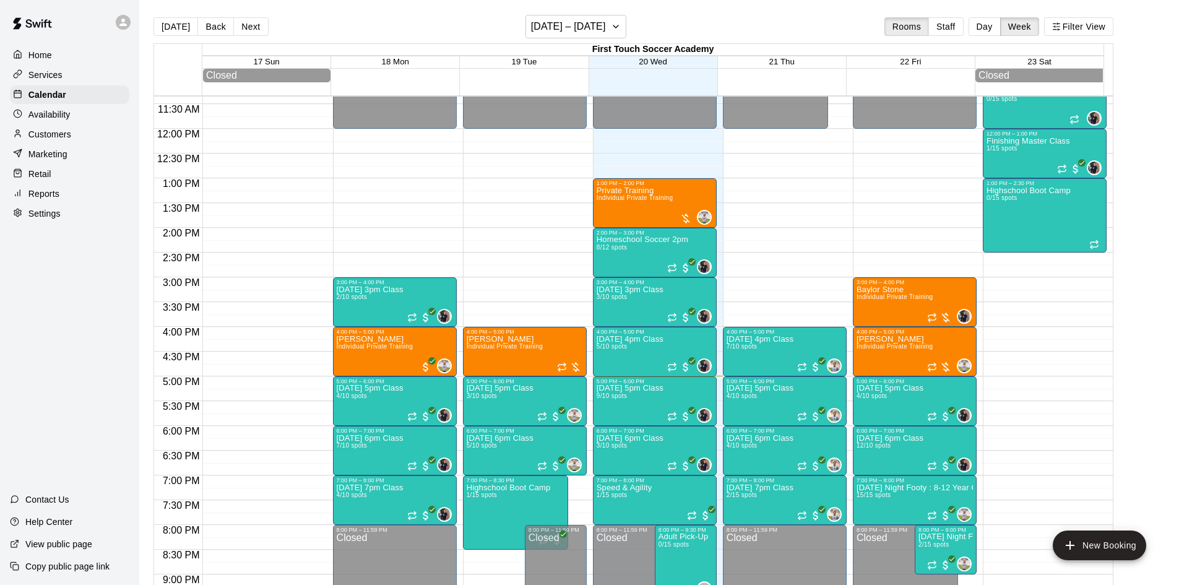
click at [71, 129] on div "Customers" at bounding box center [69, 134] width 119 height 19
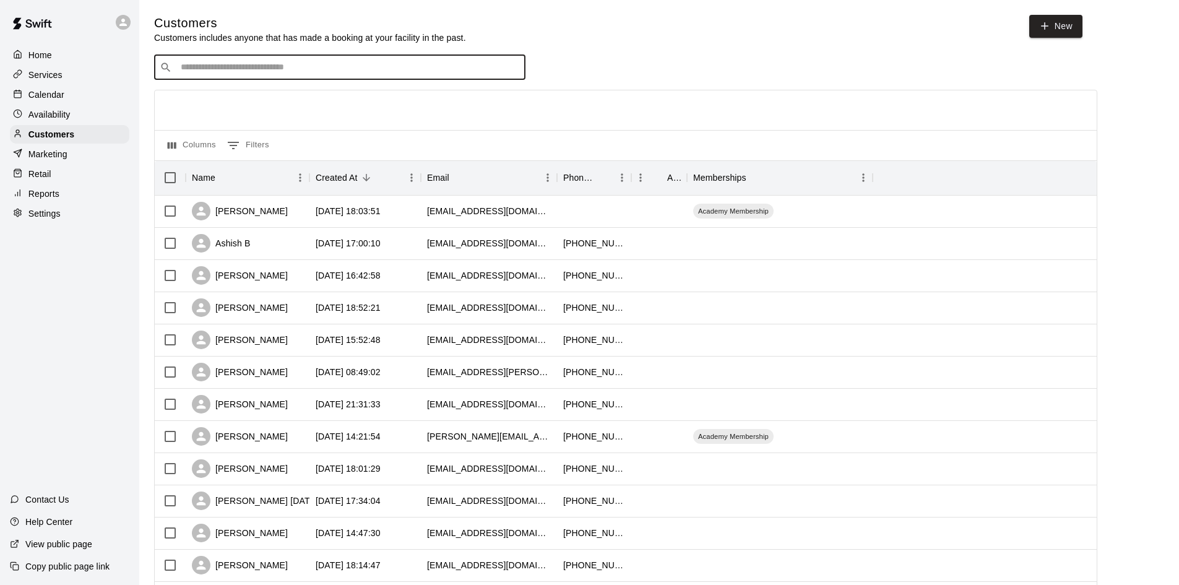
click at [471, 67] on input "Search customers by name or email" at bounding box center [348, 67] width 343 height 12
type input "*"
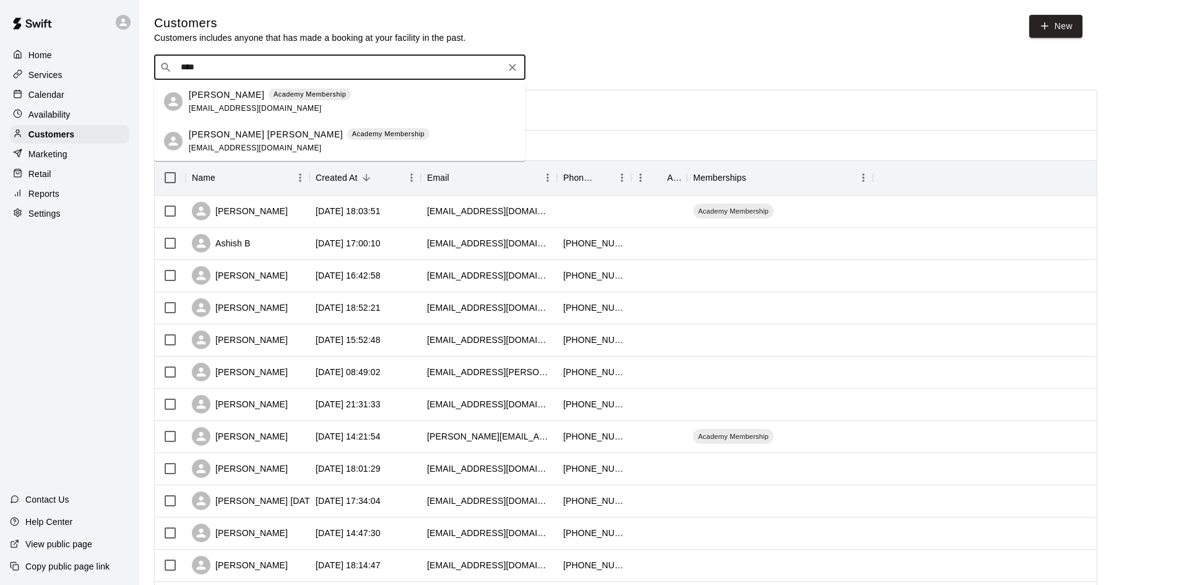
type input "*****"
click at [214, 137] on p "Jensen Olson" at bounding box center [266, 134] width 154 height 13
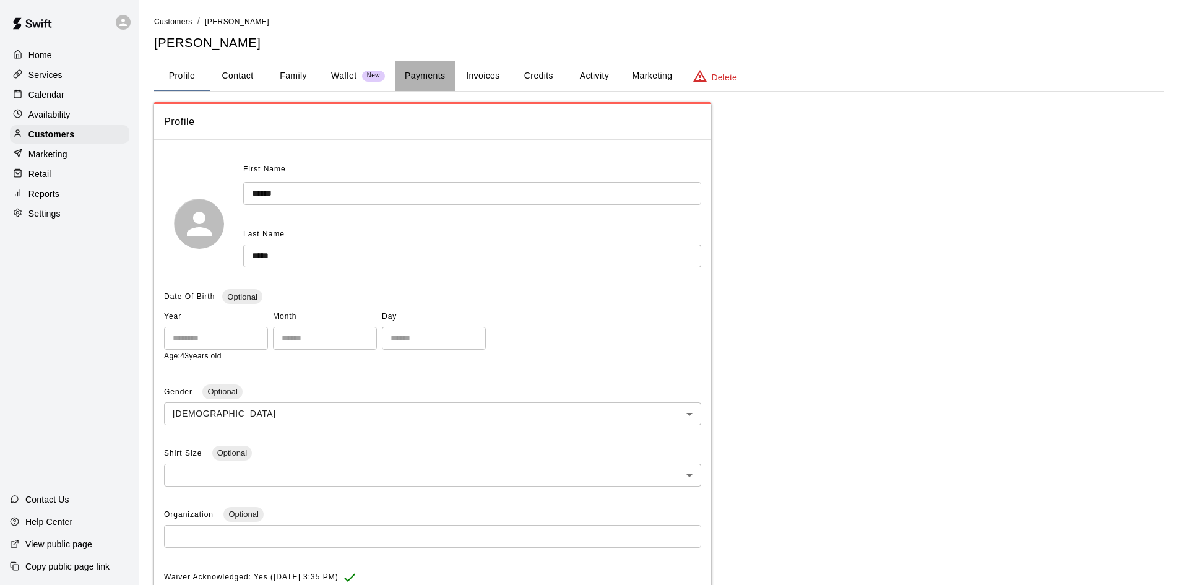
click at [437, 72] on button "Payments" at bounding box center [425, 76] width 60 height 30
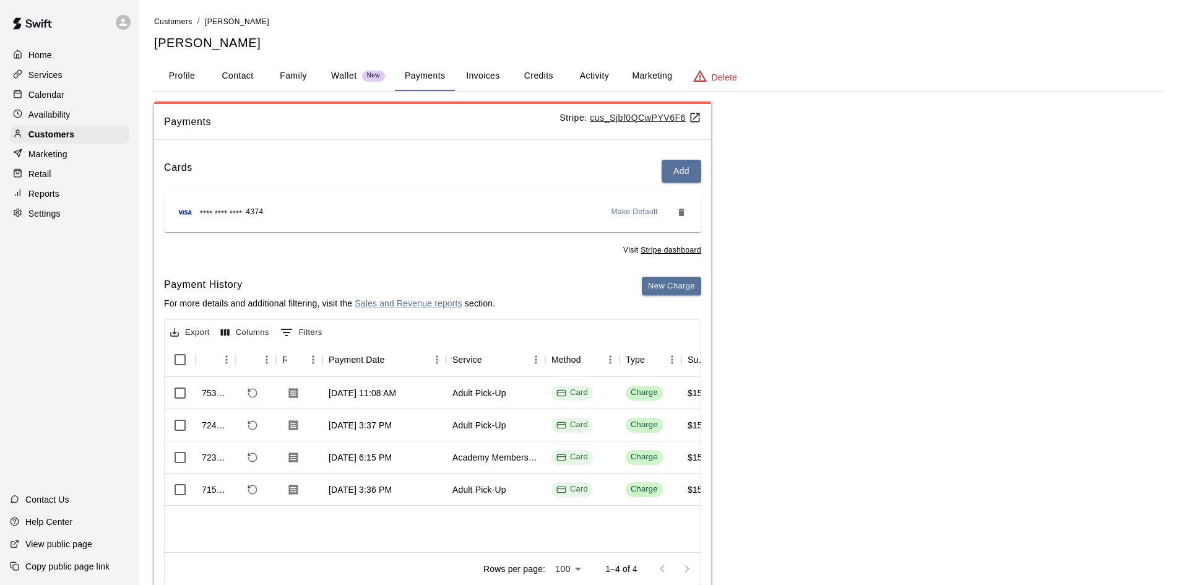
click at [598, 68] on button "Activity" at bounding box center [594, 76] width 56 height 30
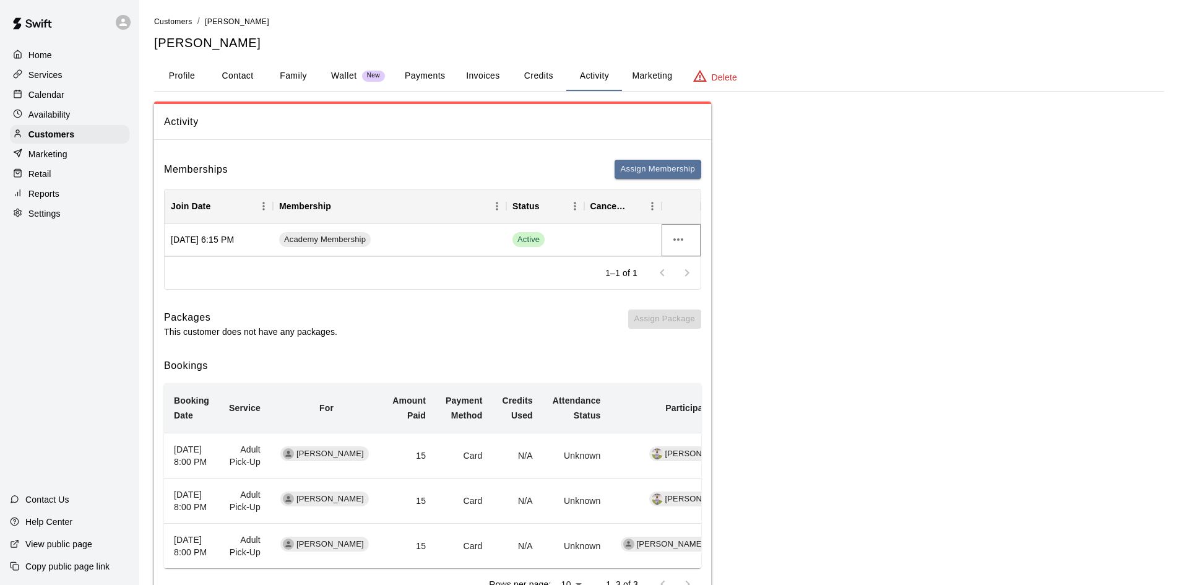
click at [677, 233] on icon "more actions" at bounding box center [678, 239] width 15 height 15
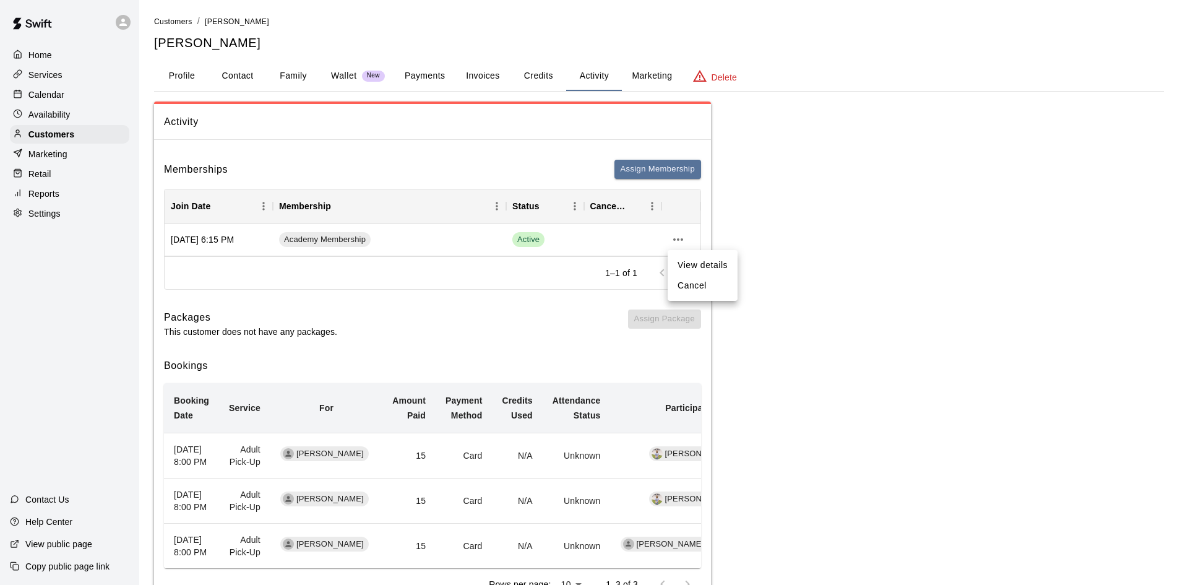
click at [700, 289] on li "Cancel" at bounding box center [703, 285] width 70 height 20
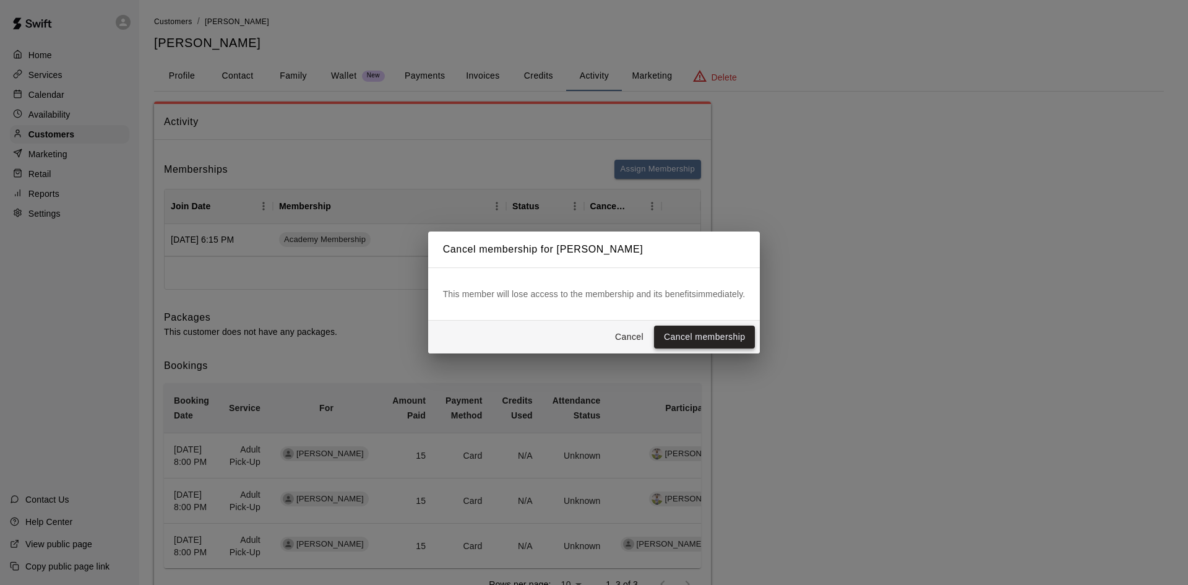
click at [725, 343] on button "Cancel membership" at bounding box center [704, 336] width 101 height 23
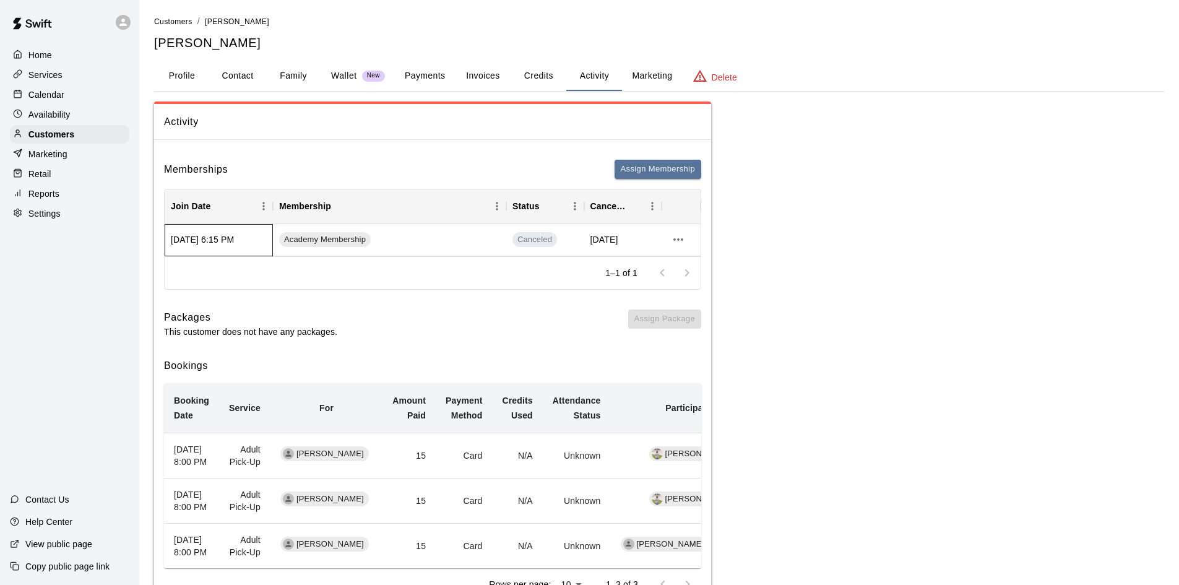
drag, startPoint x: 170, startPoint y: 239, endPoint x: 256, endPoint y: 241, distance: 85.4
click at [256, 241] on div "Jul 28, 2025 6:15 PM" at bounding box center [219, 240] width 108 height 32
click at [301, 314] on h6 "Packages" at bounding box center [250, 317] width 173 height 16
click at [63, 140] on p "Customers" at bounding box center [51, 134] width 46 height 12
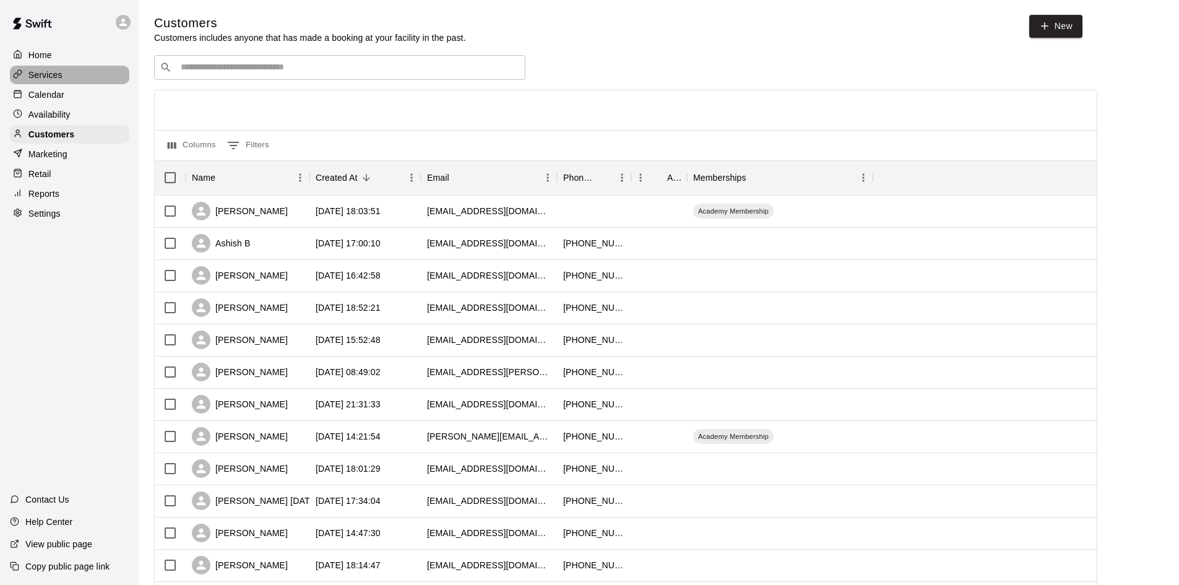
click at [56, 73] on p "Services" at bounding box center [45, 75] width 34 height 12
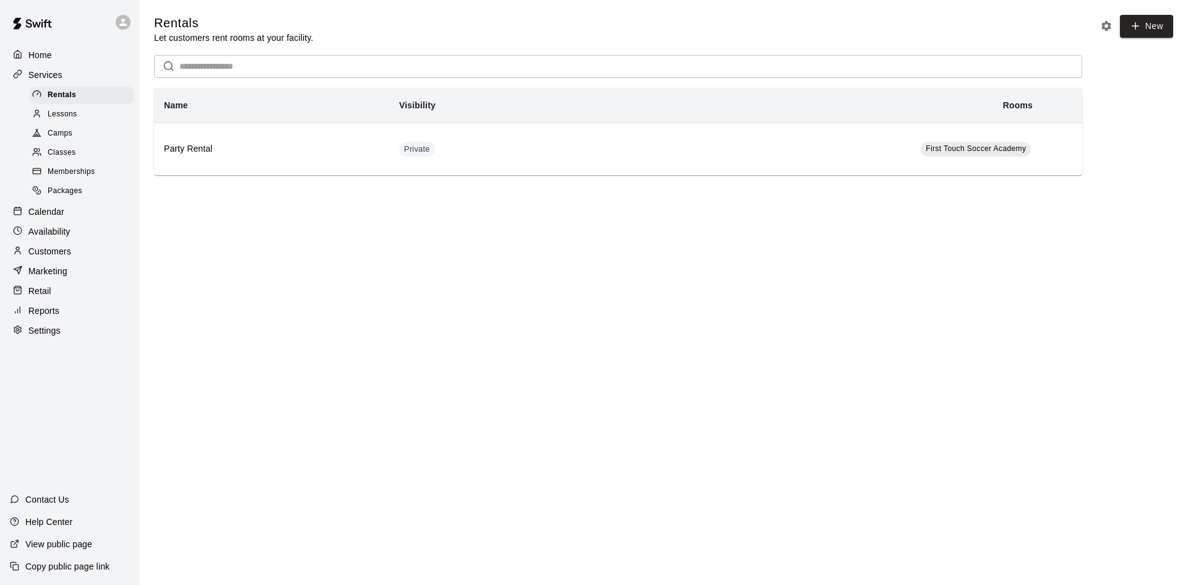
click at [55, 155] on span "Classes" at bounding box center [62, 153] width 28 height 12
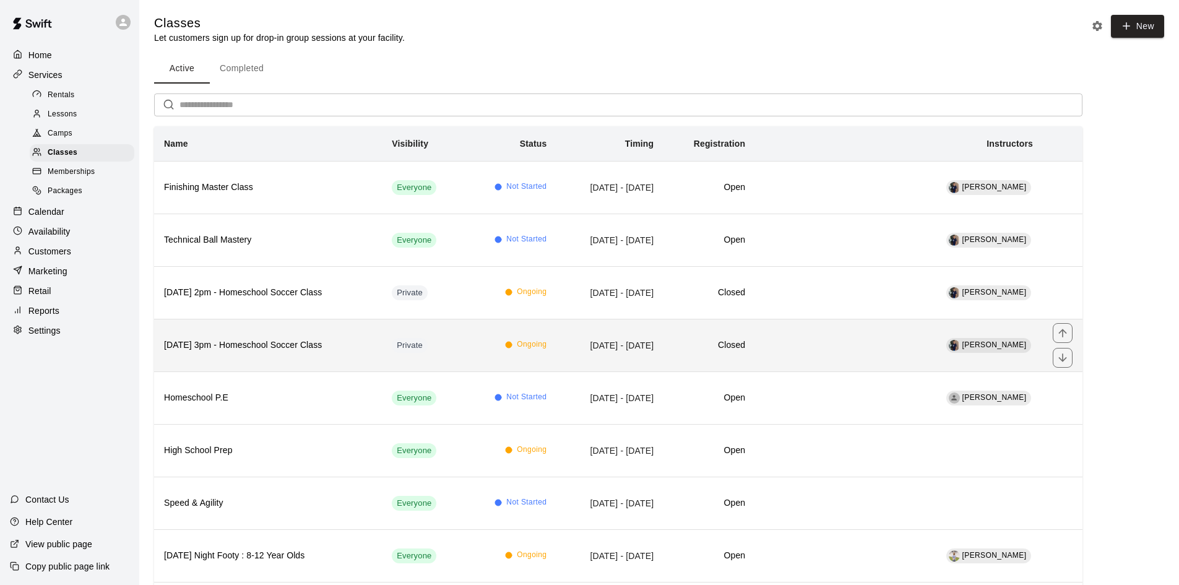
click at [293, 355] on th "Wednesday 3pm - Homeschool Soccer Class" at bounding box center [268, 345] width 228 height 53
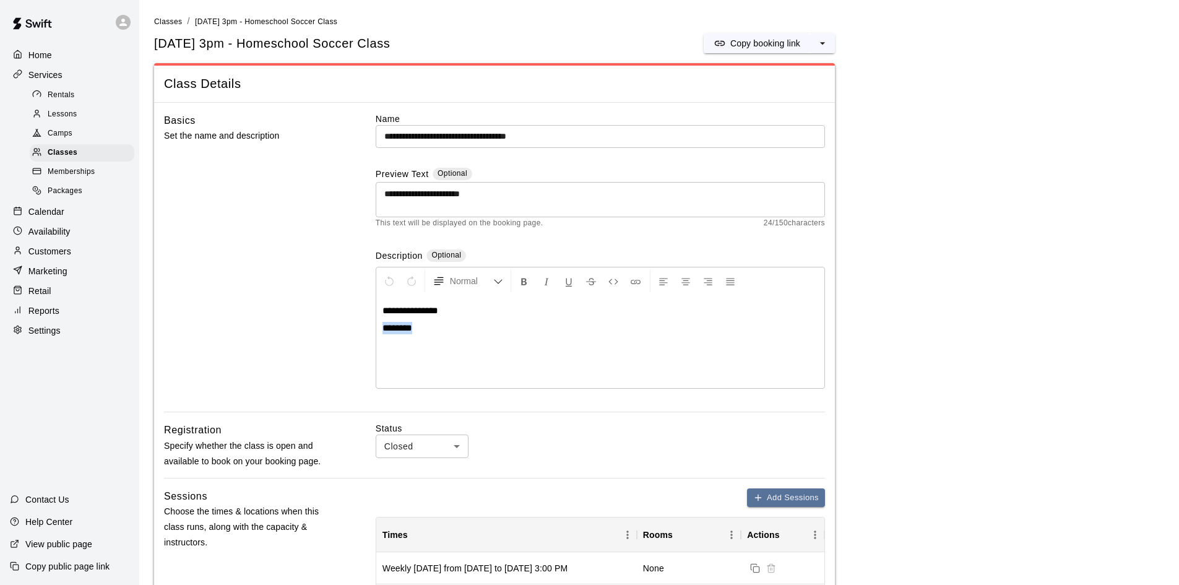
drag, startPoint x: 464, startPoint y: 326, endPoint x: 376, endPoint y: 325, distance: 88.5
click at [376, 325] on div "**********" at bounding box center [600, 341] width 448 height 93
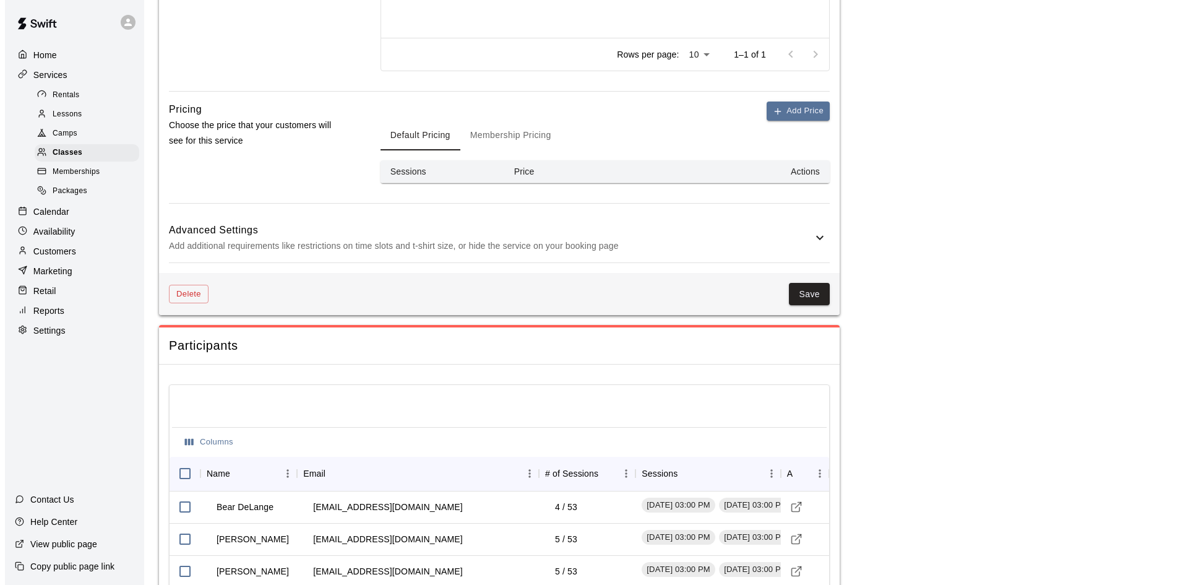
scroll to position [801, 0]
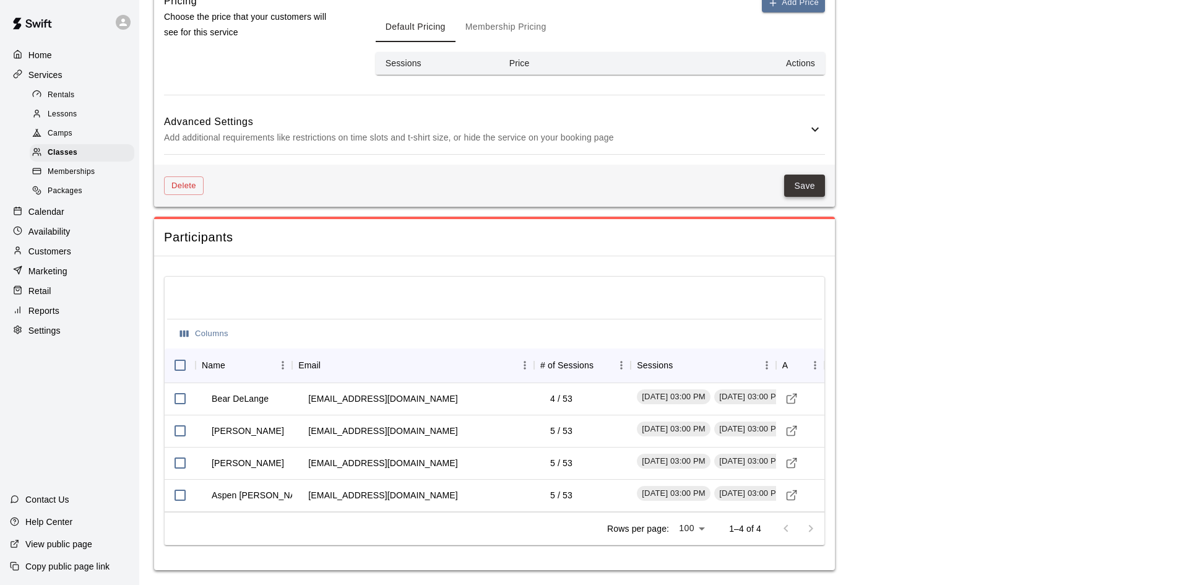
click at [811, 176] on button "Save" at bounding box center [804, 185] width 41 height 23
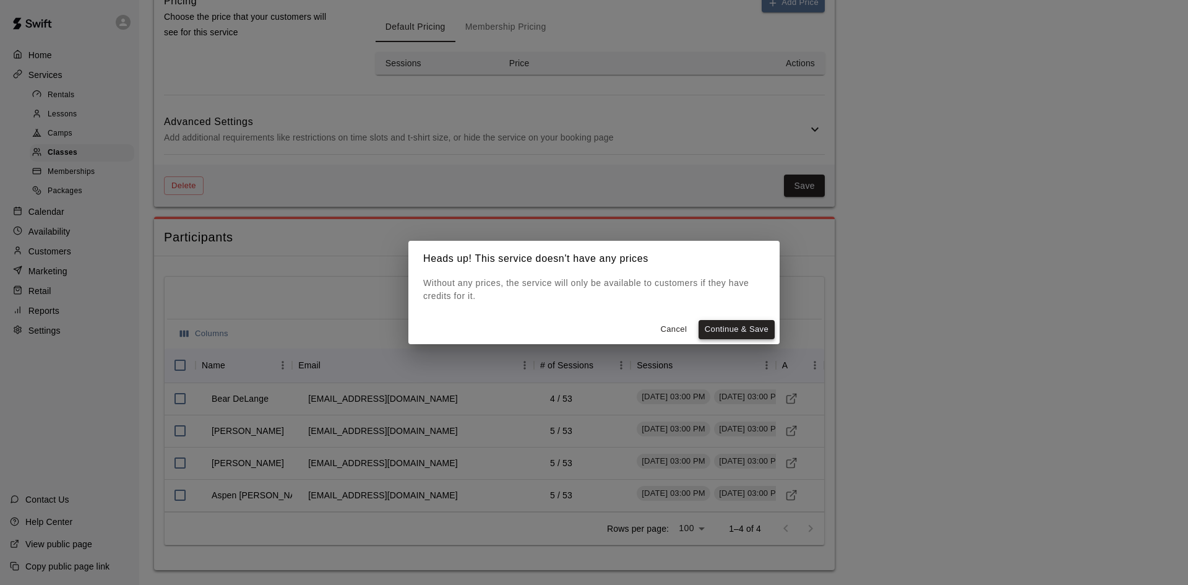
click at [731, 332] on button "Continue & Save" at bounding box center [737, 329] width 76 height 19
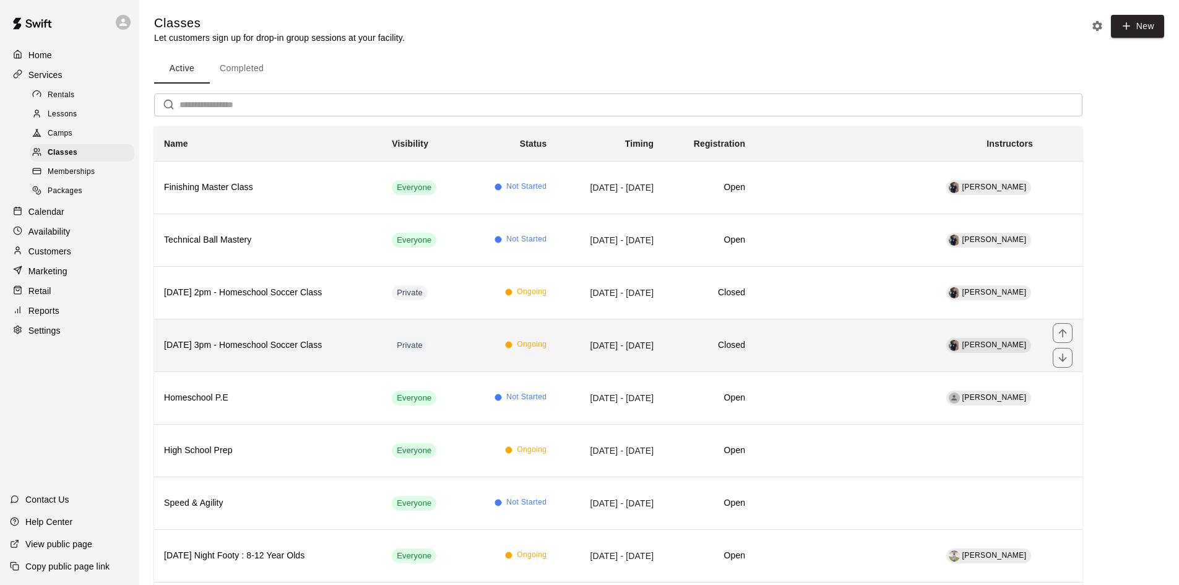
click at [292, 338] on h6 "Wednesday 3pm - Homeschool Soccer Class" at bounding box center [268, 345] width 208 height 14
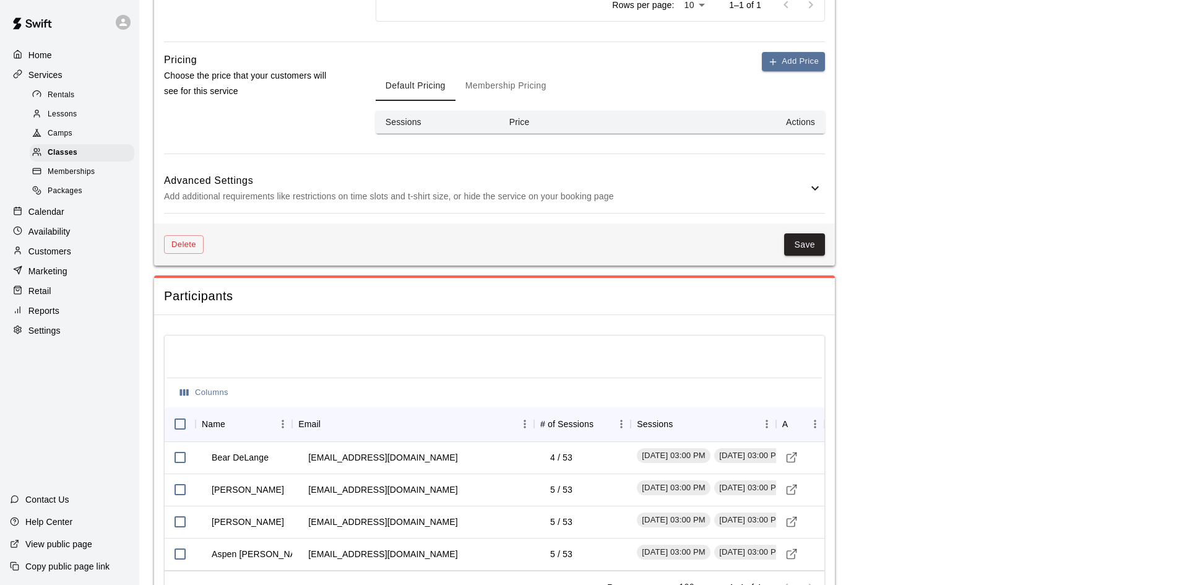
scroll to position [801, 0]
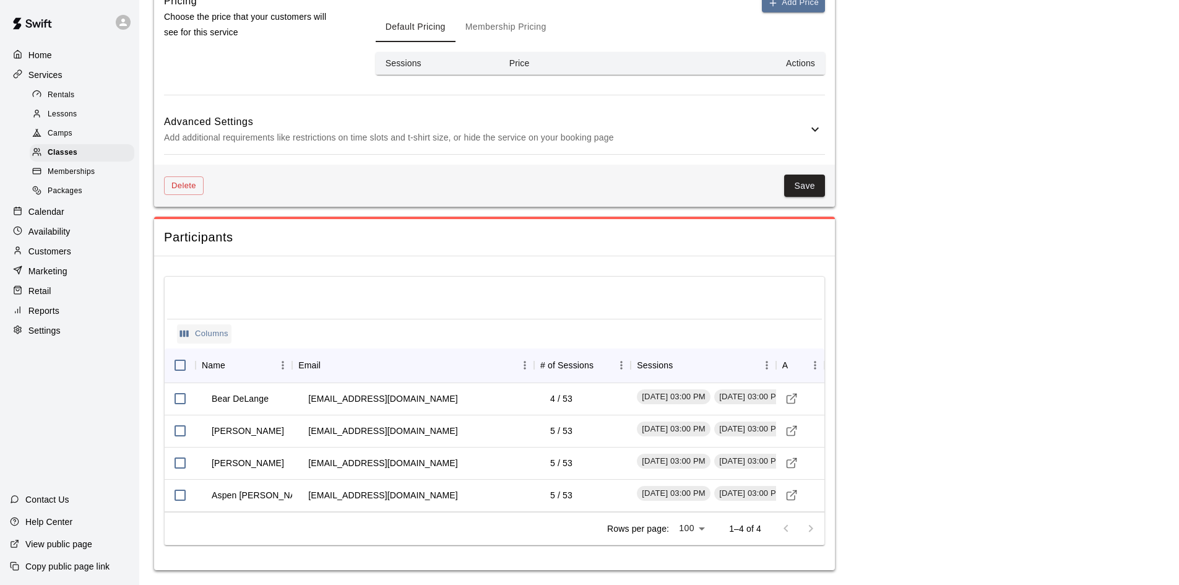
click at [218, 334] on button "Columns" at bounding box center [204, 333] width 54 height 19
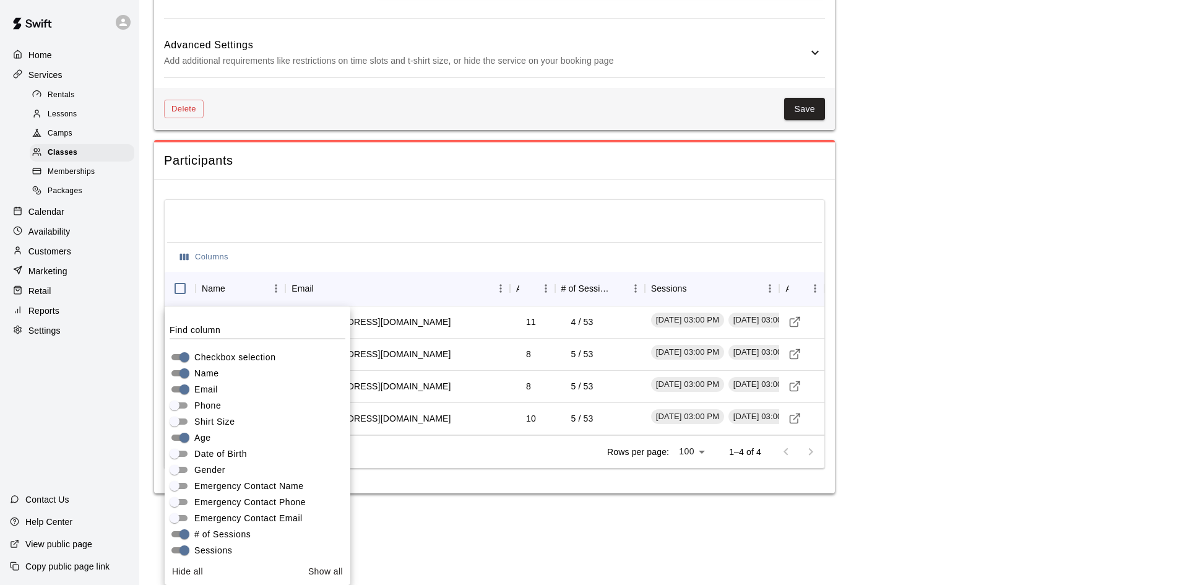
click at [561, 246] on div "Columns" at bounding box center [494, 257] width 655 height 30
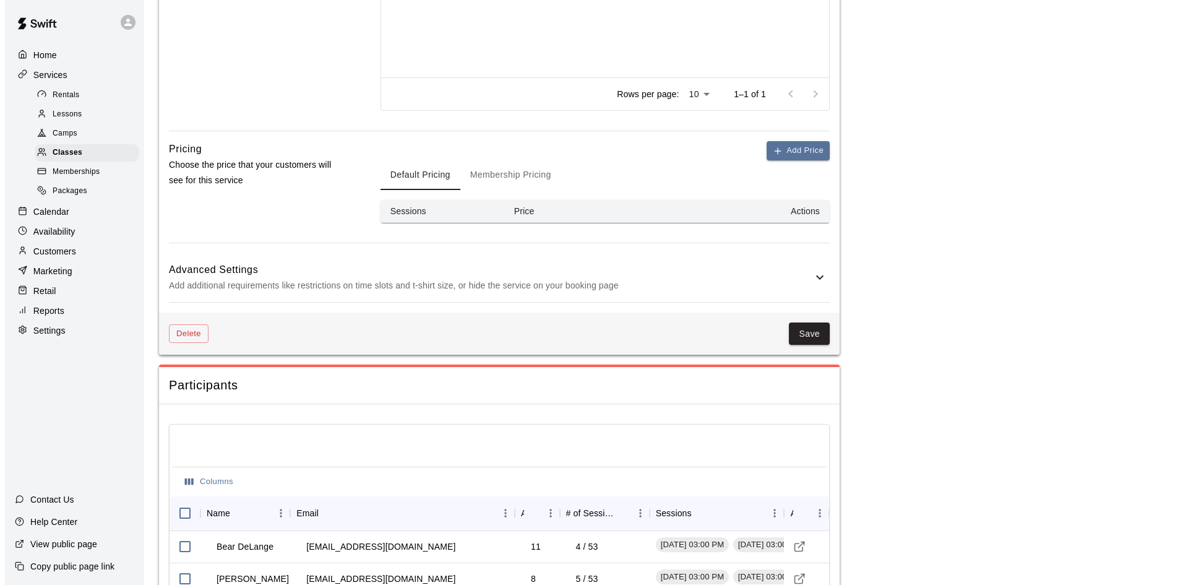
scroll to position [492, 0]
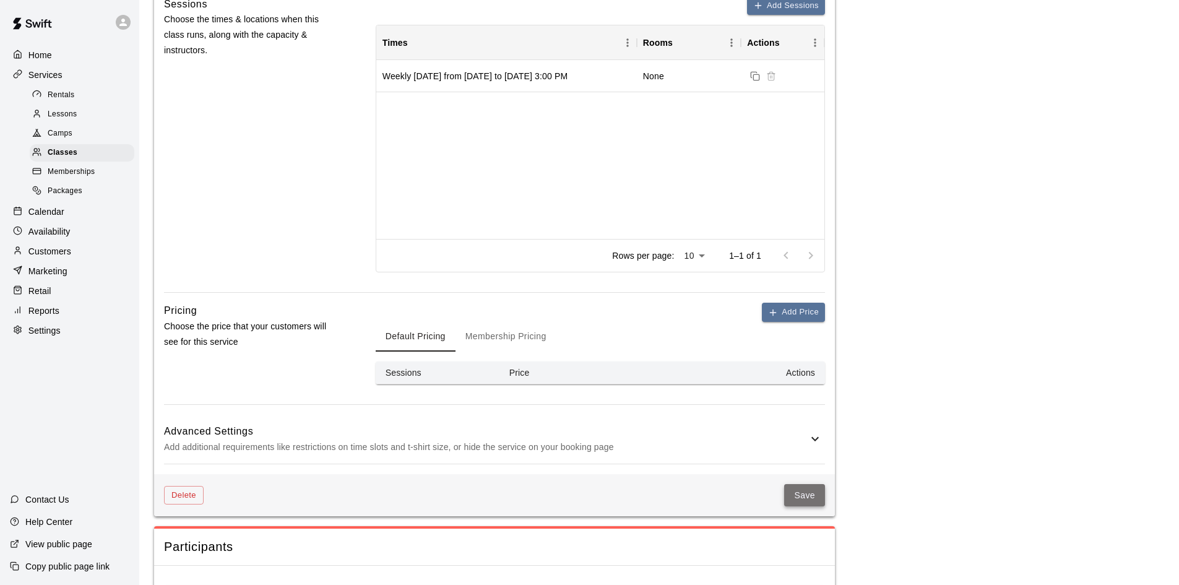
click at [797, 495] on button "Save" at bounding box center [804, 495] width 41 height 23
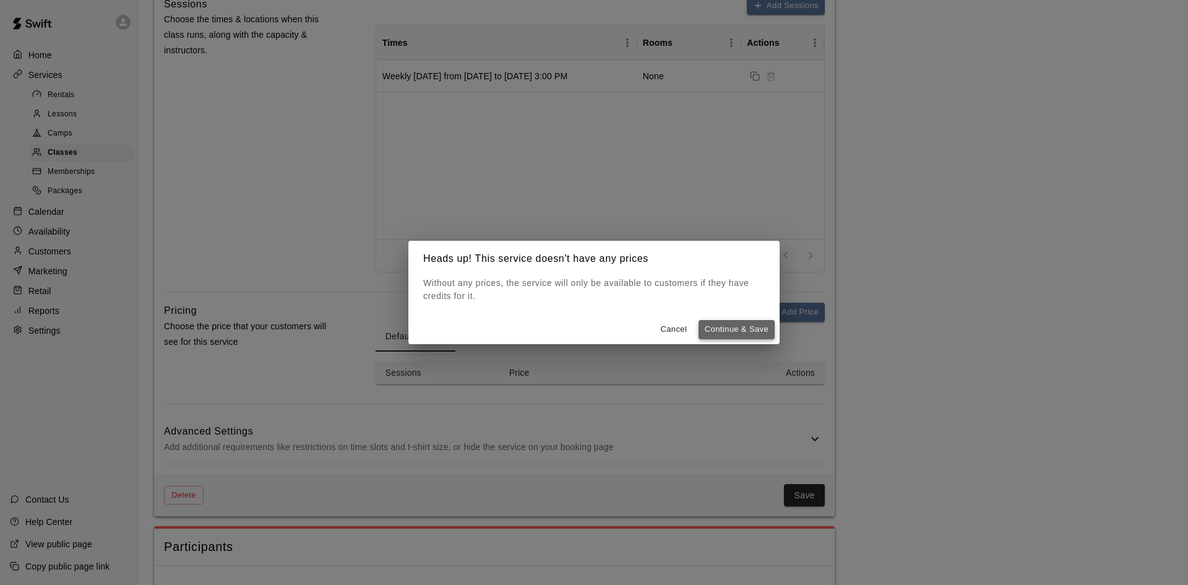
click at [710, 326] on button "Continue & Save" at bounding box center [737, 329] width 76 height 19
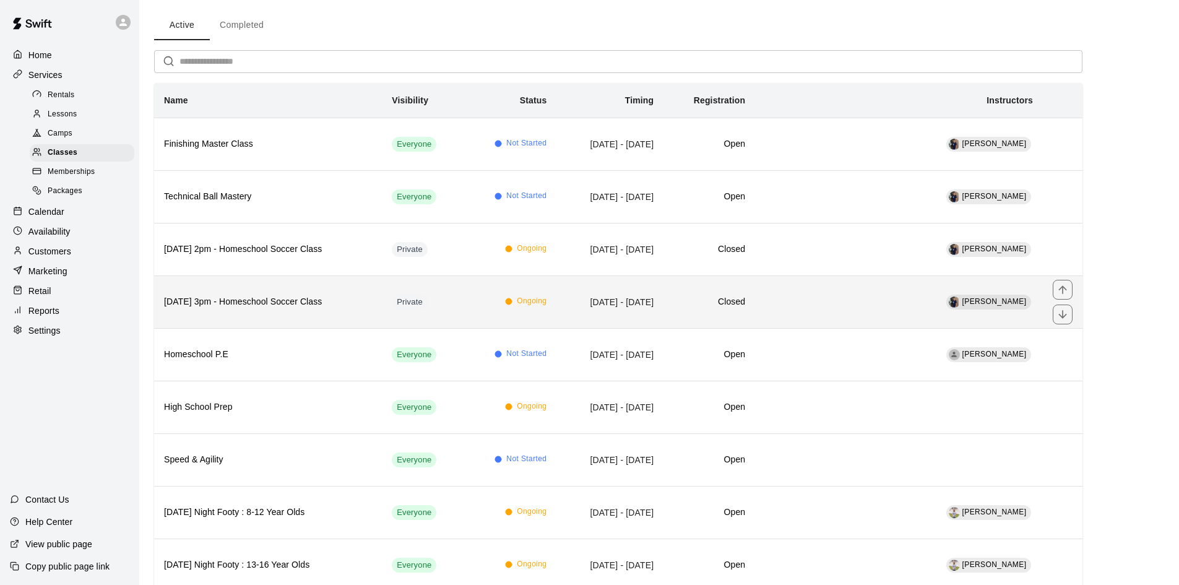
scroll to position [62, 0]
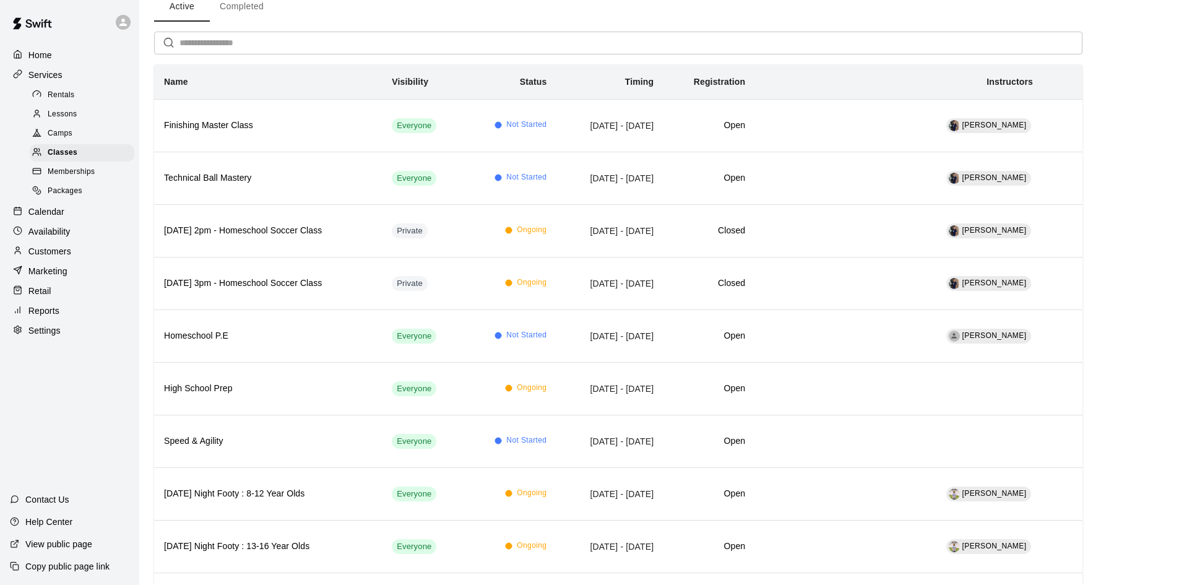
click at [49, 217] on p "Calendar" at bounding box center [46, 211] width 36 height 12
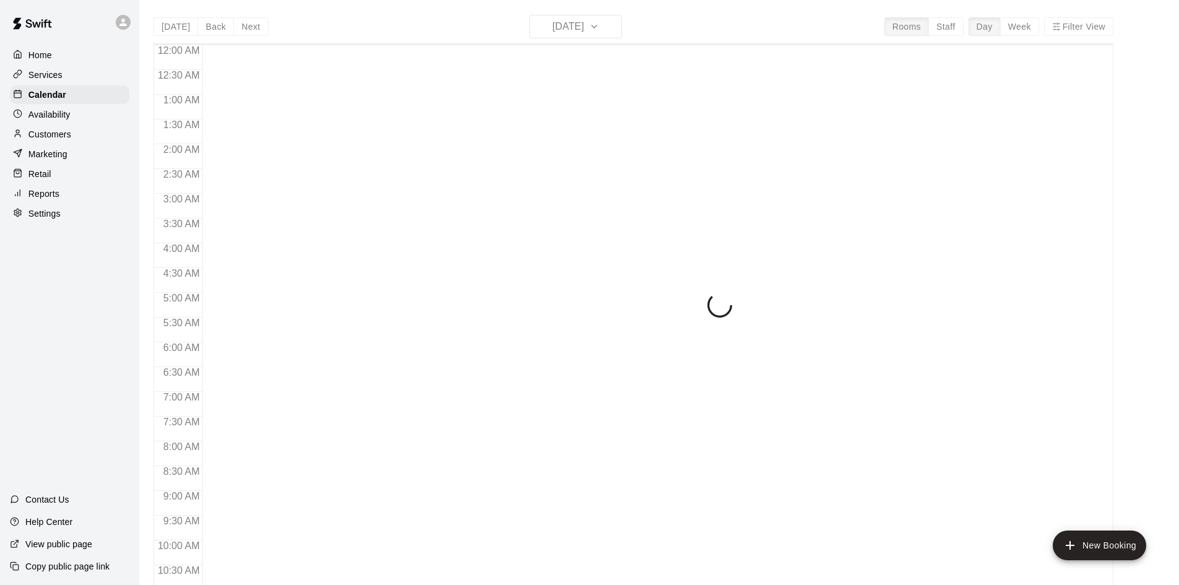
scroll to position [634, 0]
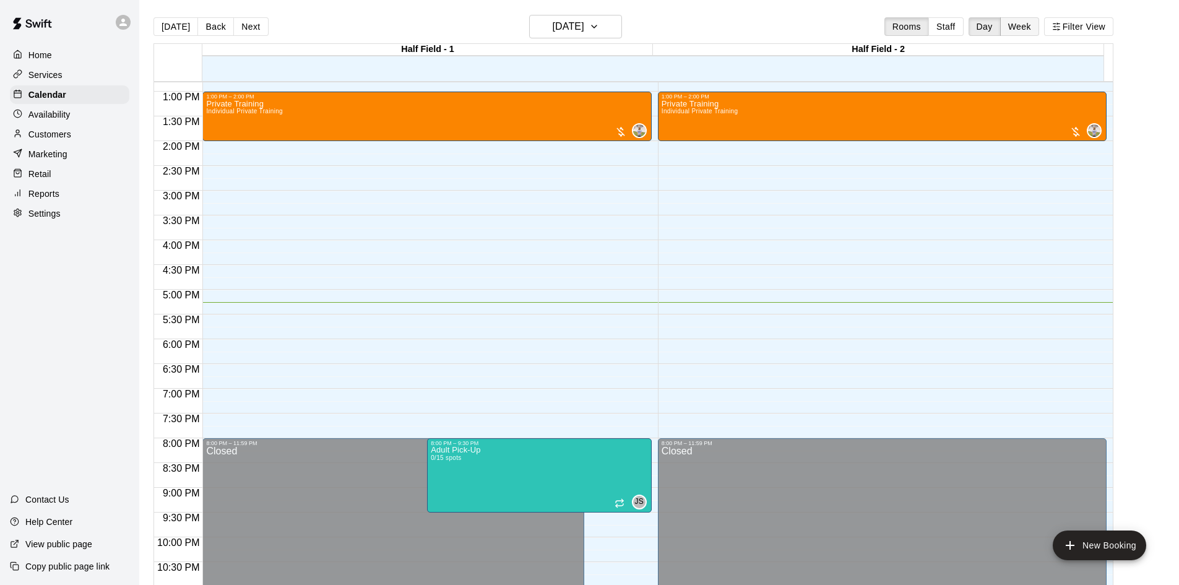
click at [1034, 28] on button "Week" at bounding box center [1019, 26] width 39 height 19
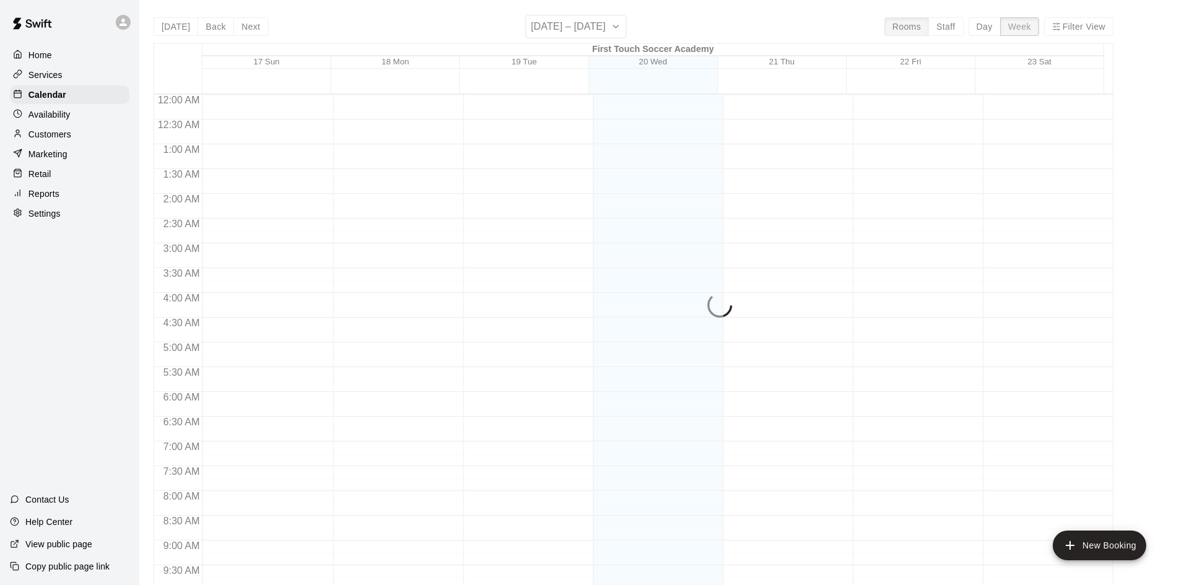
scroll to position [686, 0]
